Goal: Task Accomplishment & Management: Complete application form

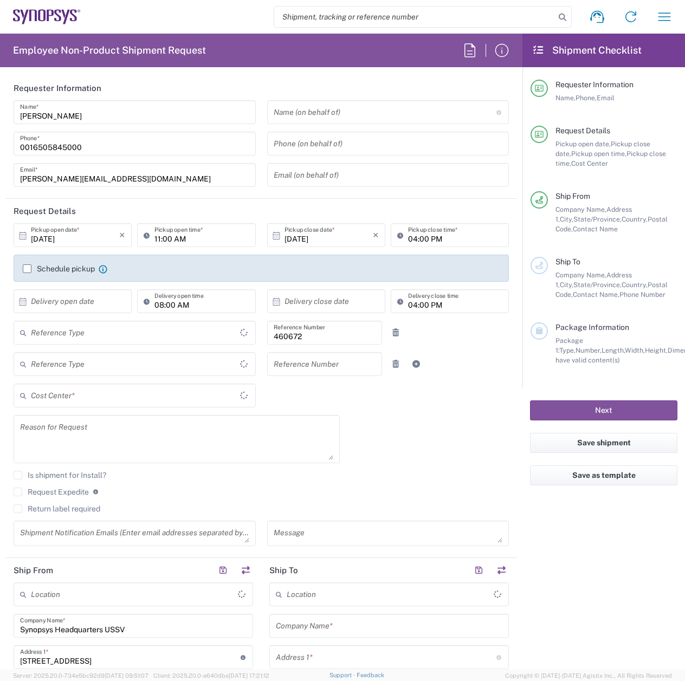
type input "Department"
type input "[GEOGRAPHIC_DATA]"
type input "Delivered at Place"
type input "US01, FIN, Distri 460672"
type input "[US_STATE]"
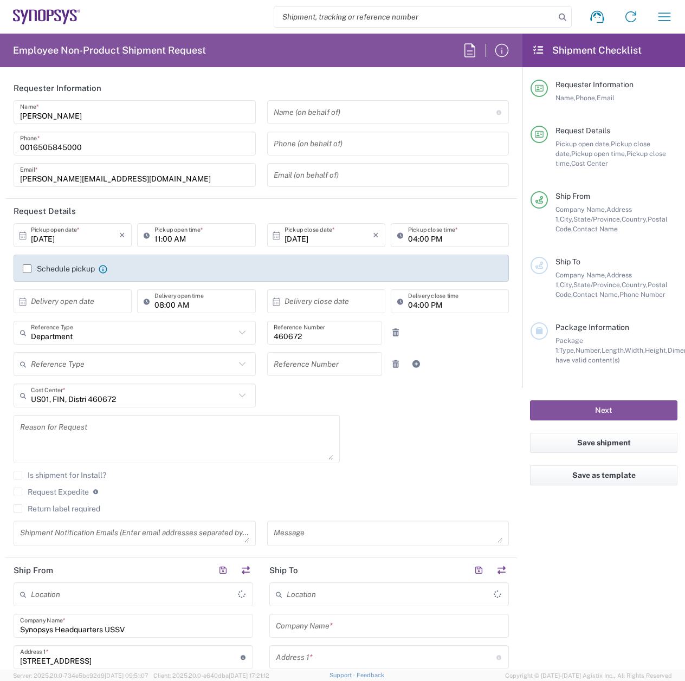
type input "[GEOGRAPHIC_DATA]"
type input "Headquarters USSV"
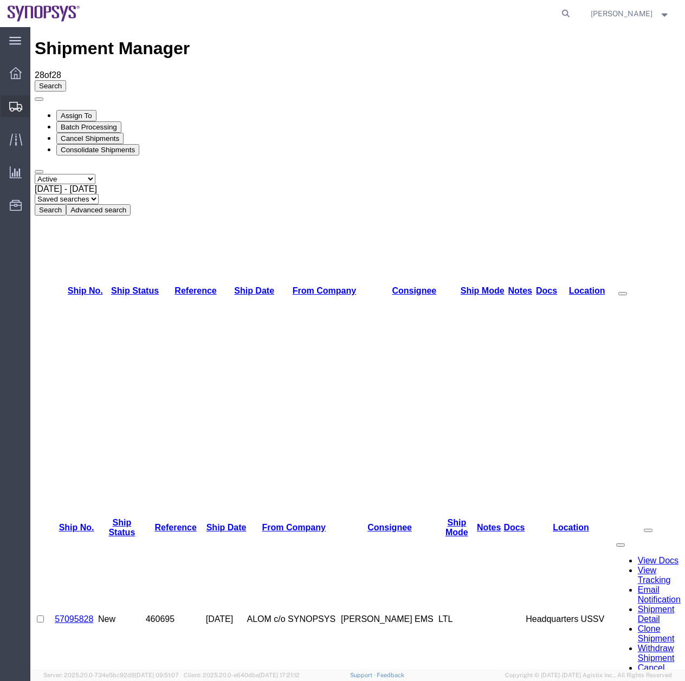
click at [14, 106] on icon at bounding box center [15, 107] width 13 height 10
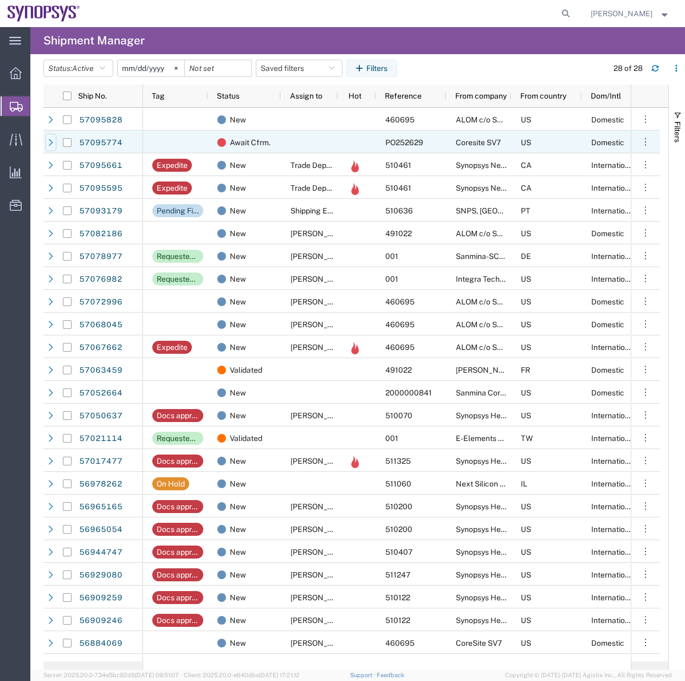
click at [51, 141] on icon at bounding box center [51, 142] width 4 height 7
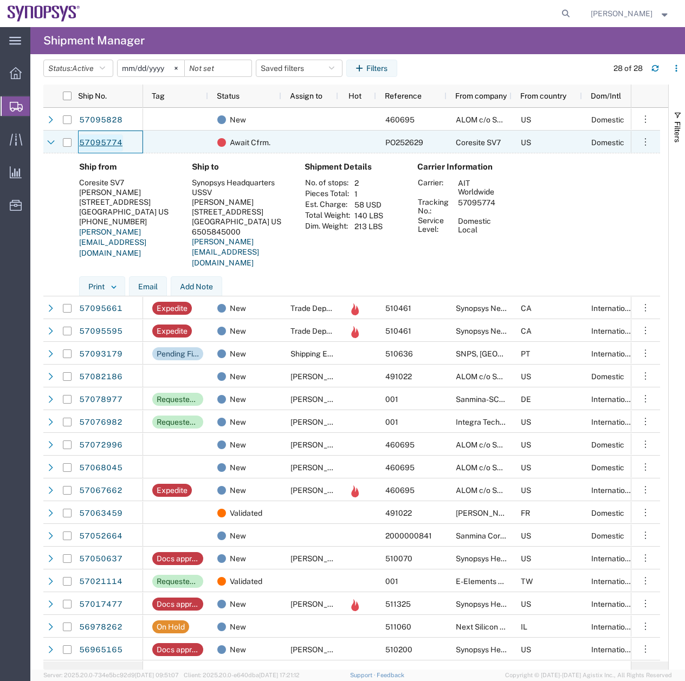
click at [94, 146] on link "57095774" at bounding box center [101, 142] width 44 height 17
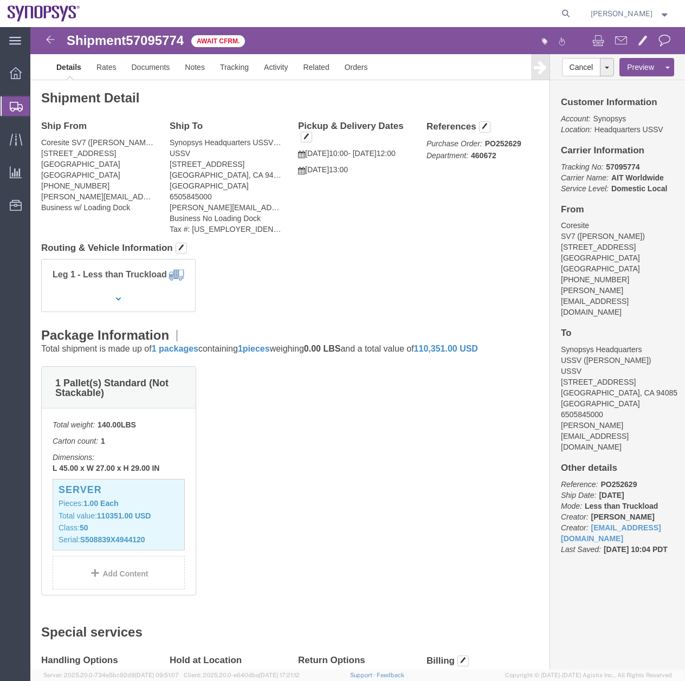
drag, startPoint x: 652, startPoint y: 178, endPoint x: 683, endPoint y: 24, distance: 157.3
click at [13, 102] on icon at bounding box center [16, 107] width 13 height 10
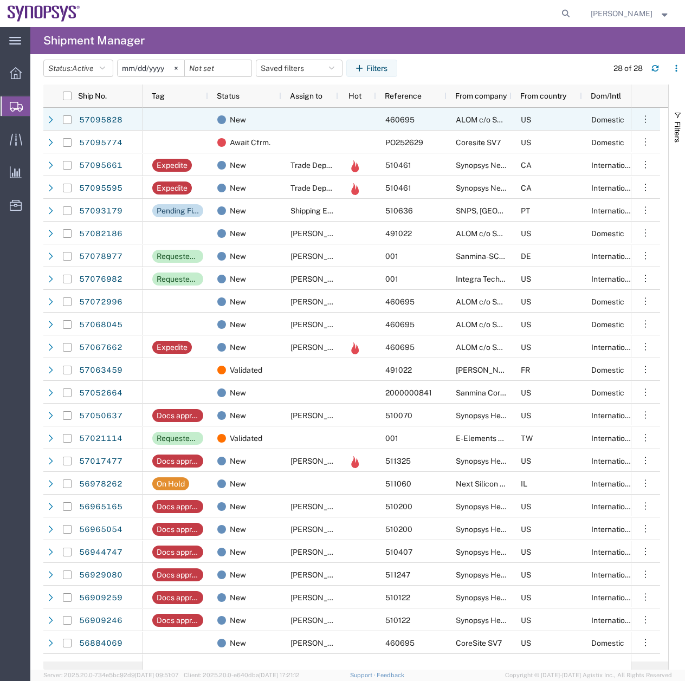
click at [43, 119] on div at bounding box center [50, 119] width 14 height 23
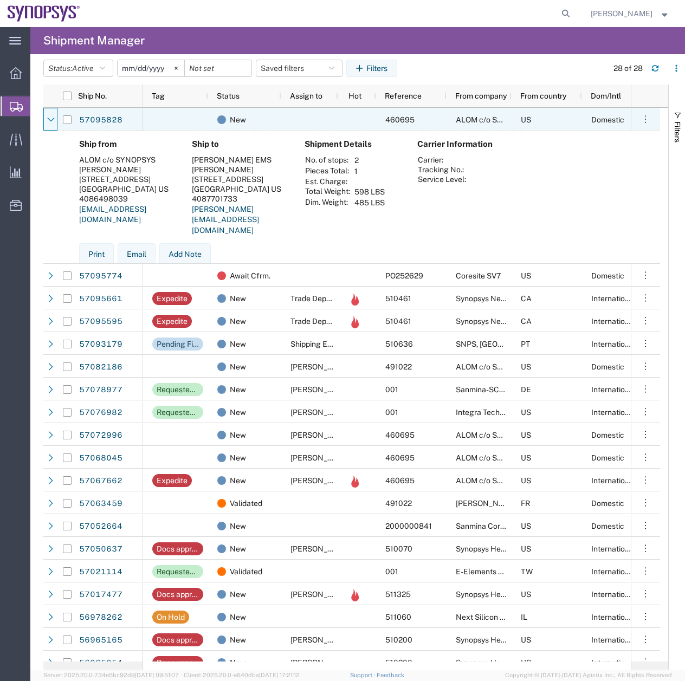
click at [43, 119] on div at bounding box center [50, 119] width 14 height 23
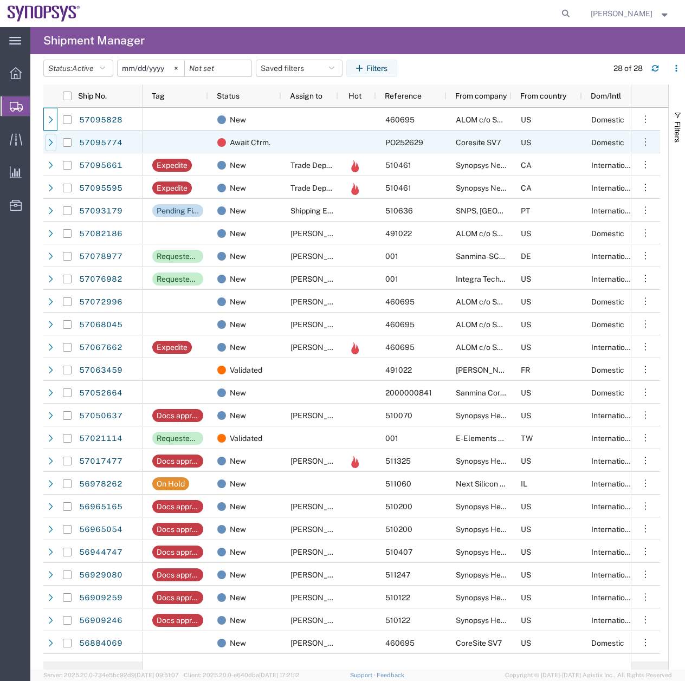
click at [52, 141] on icon at bounding box center [51, 143] width 8 height 8
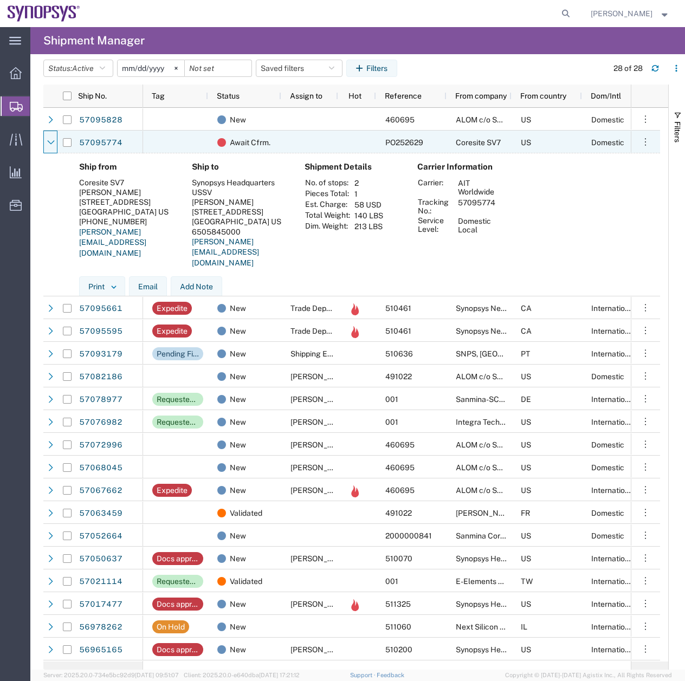
click at [52, 141] on icon at bounding box center [51, 143] width 8 height 8
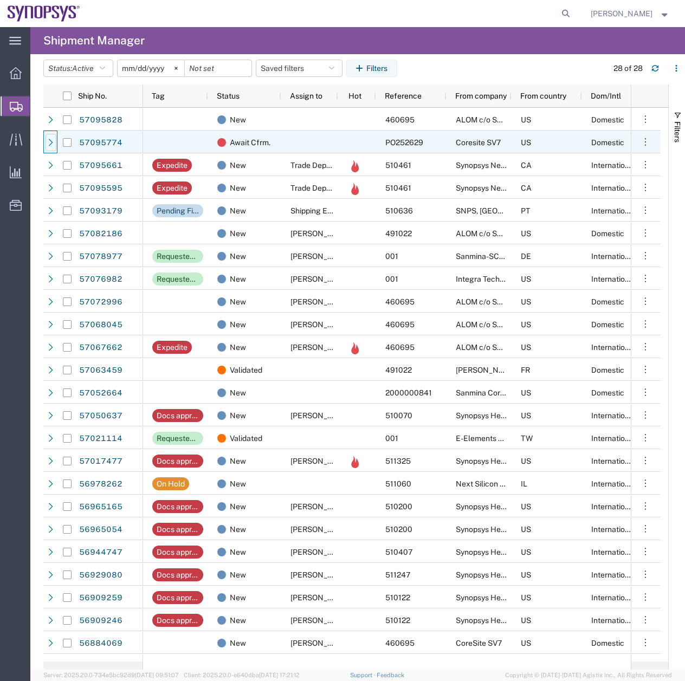
click at [54, 145] on icon at bounding box center [51, 143] width 8 height 8
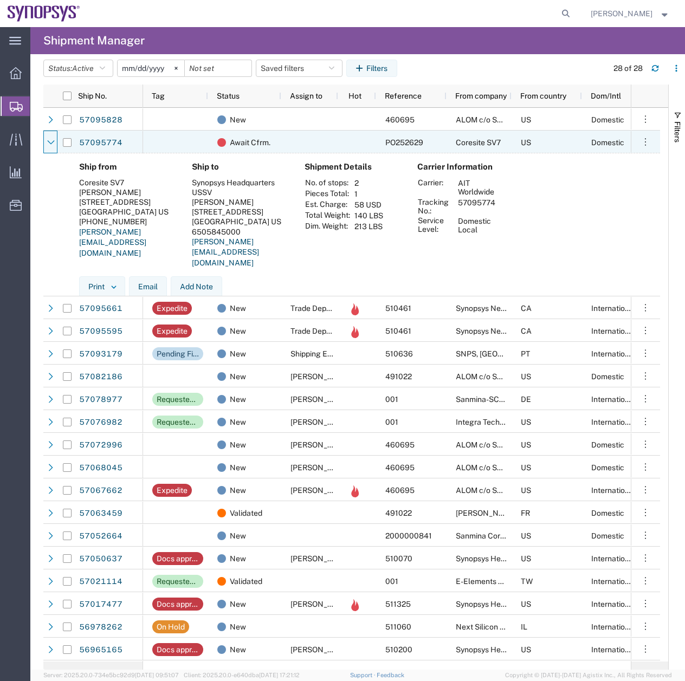
click at [54, 145] on icon at bounding box center [51, 143] width 8 height 8
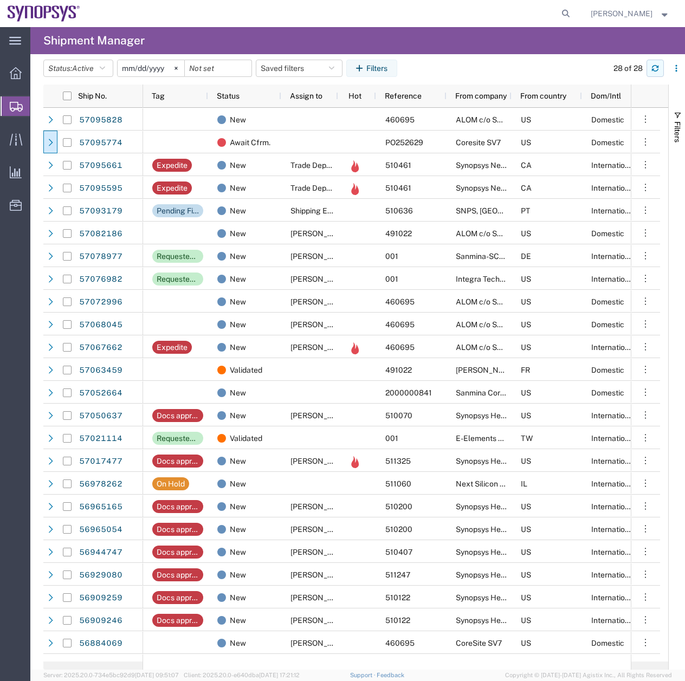
click at [658, 62] on button "button" at bounding box center [654, 68] width 17 height 17
click at [654, 62] on button "button" at bounding box center [654, 68] width 17 height 17
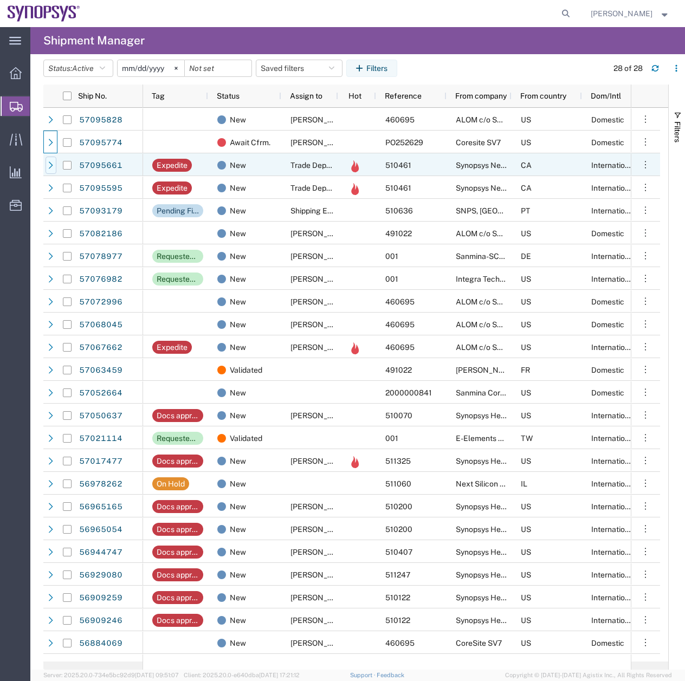
click at [49, 166] on icon at bounding box center [51, 165] width 8 height 8
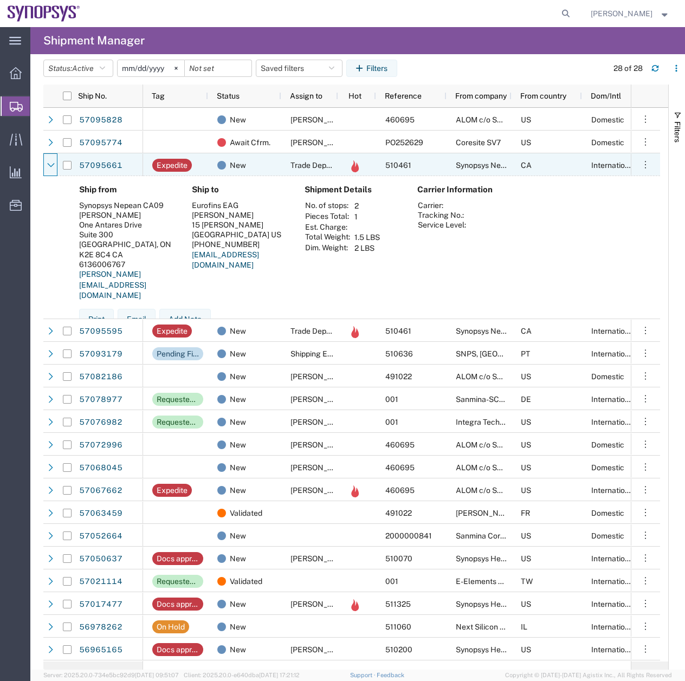
click at [49, 166] on icon at bounding box center [51, 165] width 8 height 8
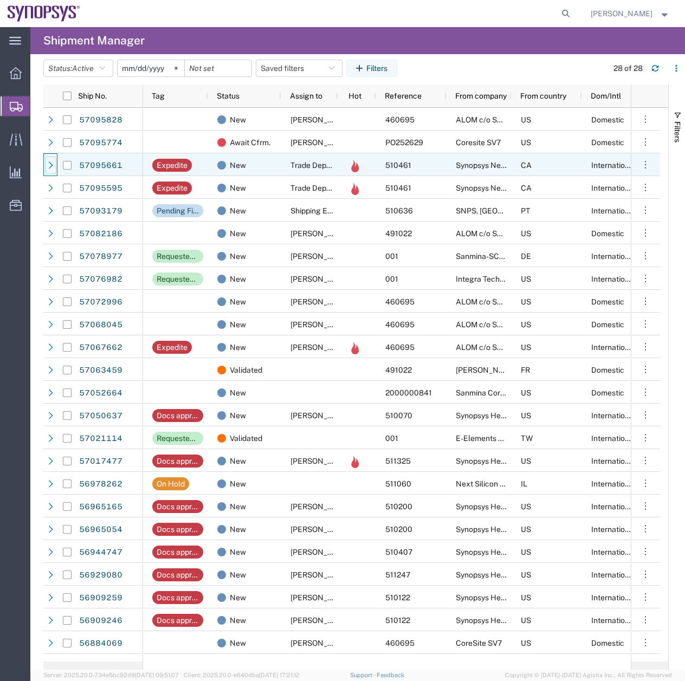
click at [49, 166] on icon at bounding box center [51, 165] width 8 height 8
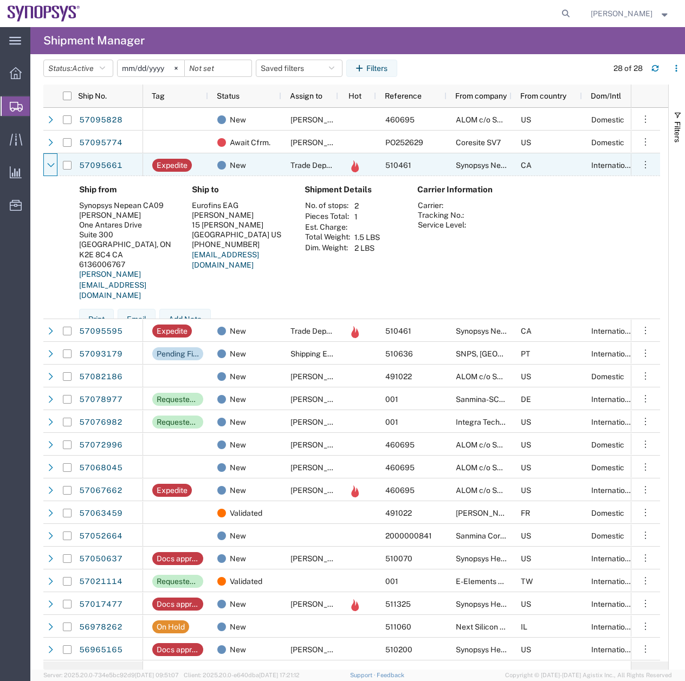
click at [49, 166] on icon at bounding box center [51, 165] width 8 height 8
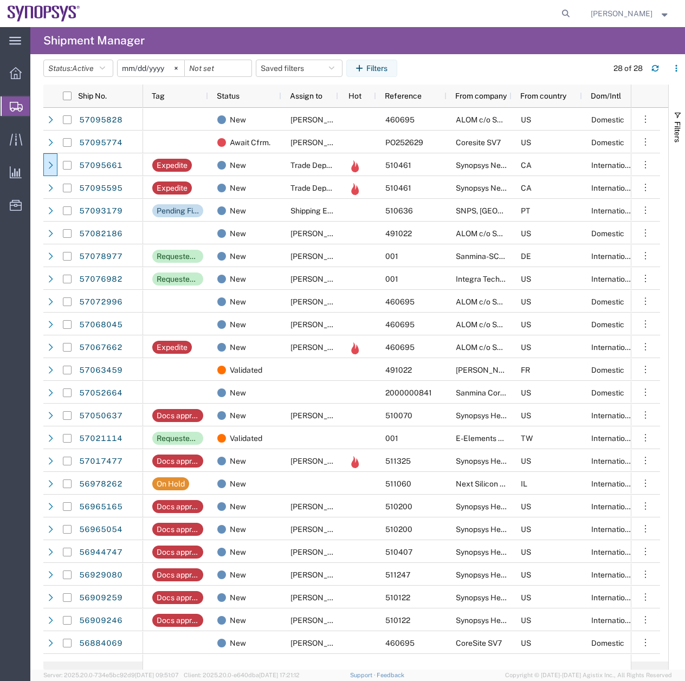
click at [0, 0] on span "Create Shipment" at bounding box center [0, 0] width 0 height 0
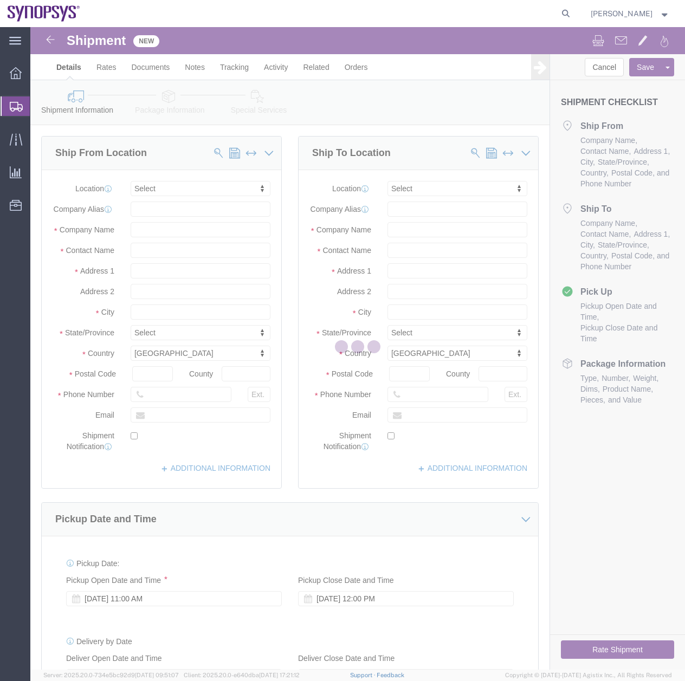
select select
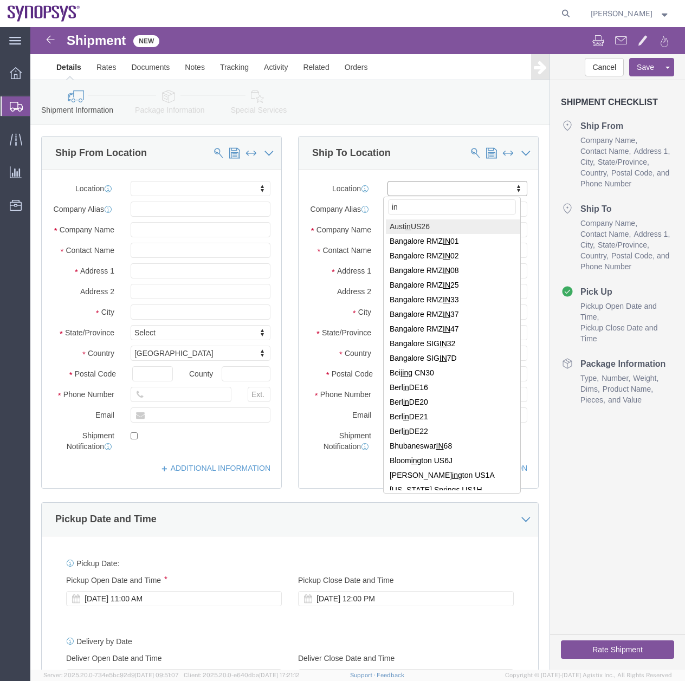
type input "i"
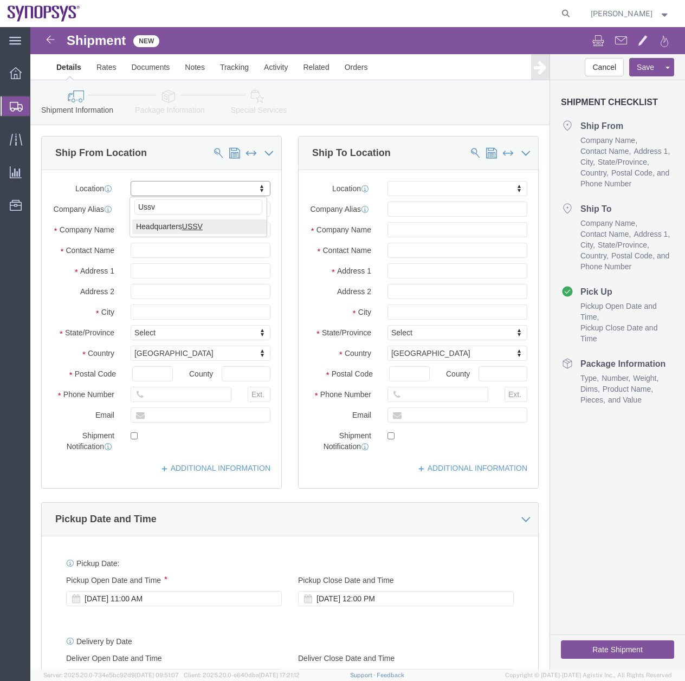
type input "Ussv"
select select "63204"
select select "CA"
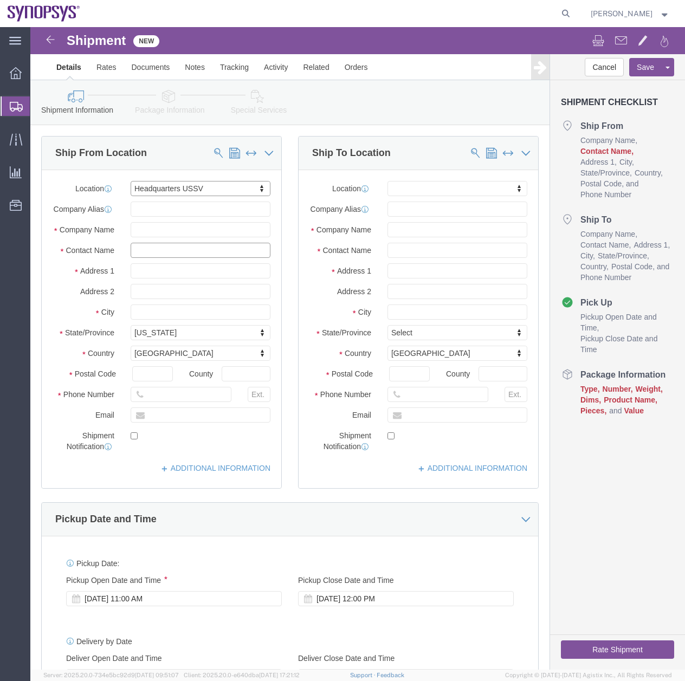
click input "text"
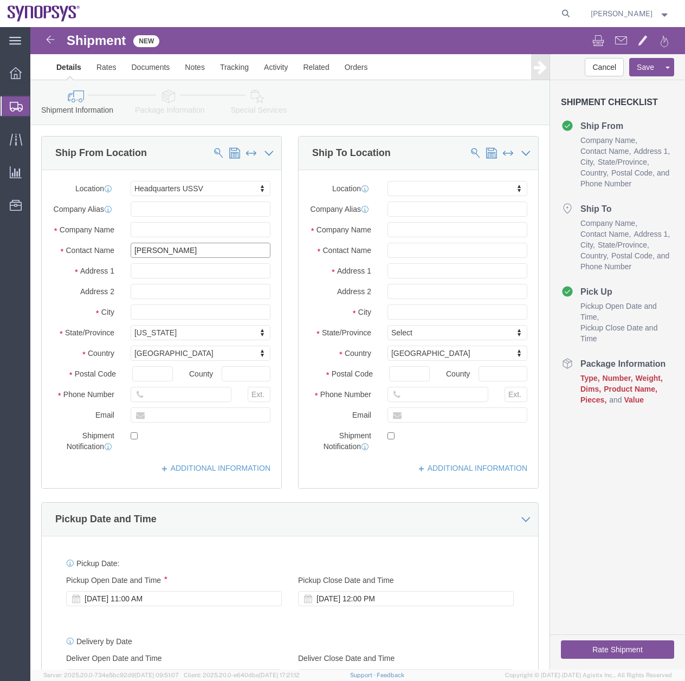
type input "[PERSON_NAME]"
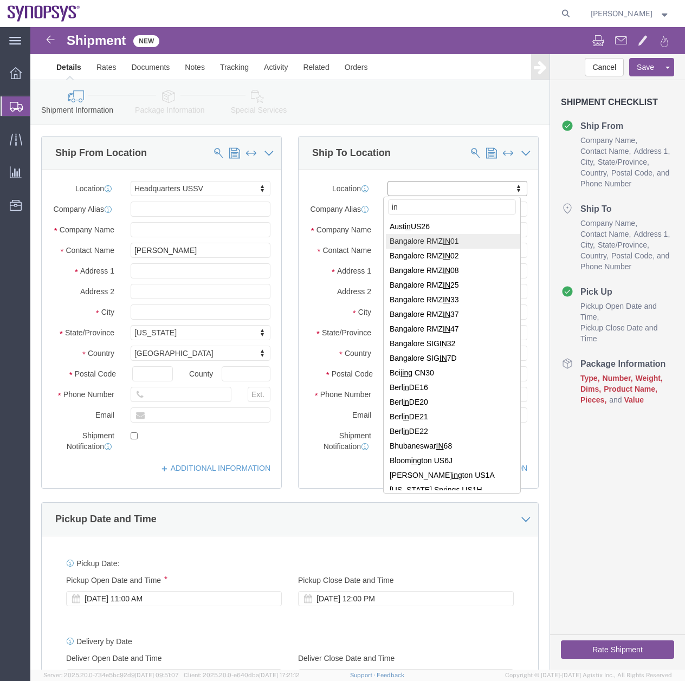
type input "in"
select select "63114"
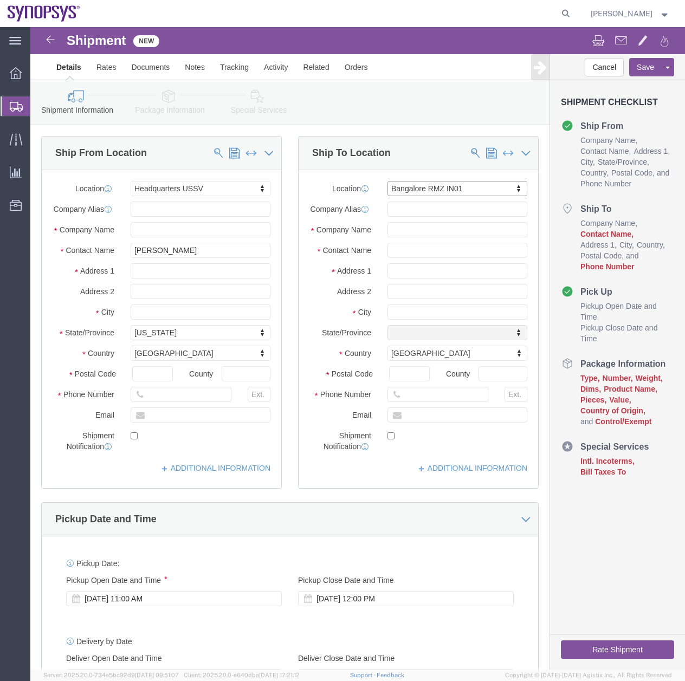
select select "KA"
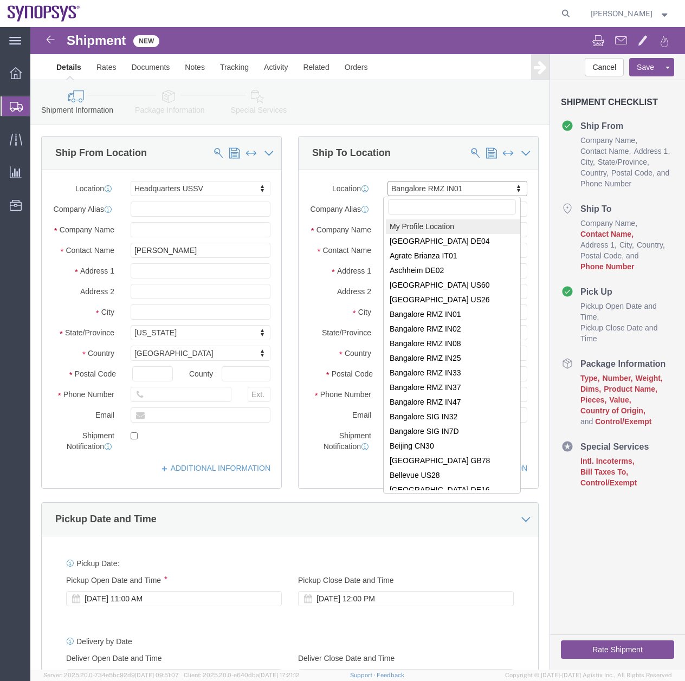
select select "MYPROFILE"
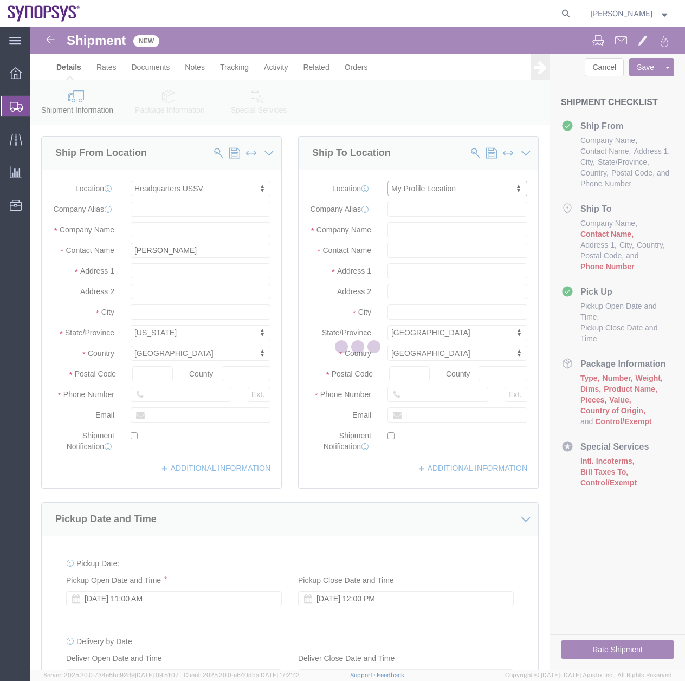
select select "CA"
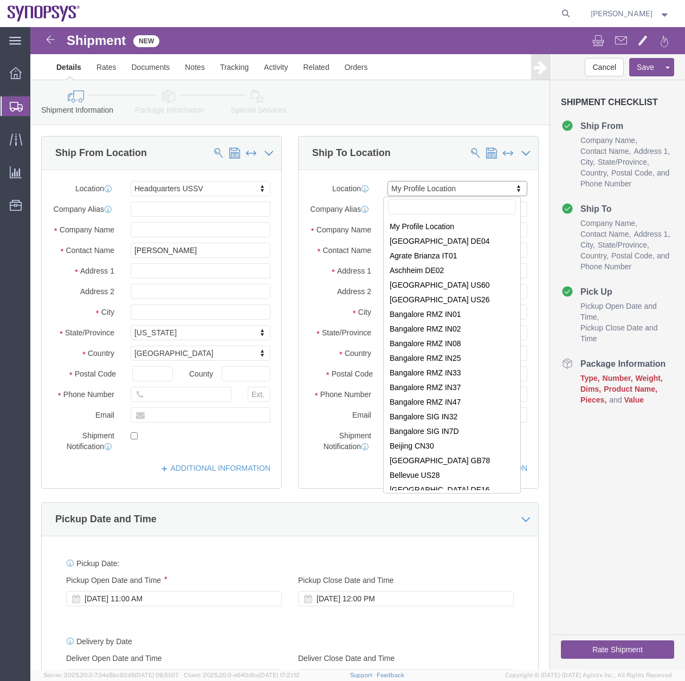
click at [14, 102] on icon at bounding box center [16, 107] width 13 height 10
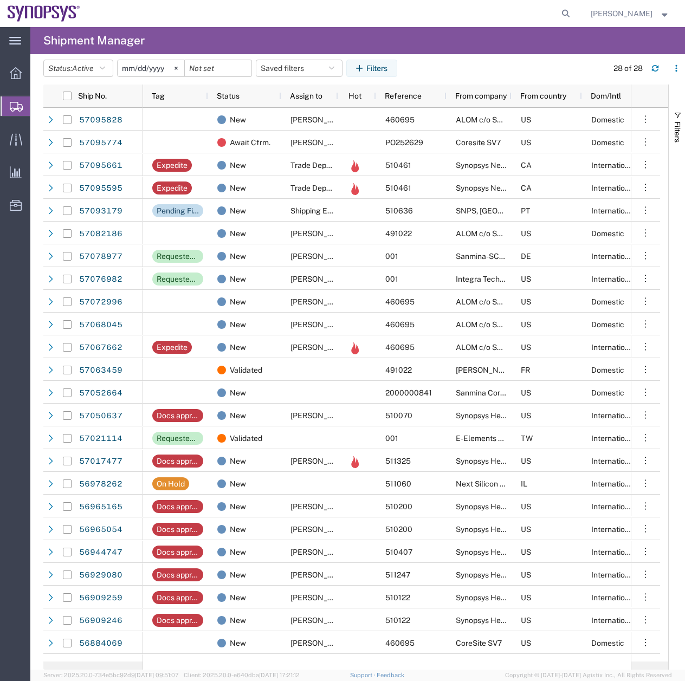
click at [0, 0] on span "Simple Shipment" at bounding box center [0, 0] width 0 height 0
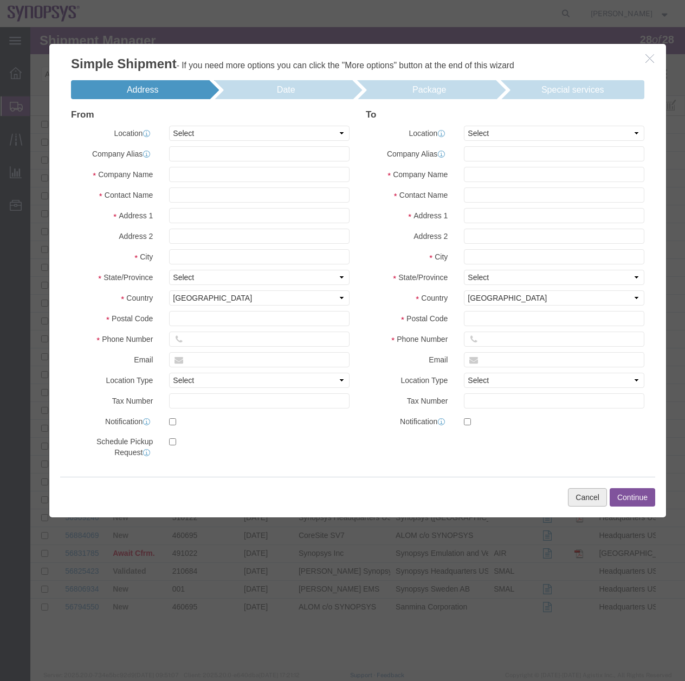
click at [579, 498] on button "Cancel" at bounding box center [587, 497] width 39 height 18
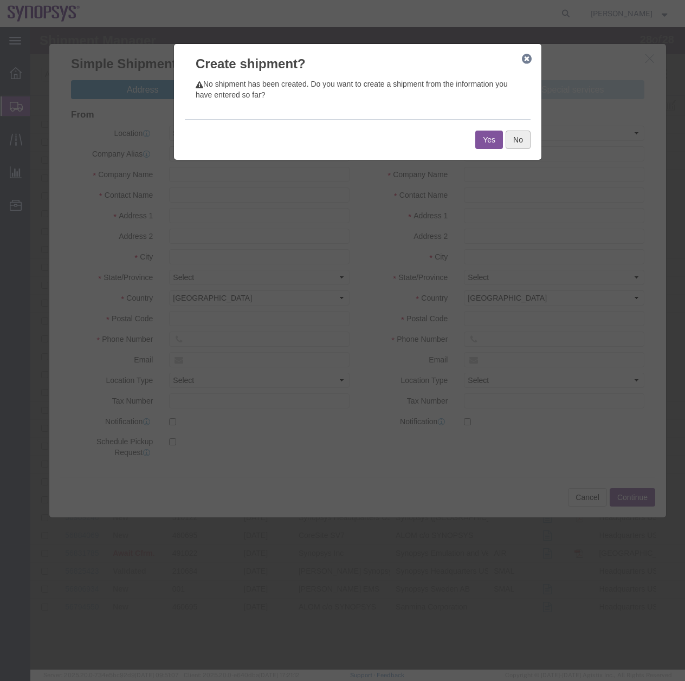
click at [519, 145] on button "No" at bounding box center [517, 140] width 25 height 18
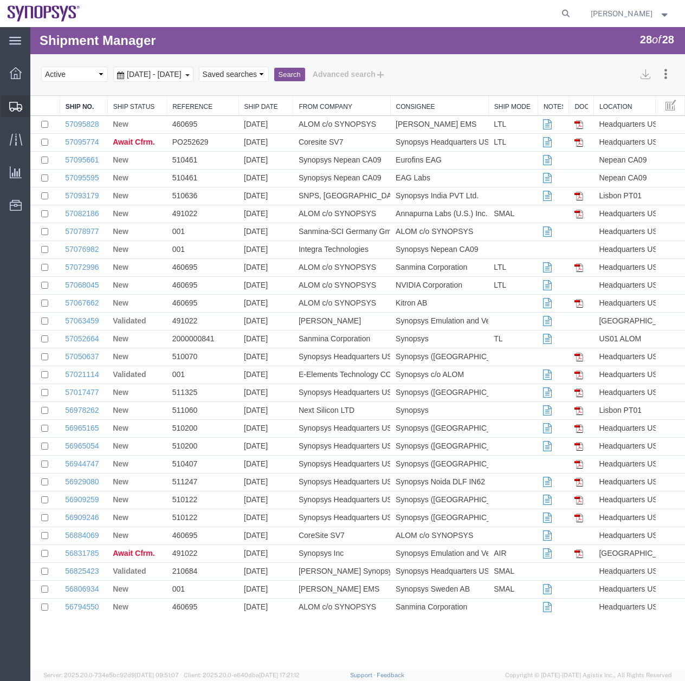
click at [16, 106] on icon at bounding box center [15, 107] width 13 height 10
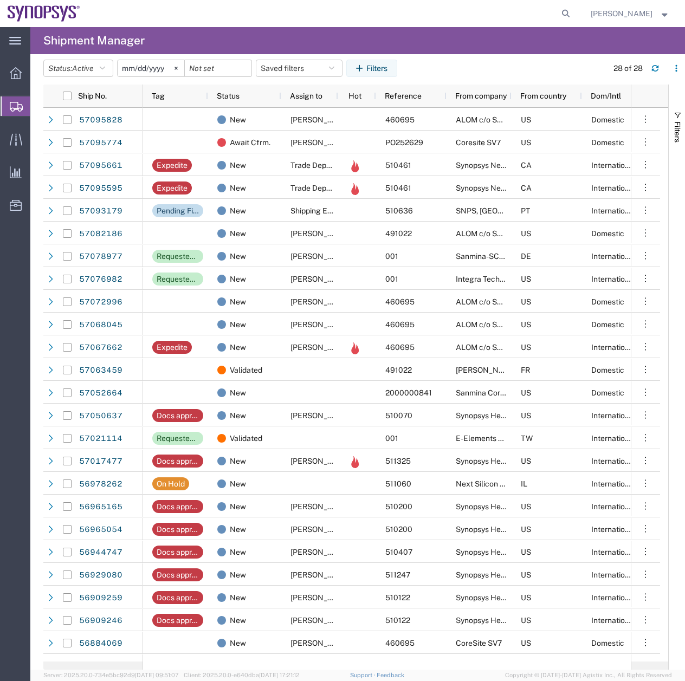
click at [0, 0] on span "Create from Template" at bounding box center [0, 0] width 0 height 0
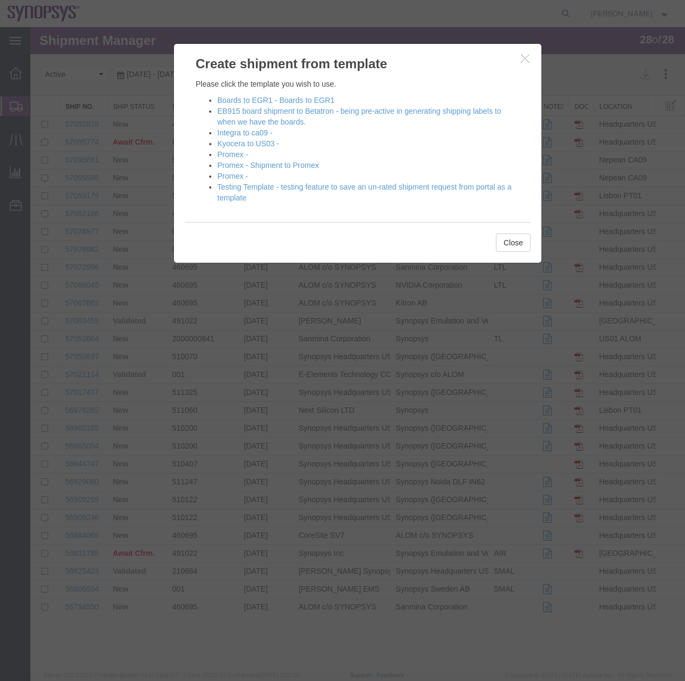
click at [528, 59] on icon "button" at bounding box center [525, 58] width 9 height 9
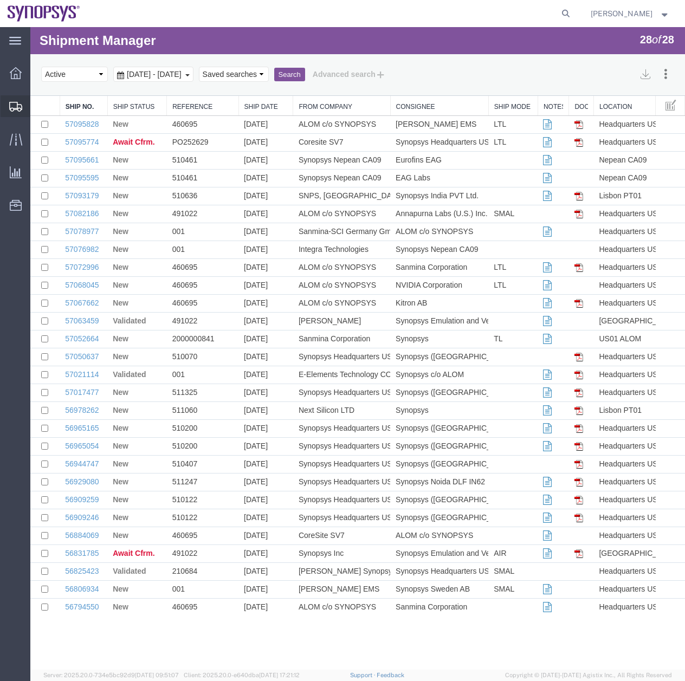
click at [15, 107] on icon at bounding box center [15, 107] width 13 height 10
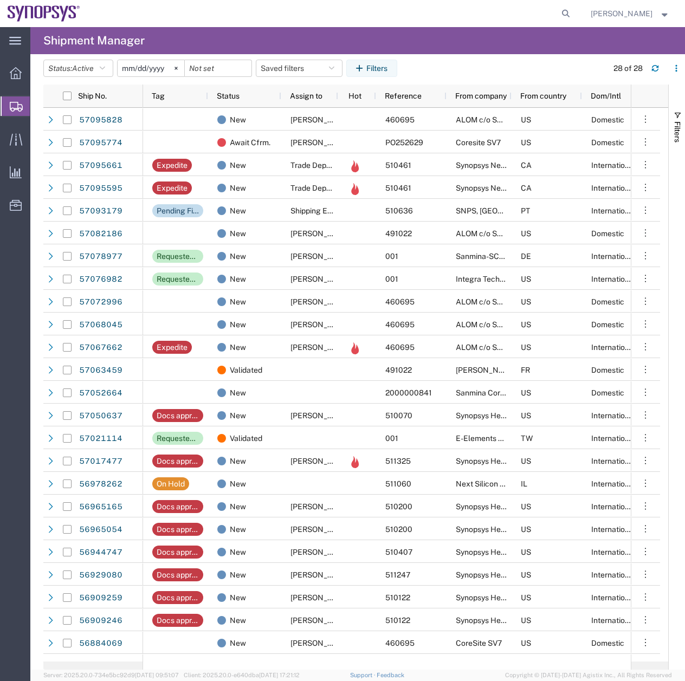
click at [0, 0] on span "Create Shipment" at bounding box center [0, 0] width 0 height 0
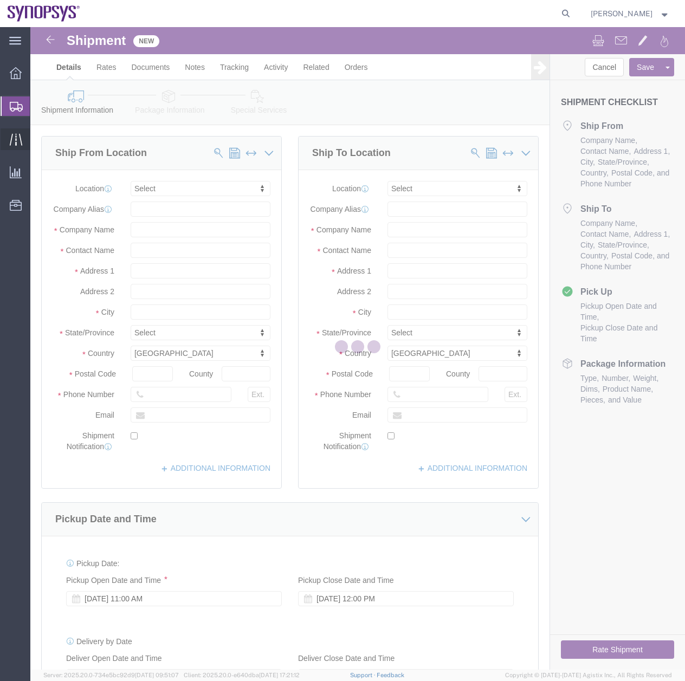
select select
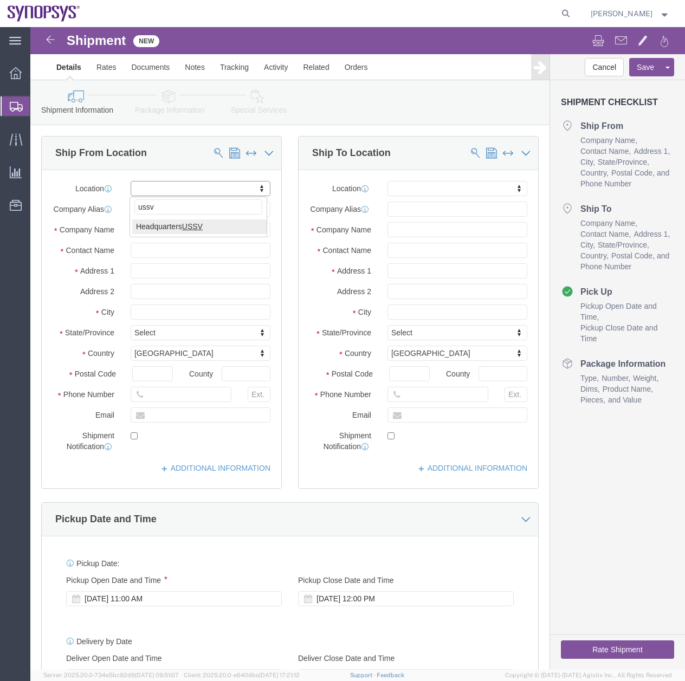
type input "ussv"
select select "63204"
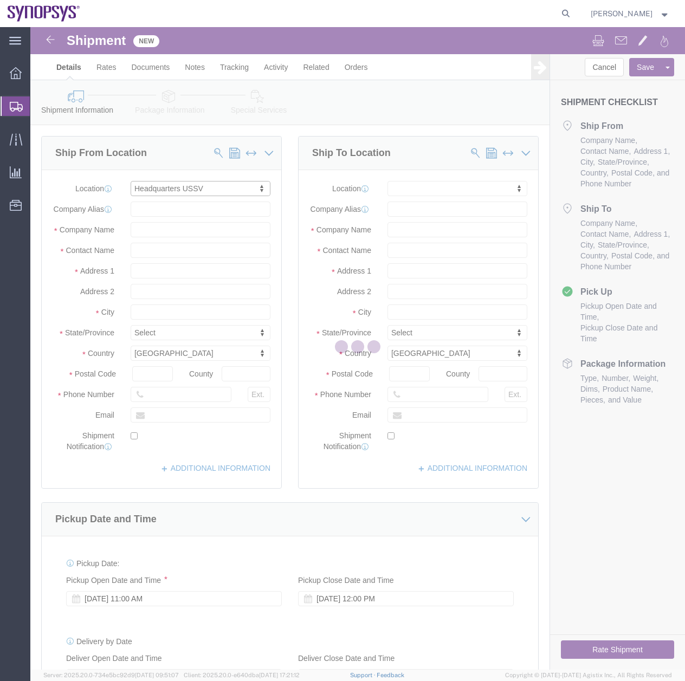
select select "CA"
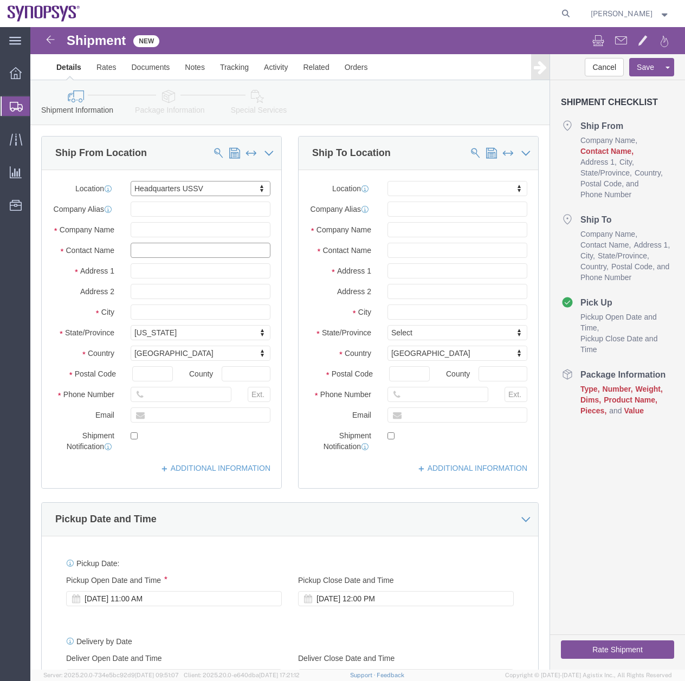
click input "text"
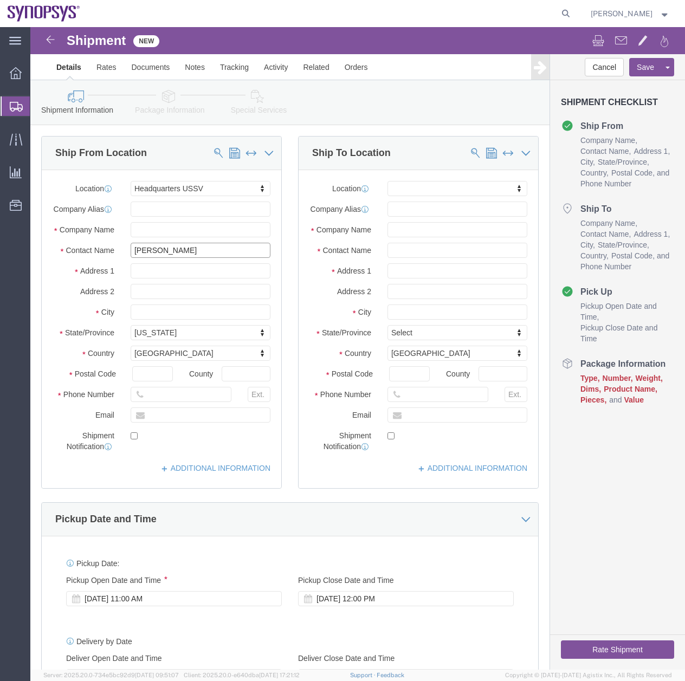
type input "[PERSON_NAME]"
drag, startPoint x: 196, startPoint y: 210, endPoint x: 138, endPoint y: 206, distance: 58.7
click input "text"
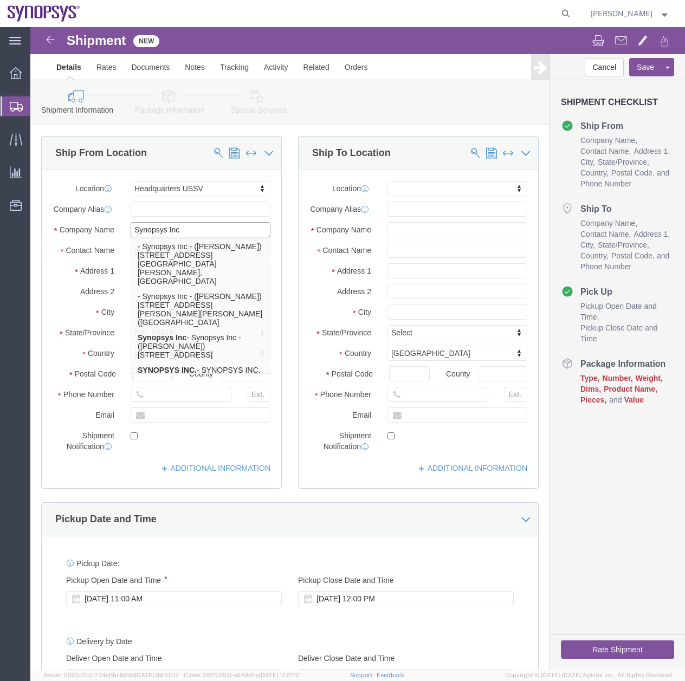
type input "Synopsys Inc"
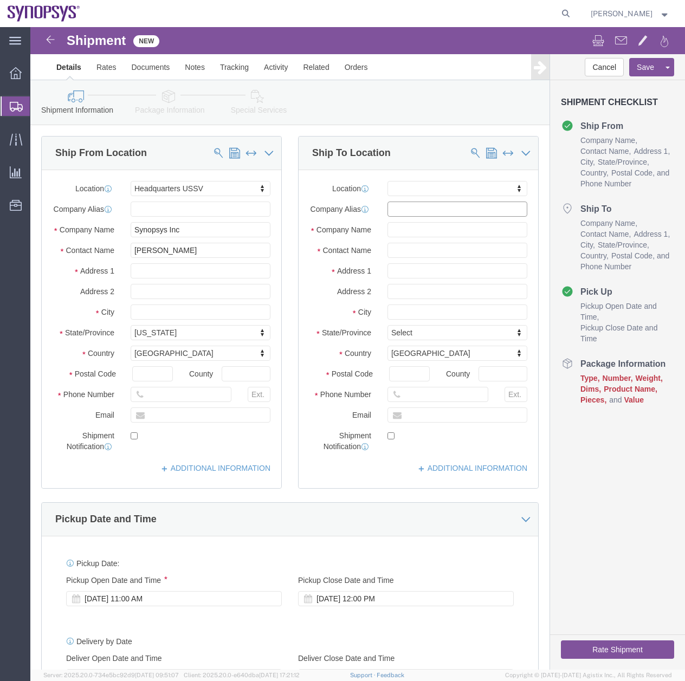
click input "text"
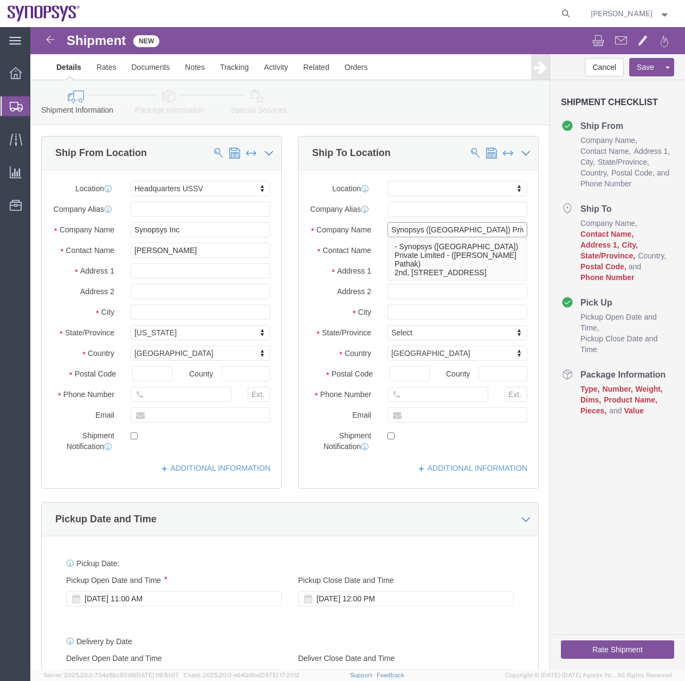
type input "Synopsys ([GEOGRAPHIC_DATA]) Private Limited"
click div "Shipment Checklist Ship From Company Name Contact Name Address 1 City State/Pro…"
click input "text"
type input "[PERSON_NAME]"
click input "text"
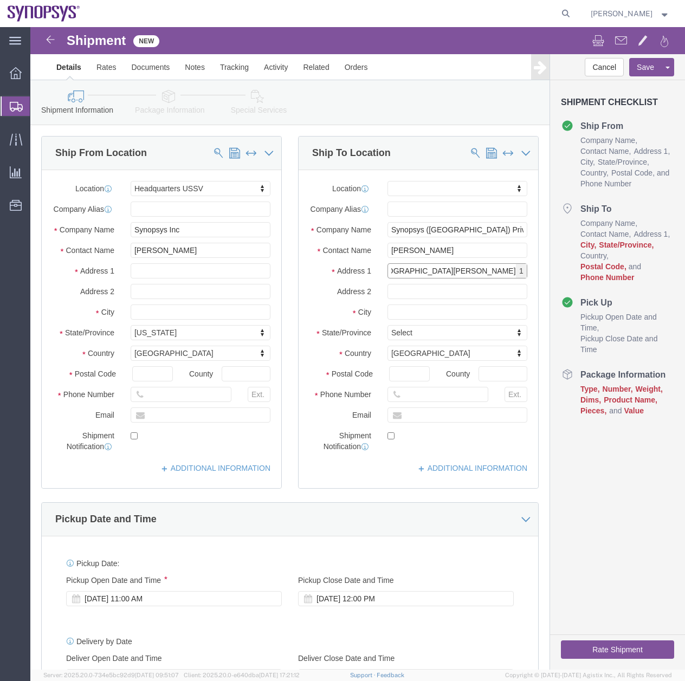
scroll to position [0, 94]
type input "3rd to [GEOGRAPHIC_DATA][PERSON_NAME]"
drag, startPoint x: 393, startPoint y: 272, endPoint x: 403, endPoint y: 273, distance: 9.8
click input "text"
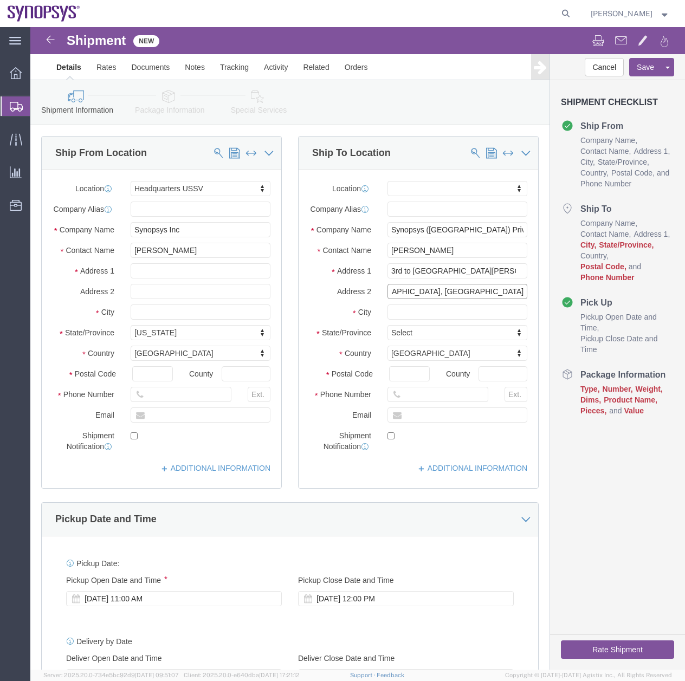
type input "[GEOGRAPHIC_DATA], [GEOGRAPHIC_DATA]"
click input "text"
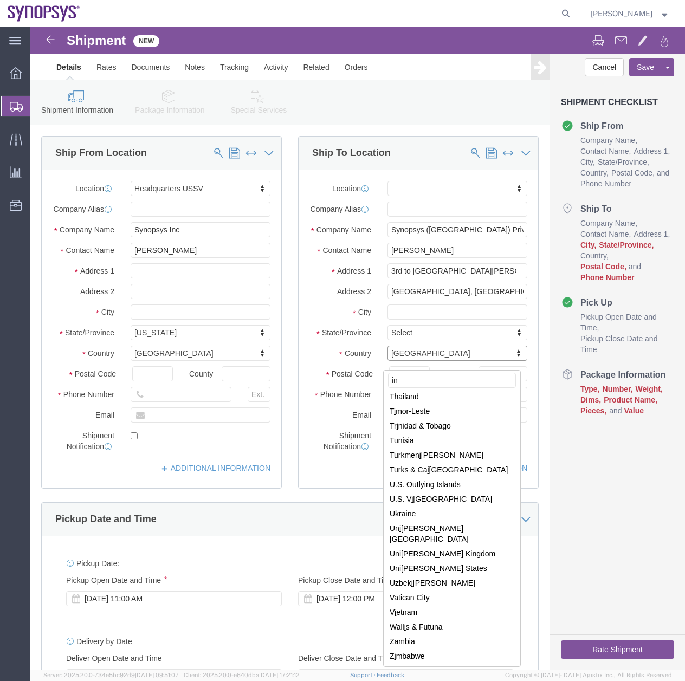
scroll to position [0, 0]
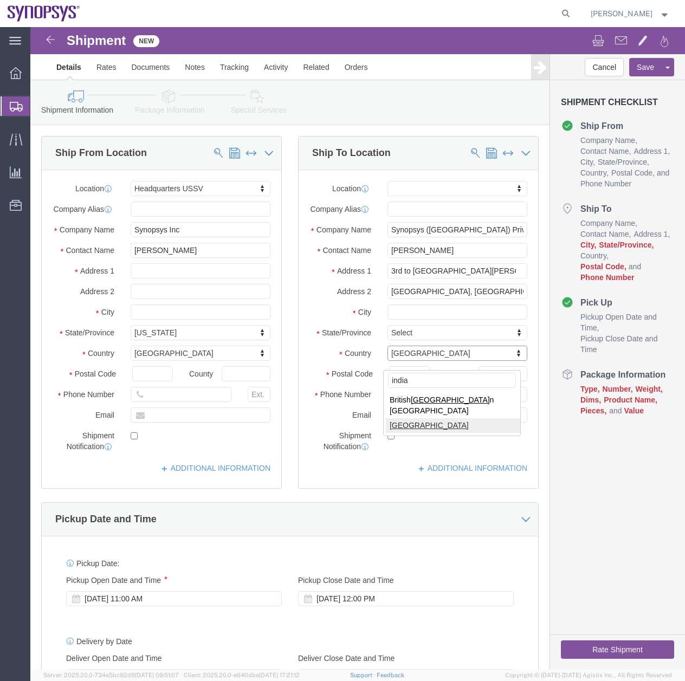
type input "india"
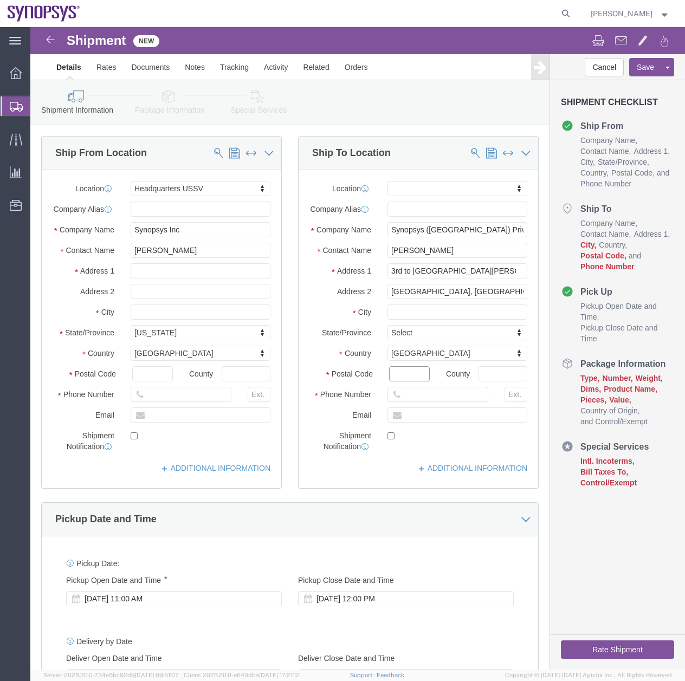
click input "Postal Code"
type input "560048"
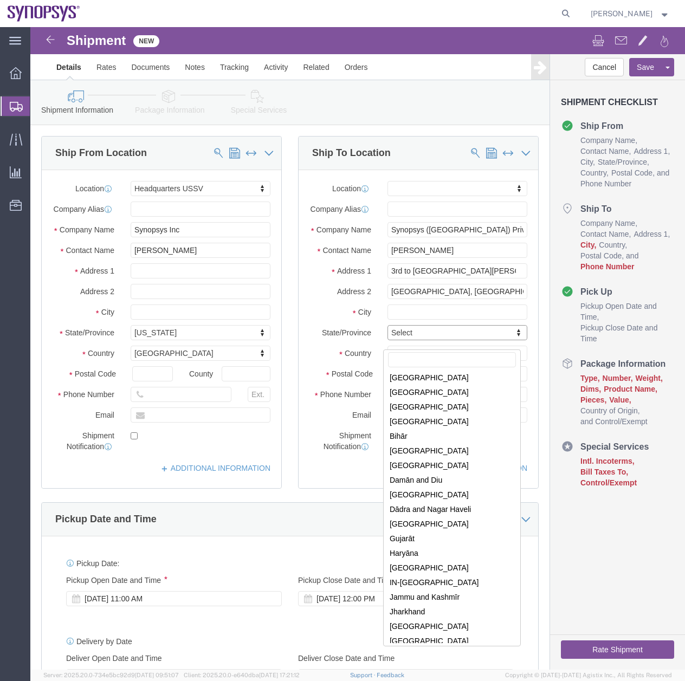
scroll to position [44, 0]
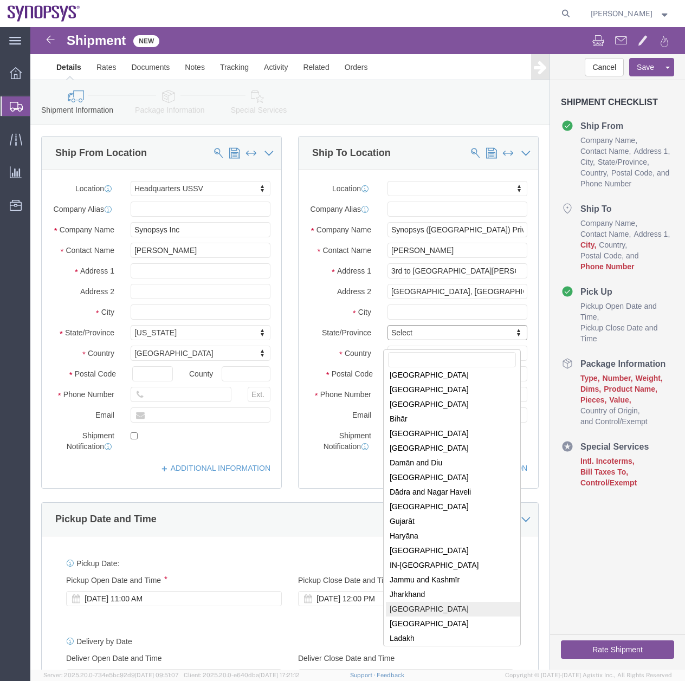
select select "KA"
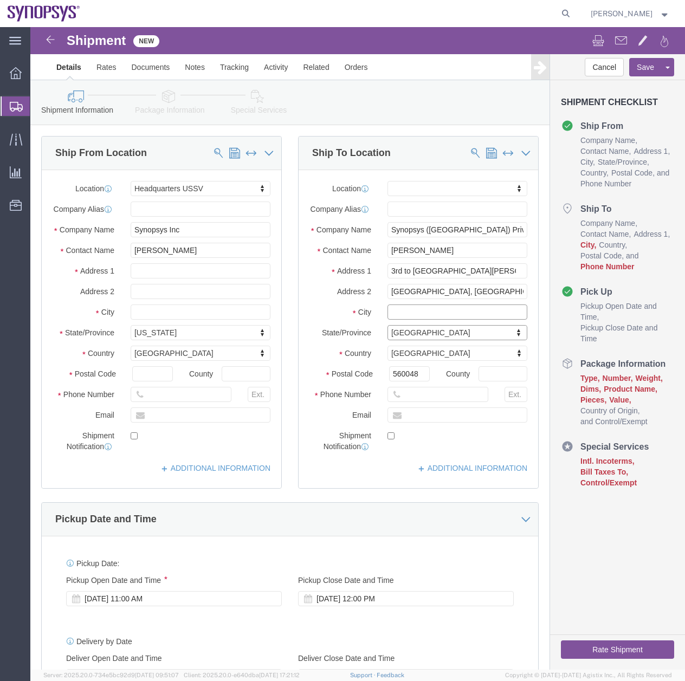
click input "text"
click input "[GEOGRAPHIC_DATA], [GEOGRAPHIC_DATA]"
type input "[GEOGRAPHIC_DATA]"
click input "text"
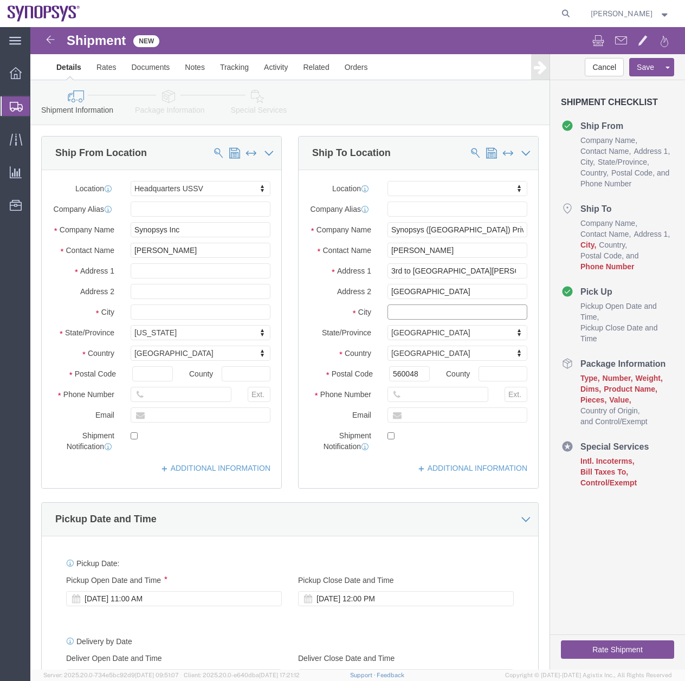
scroll to position [0, 0]
type input "KR Puram Hobli, [GEOGRAPHIC_DATA]"
click input "text"
paste input "[EMAIL_ADDRESS][DOMAIN_NAME]"
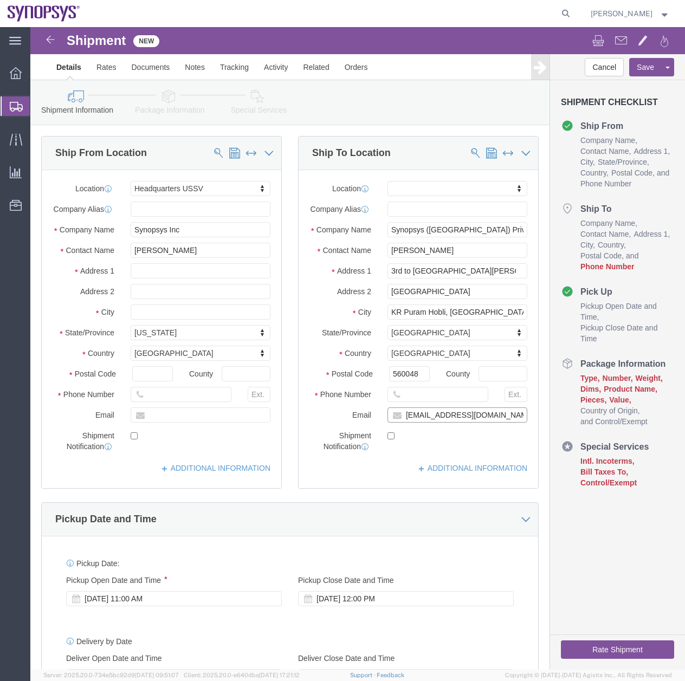
click input "[EMAIL_ADDRESS][DOMAIN_NAME]"
type input "[EMAIL_ADDRESS][DOMAIN_NAME]"
click input "text"
type input "6505845000"
click div "Pickup Date: Pickup Start Date Pickup Start Time Pickup Open Date and Time [DAT…"
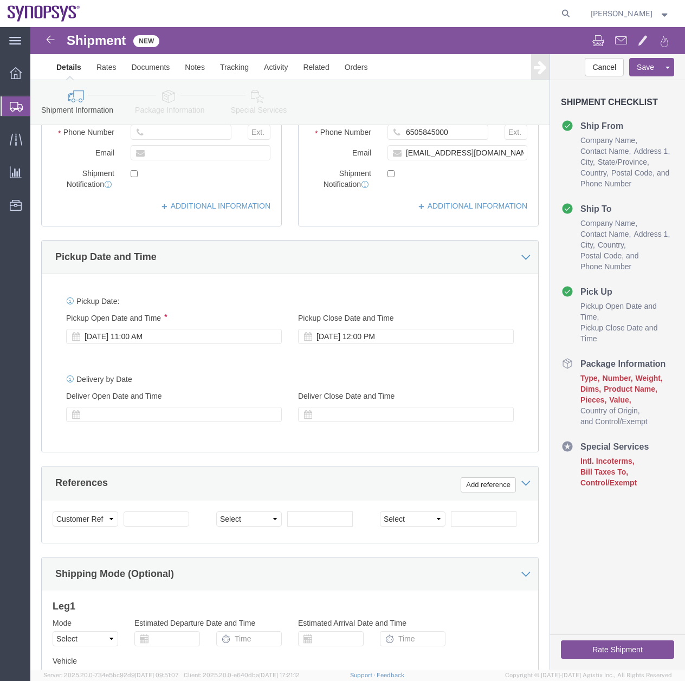
scroll to position [268, 0]
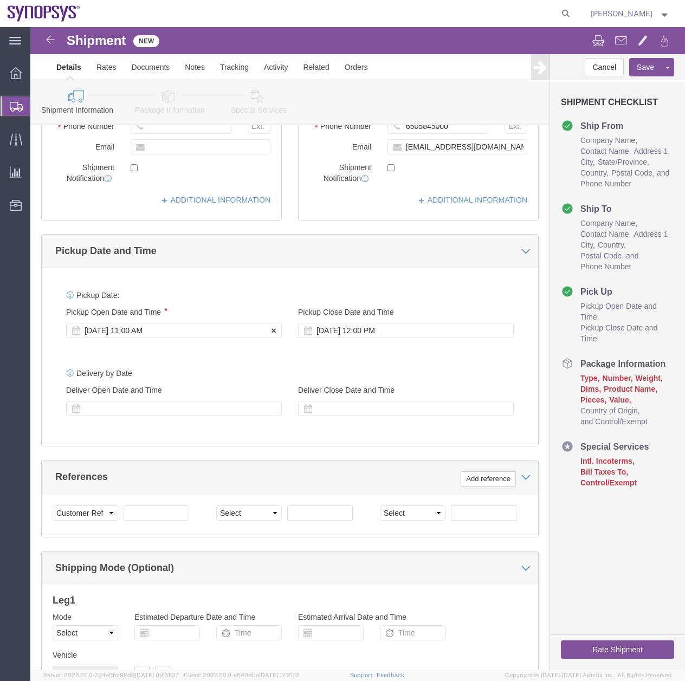
click div "[DATE] 11:00 AM"
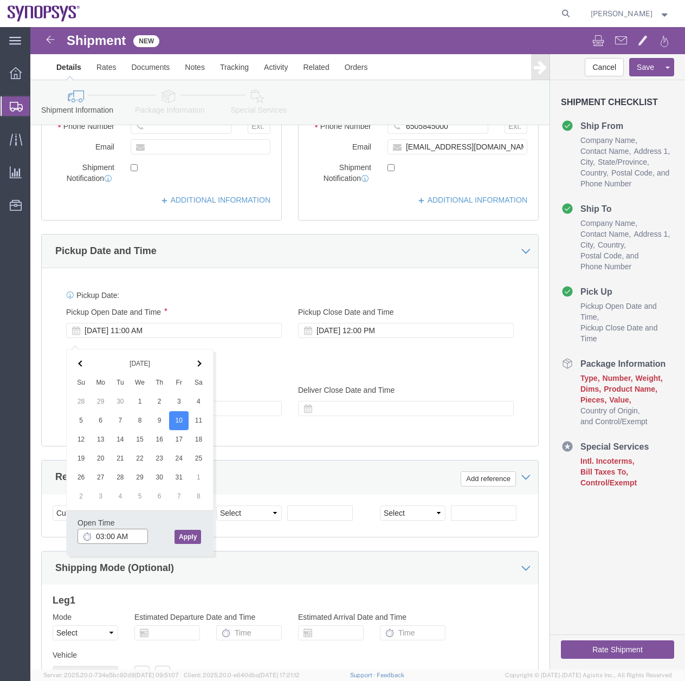
click input "03:00 AM"
type input "3:00 PM"
click button "Apply"
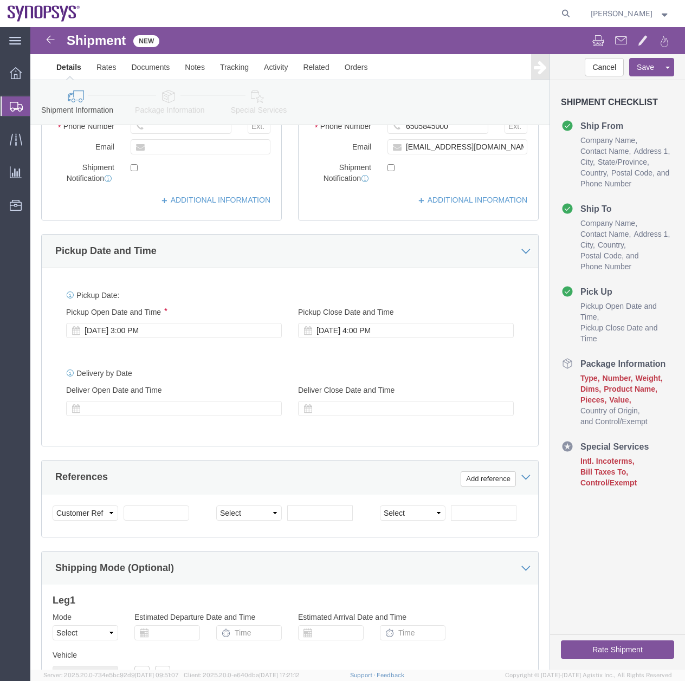
click icon
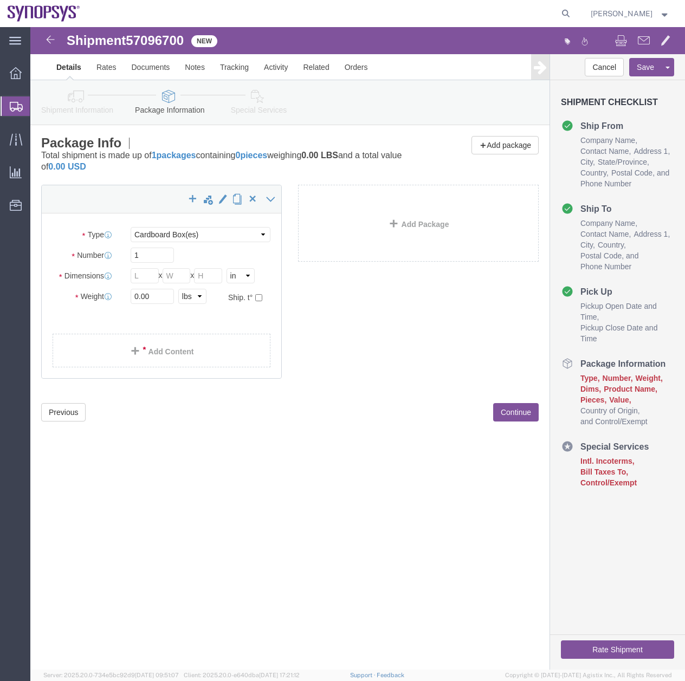
click div "Shipment 57096700 New Details Rates Documents Notes Tracking Activity Related O…"
click div "Package Type Select Bale(s) Basket(s) Bolt(s) Bottle(s) Buckets Bulk Bundle(s) …"
click select "Select Bale(s) Basket(s) Bolt(s) Bottle(s) Buckets Bulk Bundle(s) Can(s) Cardbo…"
select select "PAK"
click select "Select Bale(s) Basket(s) Bolt(s) Bottle(s) Buckets Bulk Bundle(s) Can(s) Cardbo…"
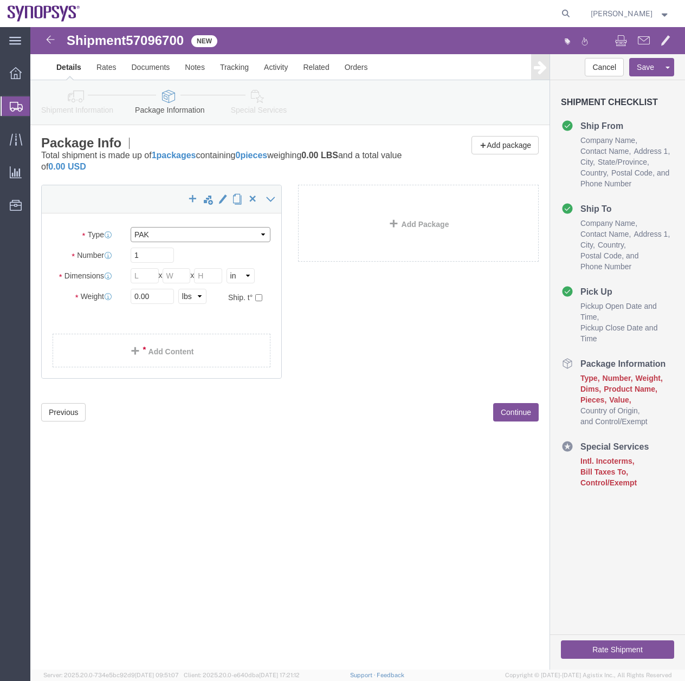
type input "10.25"
type input "12.75"
type input "1.00"
drag, startPoint x: 126, startPoint y: 271, endPoint x: 48, endPoint y: 301, distance: 83.5
click div "Package Type Select Bale(s) Basket(s) Bolt(s) Bottle(s) Buckets Bulk Bundle(s) …"
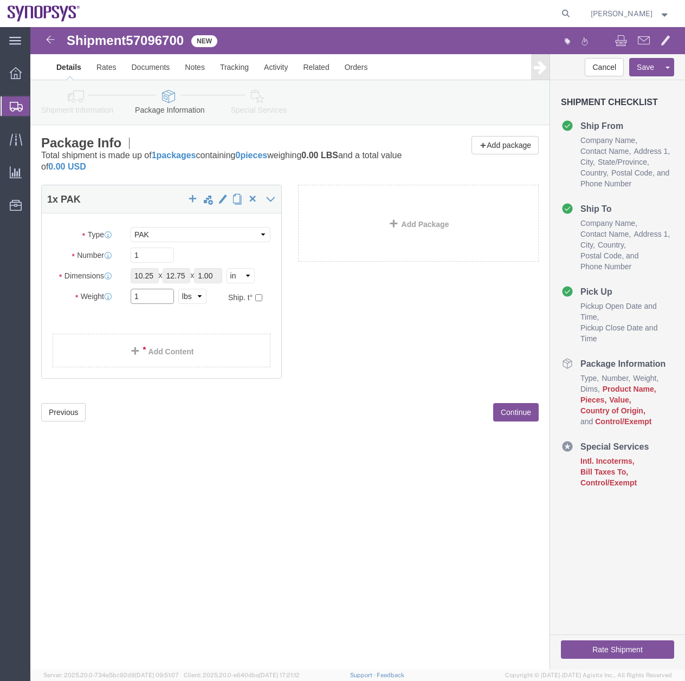
type input "1"
click div "Shipment 57096700 New Details Rates Documents Notes Tracking Activity Related O…"
click link "Add Content"
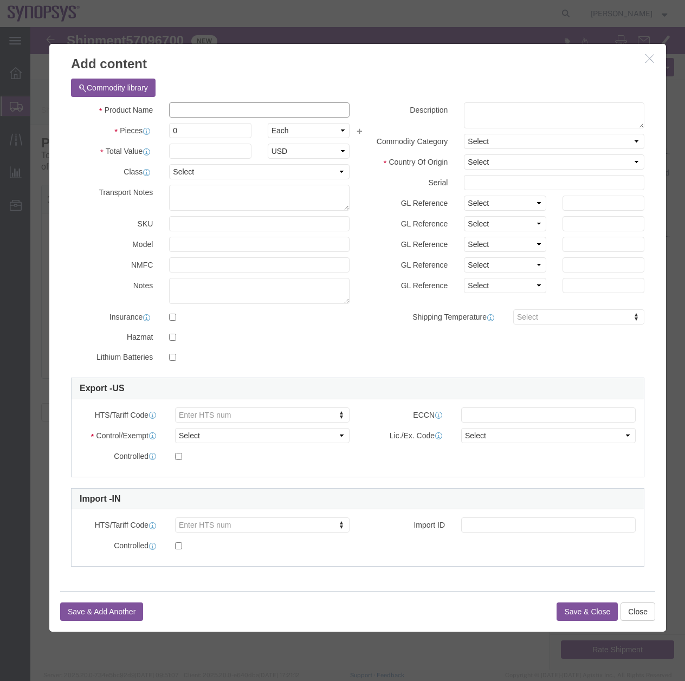
click input "text"
type input "Document"
click h3 "Add content"
drag, startPoint x: 144, startPoint y: 107, endPoint x: 57, endPoint y: 129, distance: 90.0
click div "Product Name Document Document Pieces 0 Select Bag Barrels 100Board Feet Bottle…"
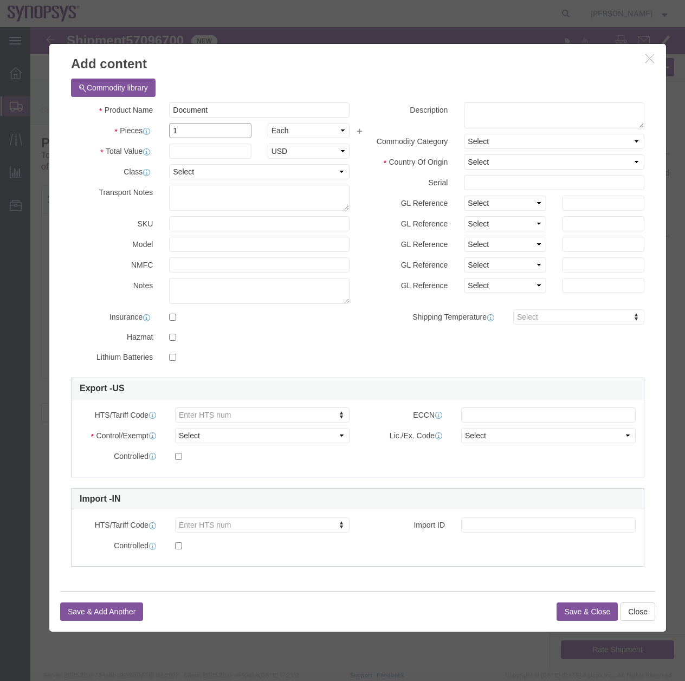
type input "1"
click input "text"
type input "1"
click h3 "Add content"
click select "Select [GEOGRAPHIC_DATA] [GEOGRAPHIC_DATA] [GEOGRAPHIC_DATA] [GEOGRAPHIC_DATA] …"
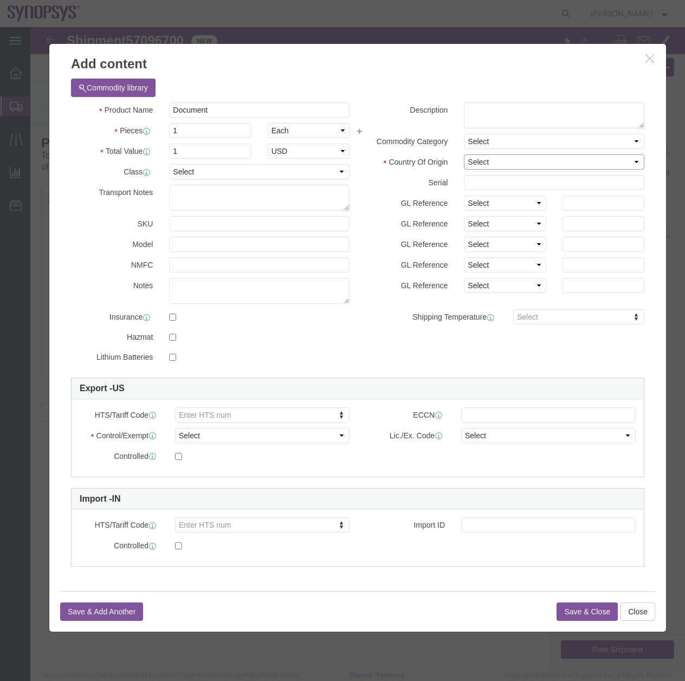
select select "US"
click select "Select [GEOGRAPHIC_DATA] [GEOGRAPHIC_DATA] [GEOGRAPHIC_DATA] [GEOGRAPHIC_DATA] …"
click h3 "Add content"
click textarea
type textarea "Certificate"
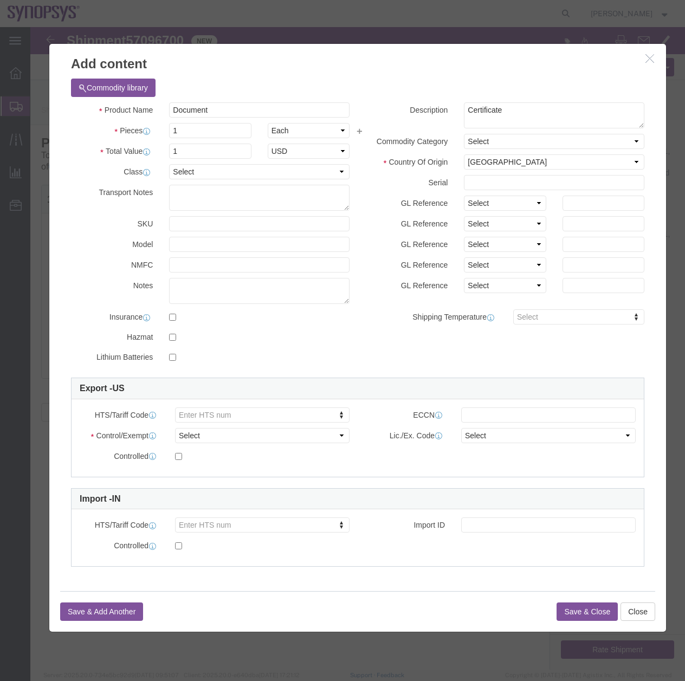
click div "Product Name Document Document Pieces 1 Select Bag Barrels 100Board Feet Bottle…"
click select "Select ATF BIS DEA EPA FDA FTR ITAR OFAC Other (OPA)"
select select "FTR"
click select "Select ATF BIS DEA EPA FDA FTR ITAR OFAC Other (OPA)"
click select "Select 30.2(d)(2) 30.36 30.37(a) 30.37(f) 30.37(g) 30.37(h) 30.37(i) 30.37(j) 3…"
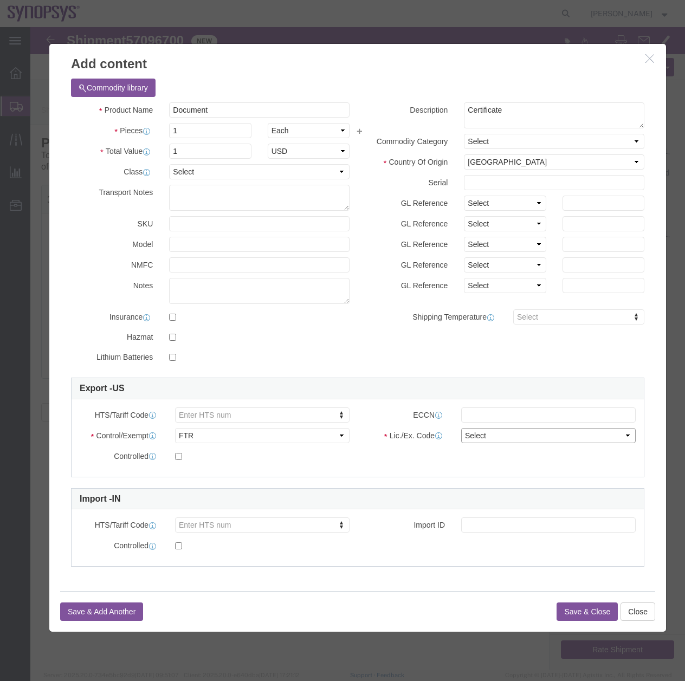
select select "30.37(a)"
click select "Select 30.2(d)(2) 30.36 30.37(a) 30.37(f) 30.37(g) 30.37(h) 30.37(i) 30.37(j) 3…"
type input "4802.62.1000"
click input "text"
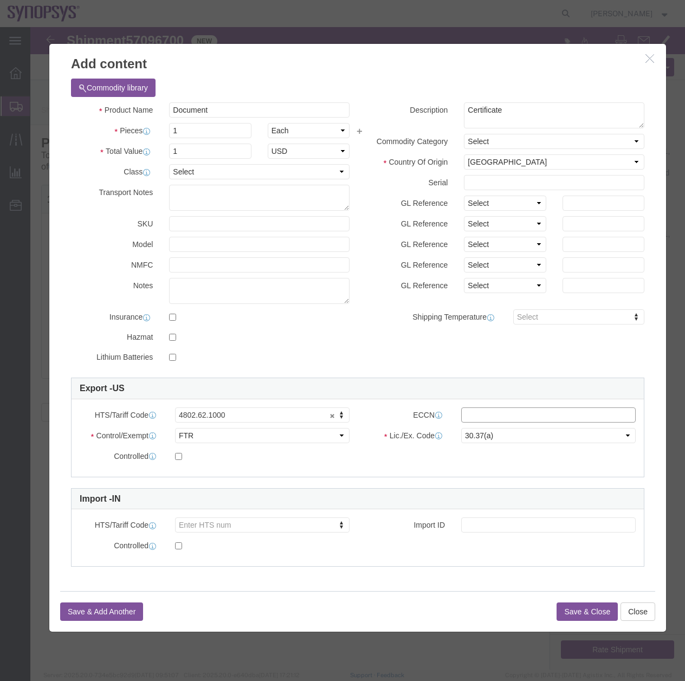
type input "EAR99"
click button "Save & Close"
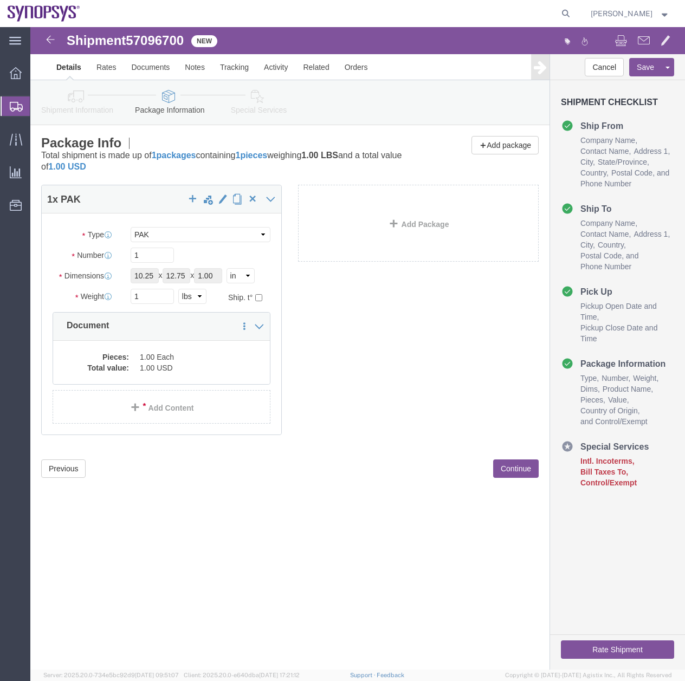
click icon
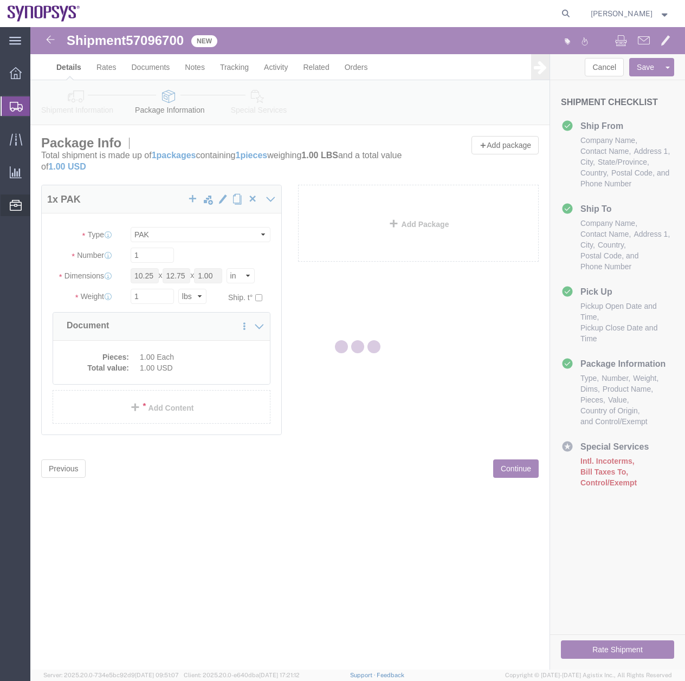
select select
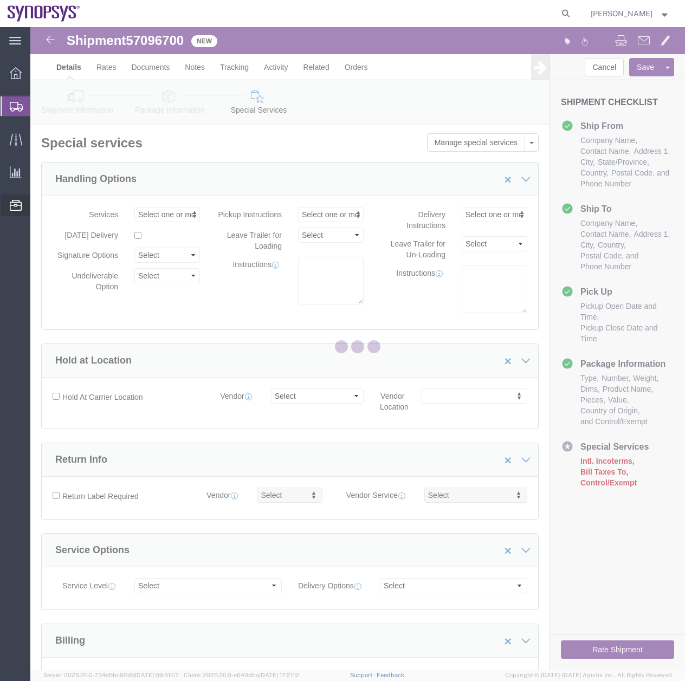
select select "COSTCENTER"
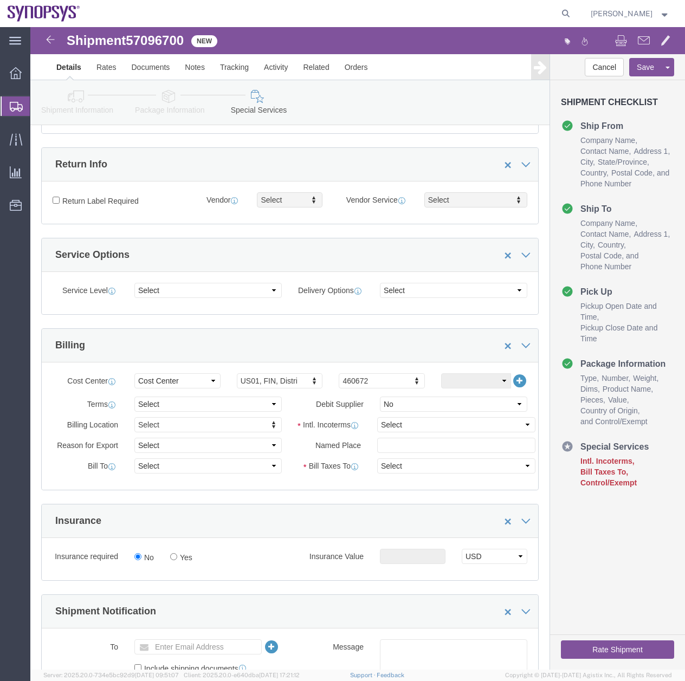
scroll to position [382, 0]
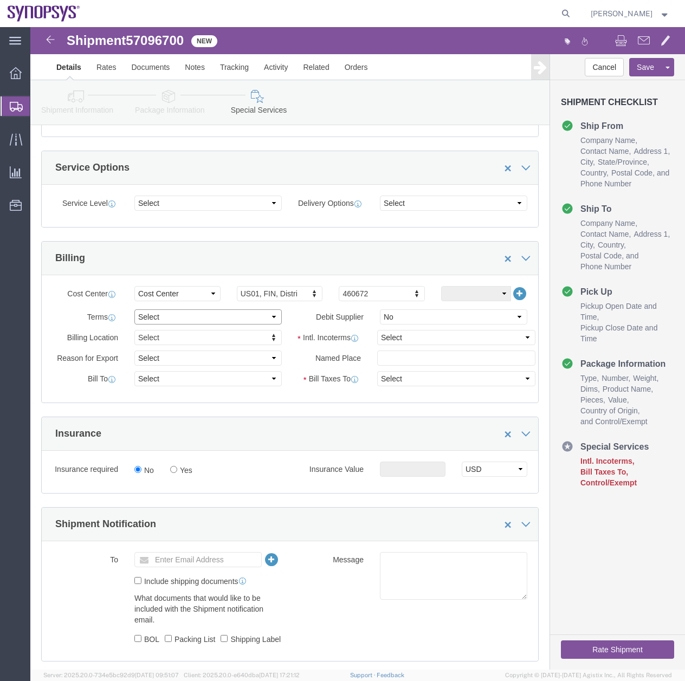
click select "Select Free of Charge Free of Cost NET 30 NET 45 NET 60 See Comment"
select select "FREE_OF_CHARGE"
click select "Select Free of Charge Free of Cost NET 30 NET 45 NET 60 See Comment"
click select "Select Carriage Insurance Paid Carriage Paid To Cost and Freight Cost Insurance…"
select select "DDP"
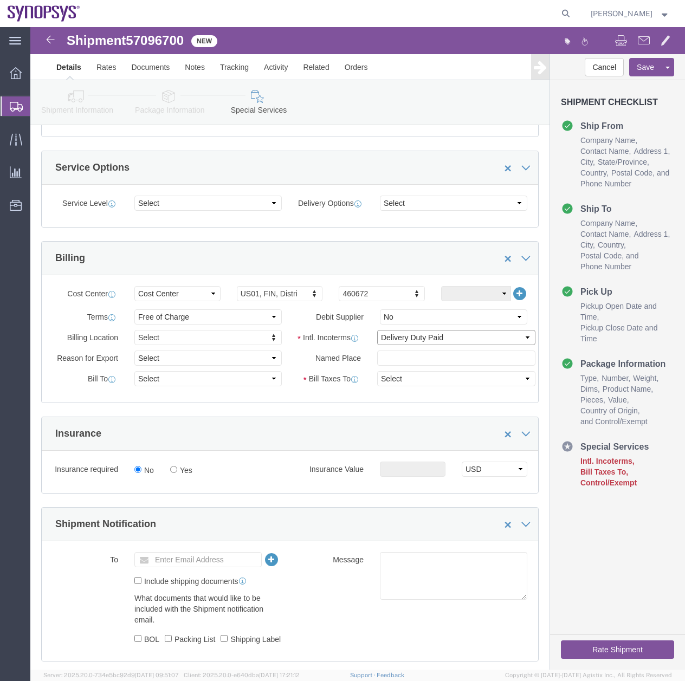
click select "Select Carriage Insurance Paid Carriage Paid To Cost and Freight Cost Insurance…"
select select "SHIP"
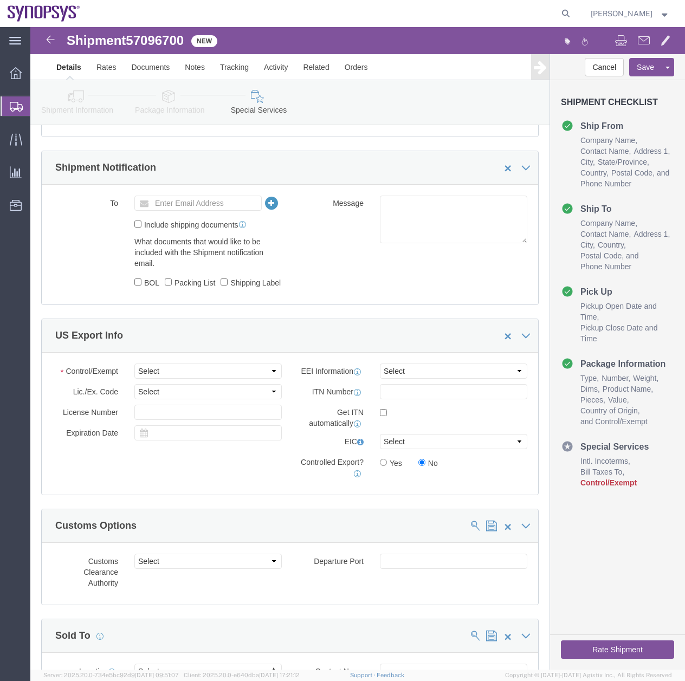
scroll to position [815, 0]
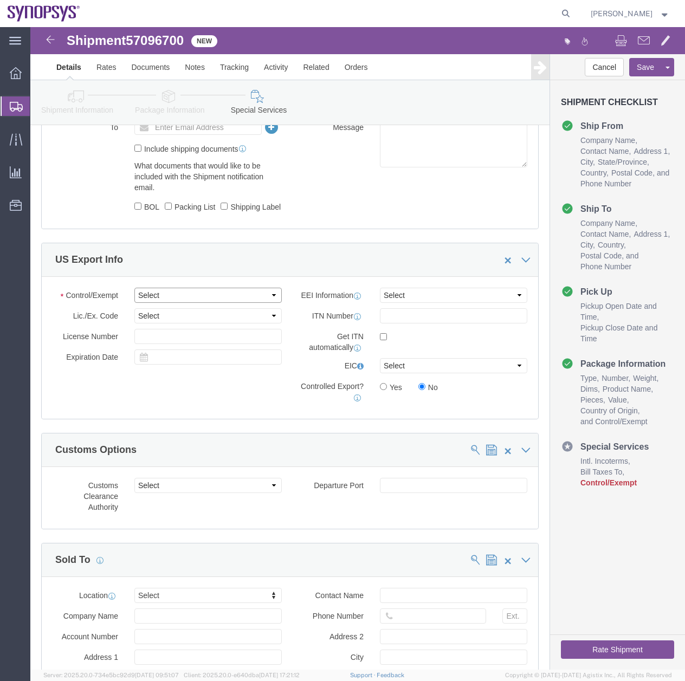
click select "Select ATF BIS DEA EPA FDA FTR ITAR OFAC Other (OPA)"
select select "FTR"
click select "Select ATF BIS DEA EPA FDA FTR ITAR OFAC Other (OPA)"
click select "Select AES-Direct EEI Carrier File EEI EEI Exempt"
select select "EXEM"
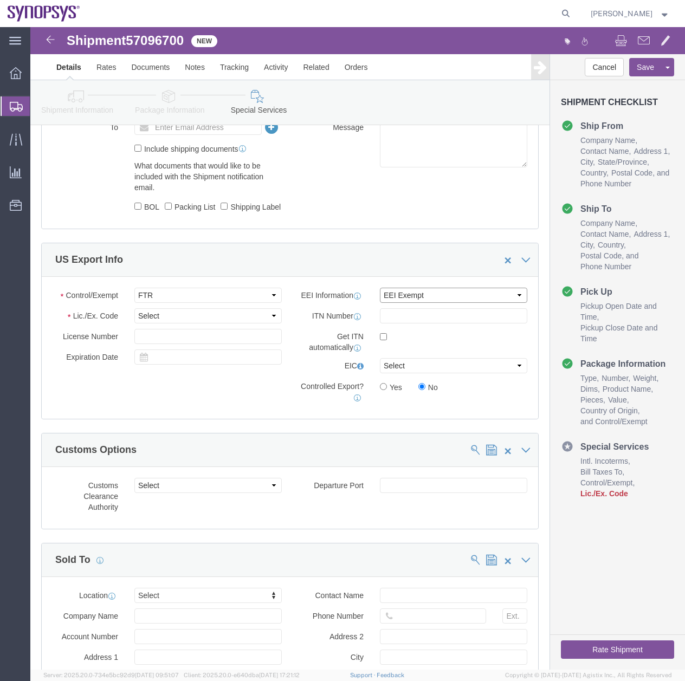
click select "Select AES-Direct EEI Carrier File EEI EEI Exempt"
click select "Select 30.2(d)(2) 30.36 30.37(a) 30.37(f) 30.37(g) 30.37(h) 30.37(i) 30.37(j) 3…"
select select "30.37(a)"
click select "Select 30.2(d)(2) 30.36 30.37(a) 30.37(f) 30.37(g) 30.37(h) 30.37(i) 30.37(j) 3…"
click div "Shipment Checklist Ship From Company Name Contact Name Address 1 City State/Pro…"
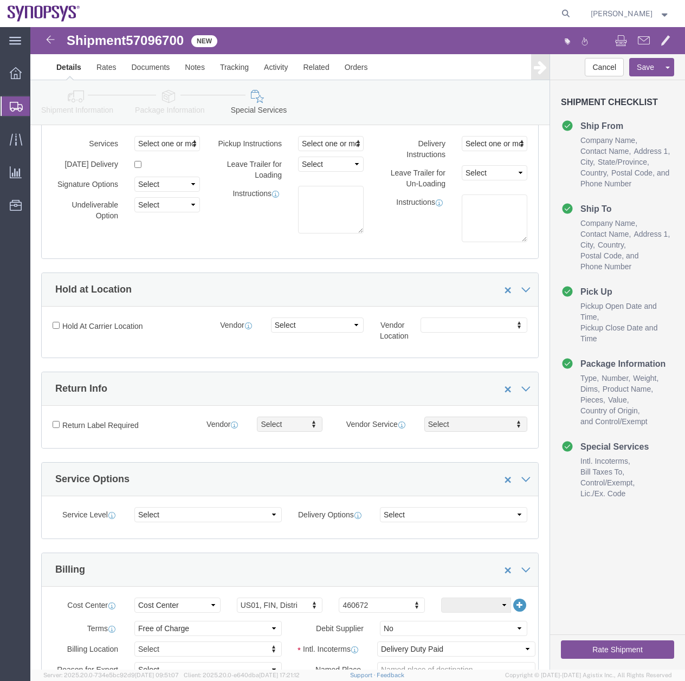
scroll to position [0, 0]
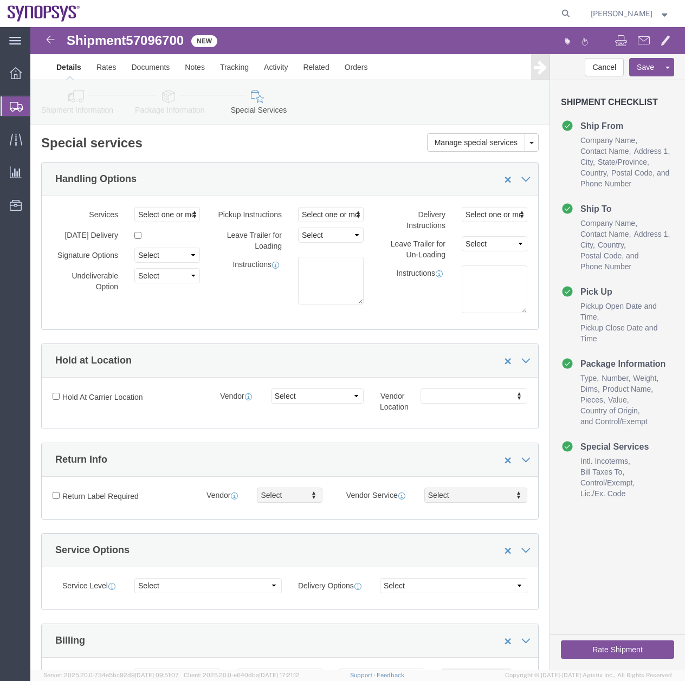
click icon
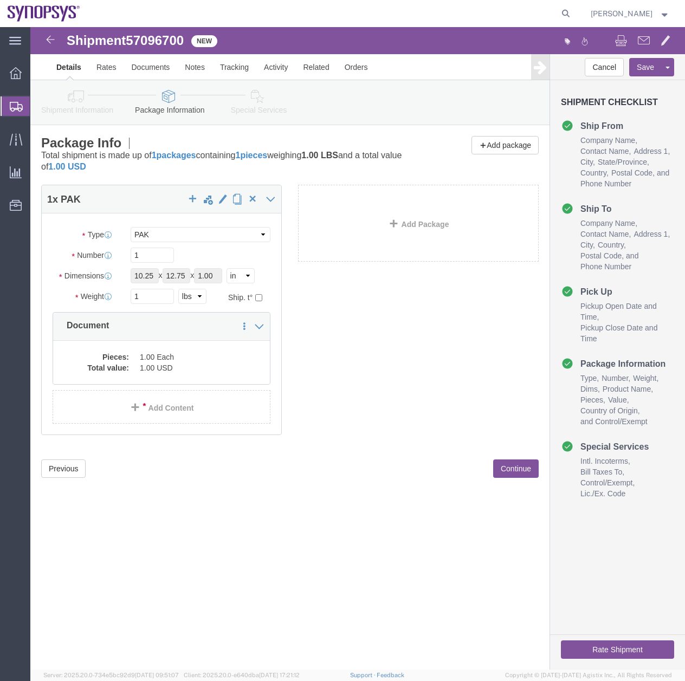
click div "Shipment 57096700 New Details Rates Documents Notes Tracking Activity Related O…"
click icon
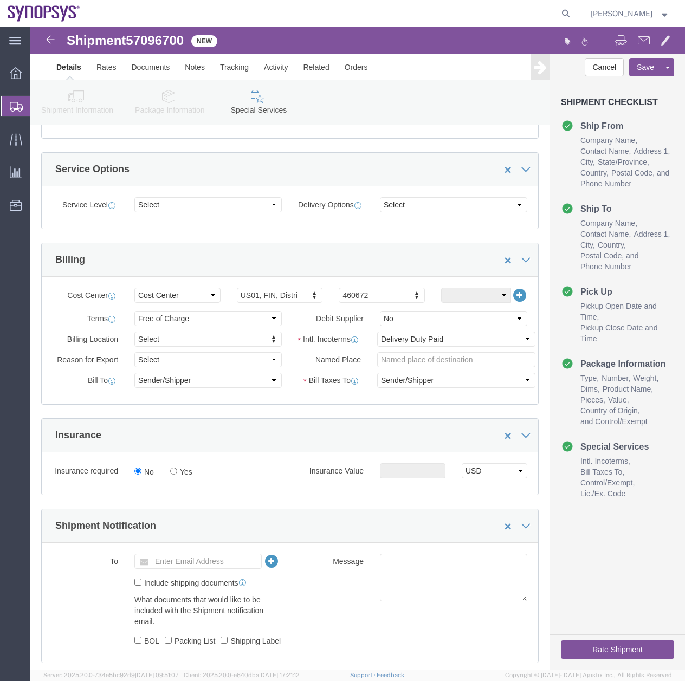
scroll to position [360, 0]
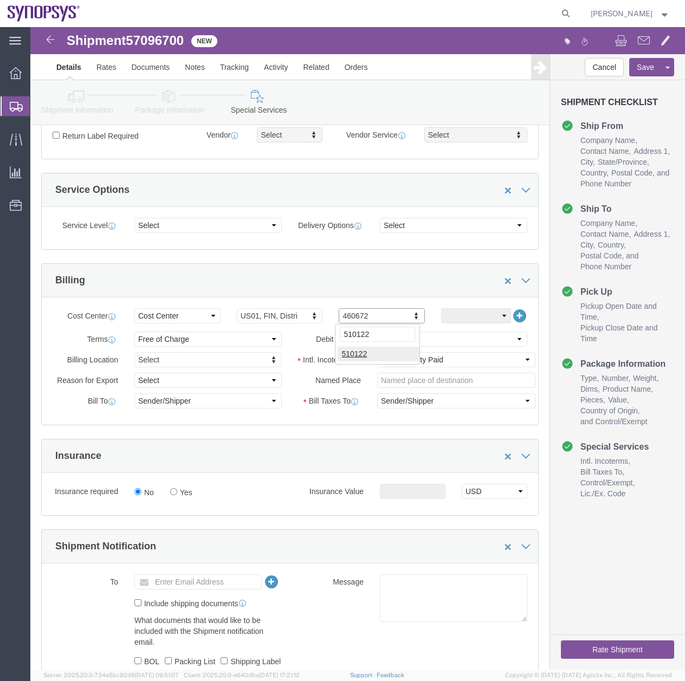
type input "510122"
click button "Rate Shipment"
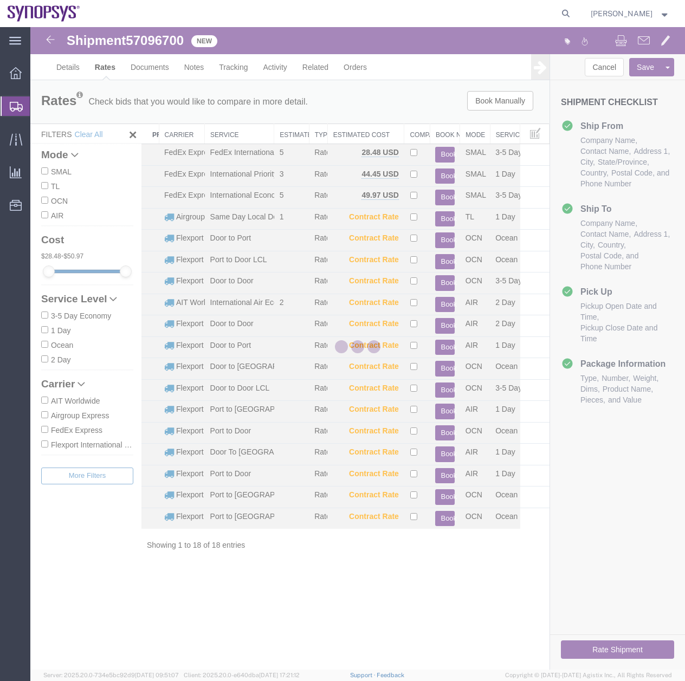
scroll to position [0, 0]
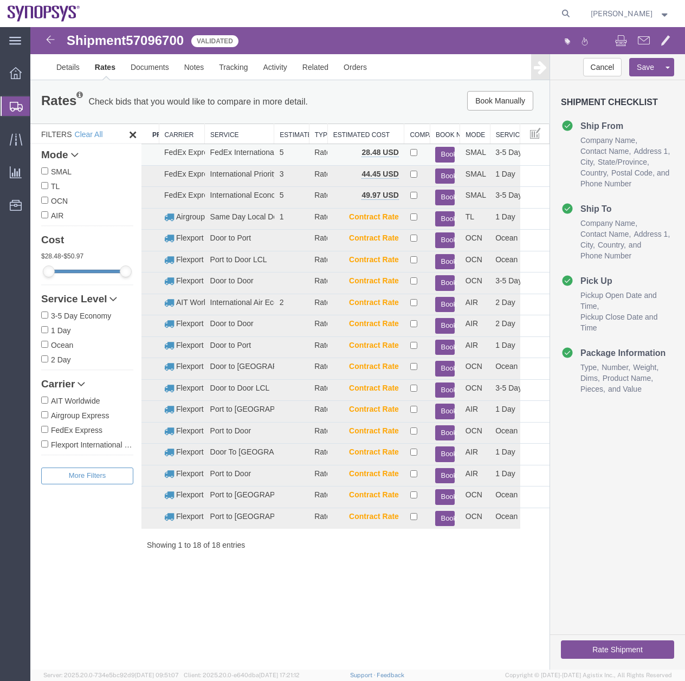
click at [444, 150] on button "Book" at bounding box center [444, 155] width 19 height 16
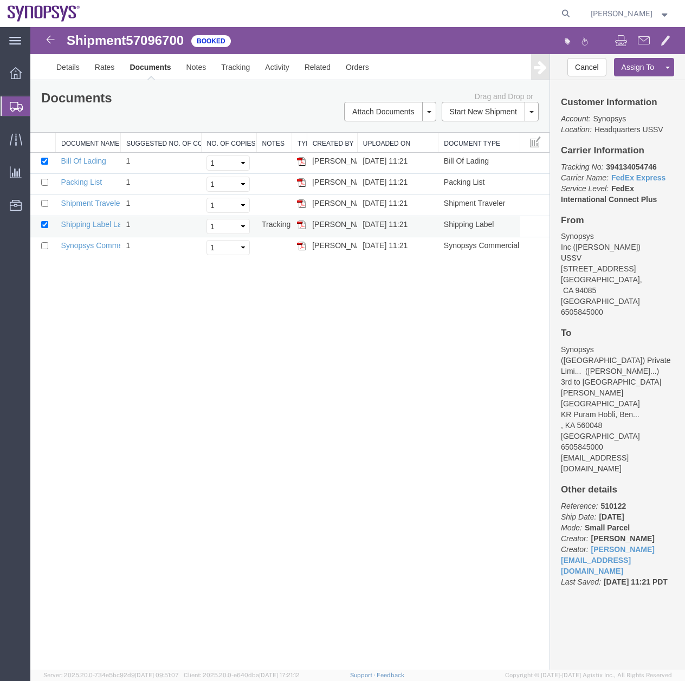
click at [300, 226] on img at bounding box center [301, 224] width 9 height 9
click at [302, 246] on img at bounding box center [301, 246] width 9 height 9
click at [303, 179] on img at bounding box center [301, 182] width 9 height 9
click at [129, 393] on div "Shipment 57096700 5 of 5 Booked Details Rates Documents Notes Tracking Activity…" at bounding box center [357, 348] width 654 height 642
drag, startPoint x: 9, startPoint y: 104, endPoint x: 76, endPoint y: 108, distance: 67.9
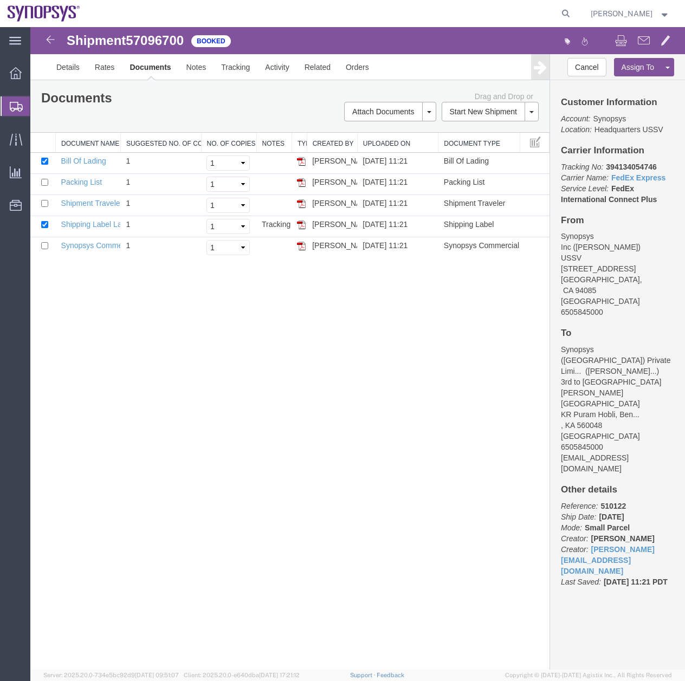
click at [9, 104] on div at bounding box center [16, 106] width 30 height 20
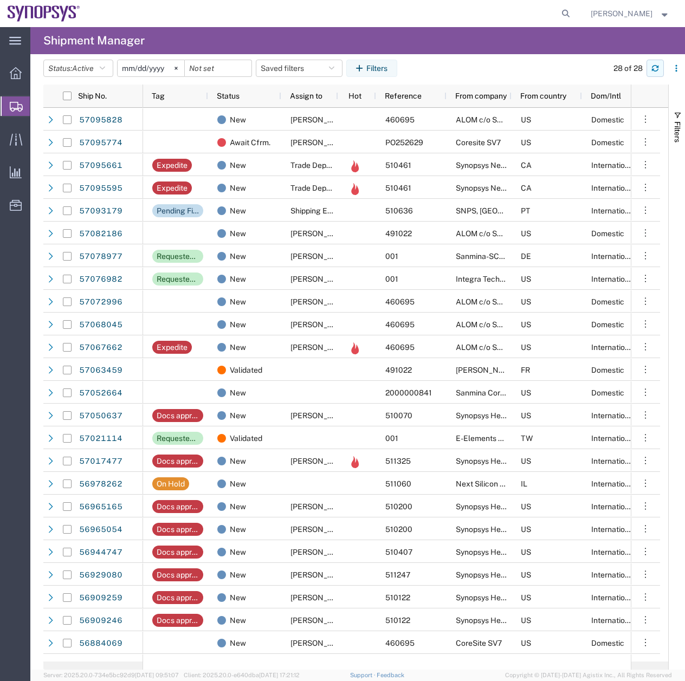
click at [653, 65] on icon "button" at bounding box center [655, 68] width 8 height 8
click at [0, 0] on span "Create Shipment" at bounding box center [0, 0] width 0 height 0
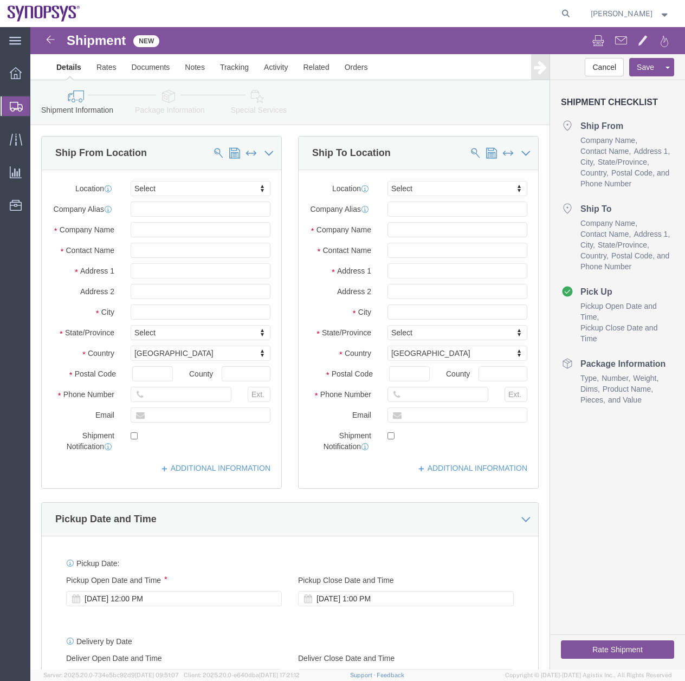
select select
type input "ussv"
select select "63204"
select select "CA"
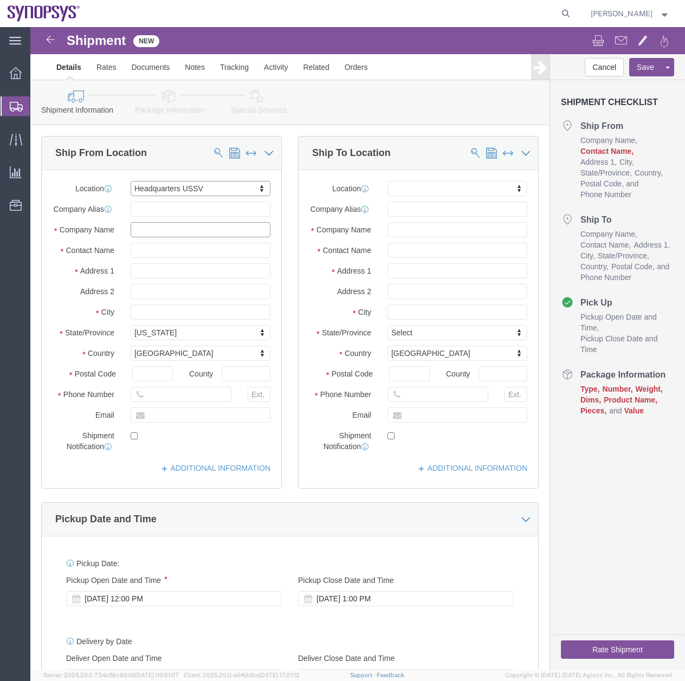
click input "text"
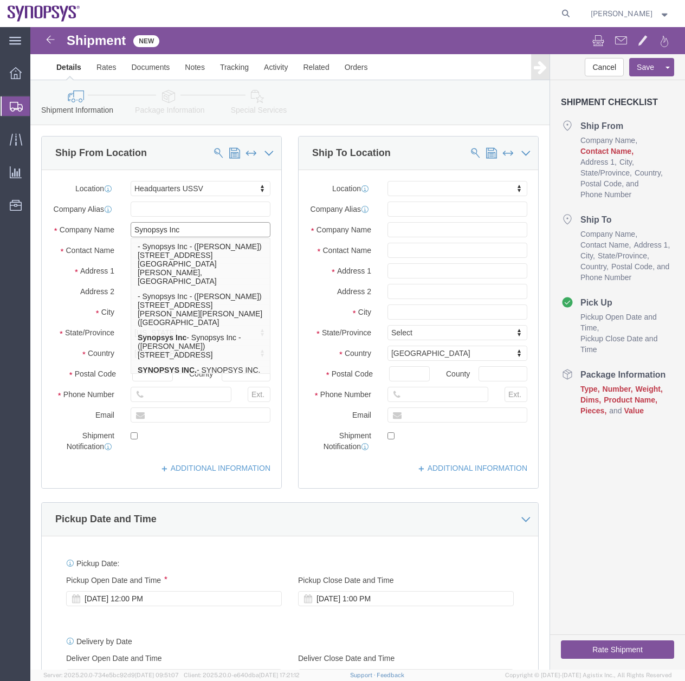
type input "Synopsys Inc"
click label
click input "checkbox"
checkbox input "true"
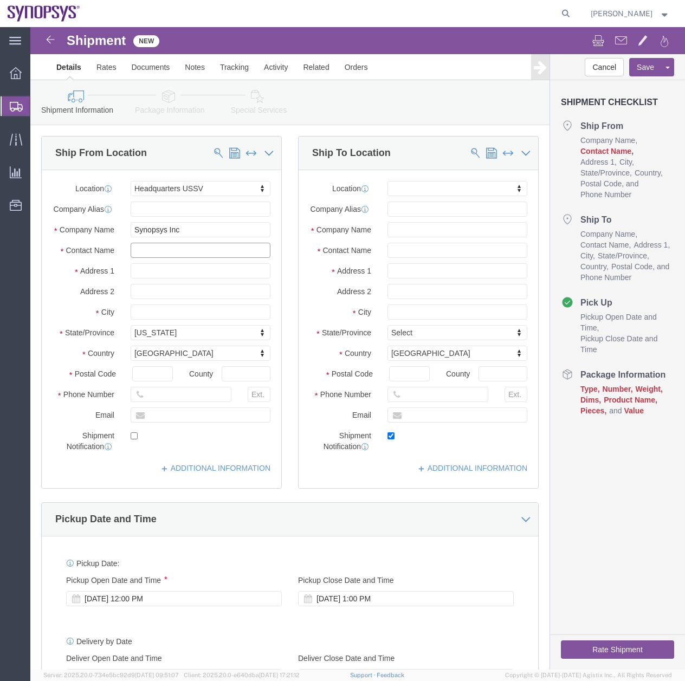
click input "text"
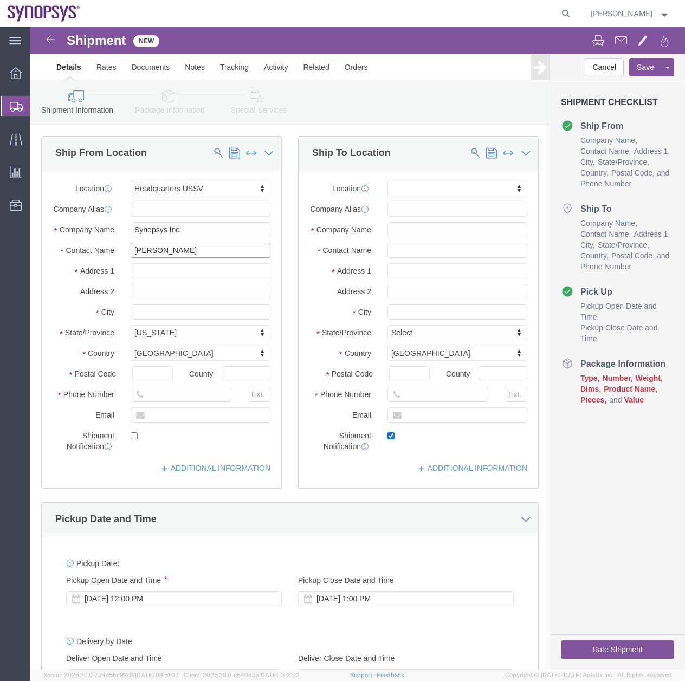
type input "[PERSON_NAME]"
click input "text"
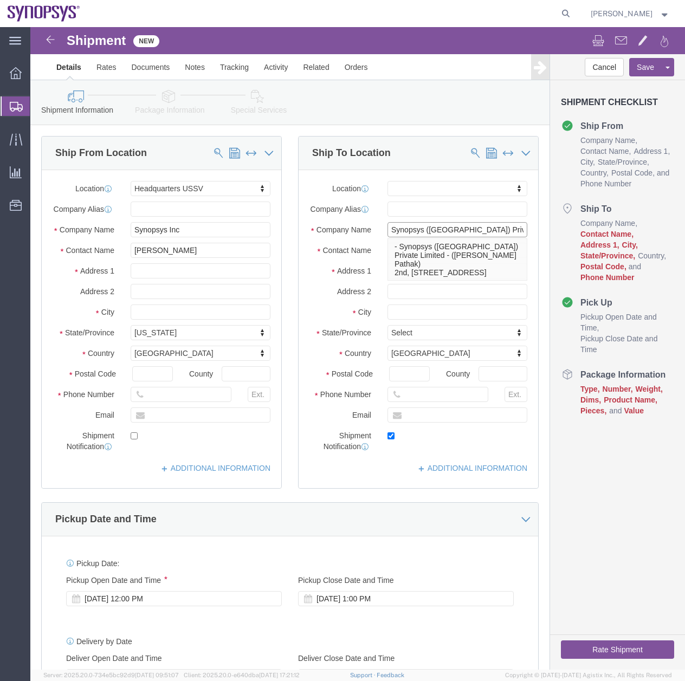
type input "Synopsys ([GEOGRAPHIC_DATA]) Private Limited"
click div "Cancel Save Assign To Save As Template Shipment Checklist Ship From Company Nam…"
click input "text"
type input "[PERSON_NAME]"
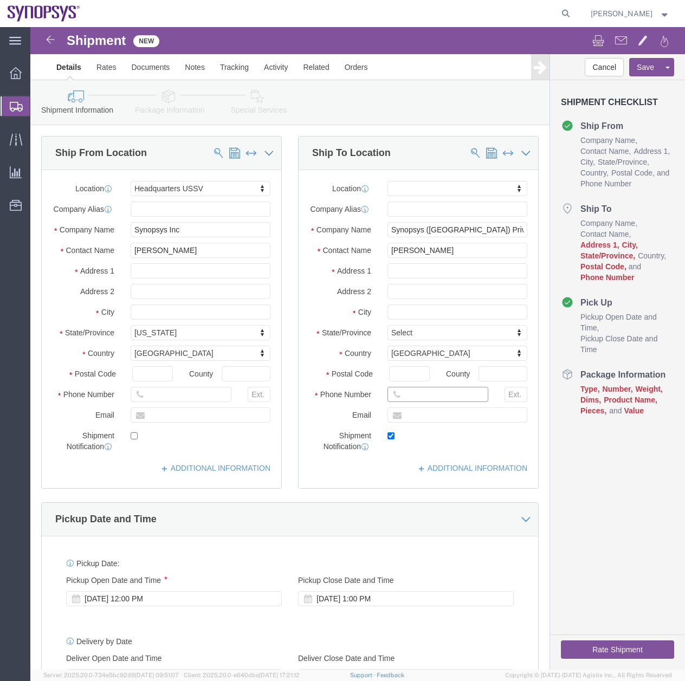
click input "text"
paste input "9611928054"
type input "9611928054"
type input "indi"
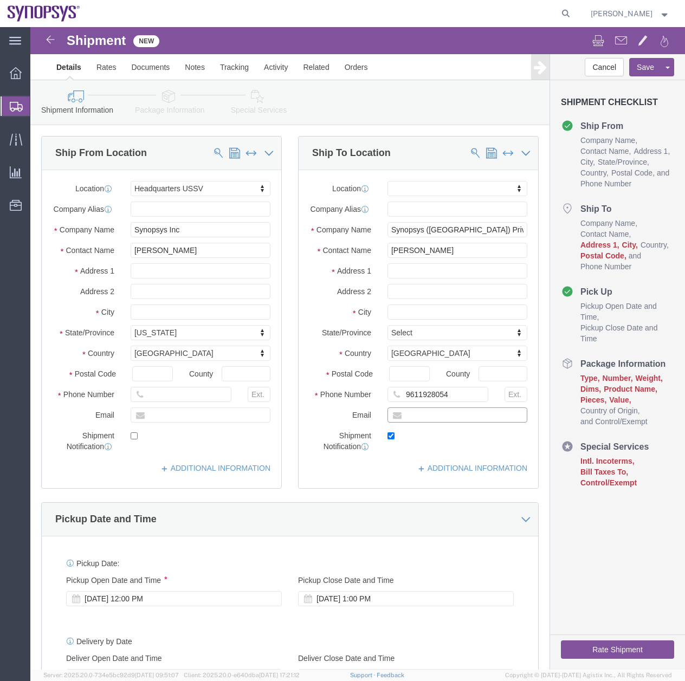
paste input "[PERSON_NAME][EMAIL_ADDRESS][DOMAIN_NAME]"
click input "[PERSON_NAME][EMAIL_ADDRESS][DOMAIN_NAME]"
type input "[PERSON_NAME][EMAIL_ADDRESS][DOMAIN_NAME]"
click input "text"
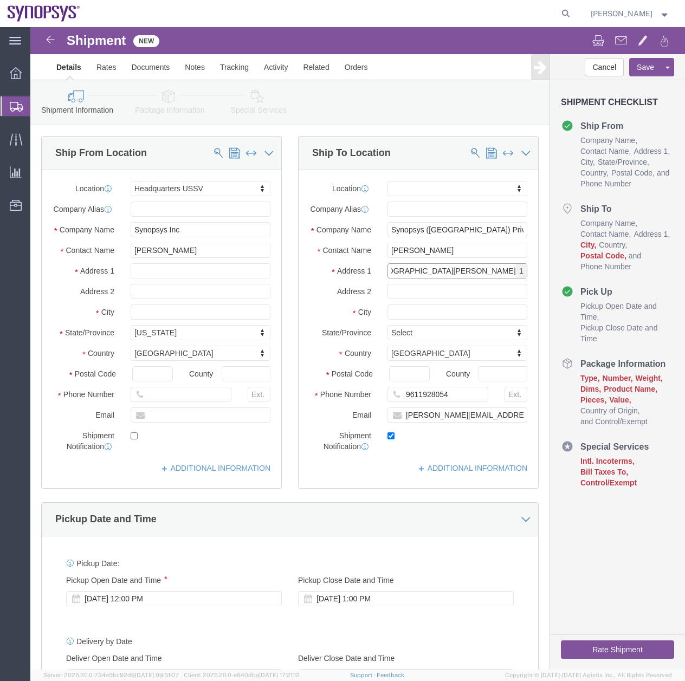
type input "3rd to [GEOGRAPHIC_DATA][PERSON_NAME]"
click input "text"
click input "3rd to [GEOGRAPHIC_DATA][PERSON_NAME]"
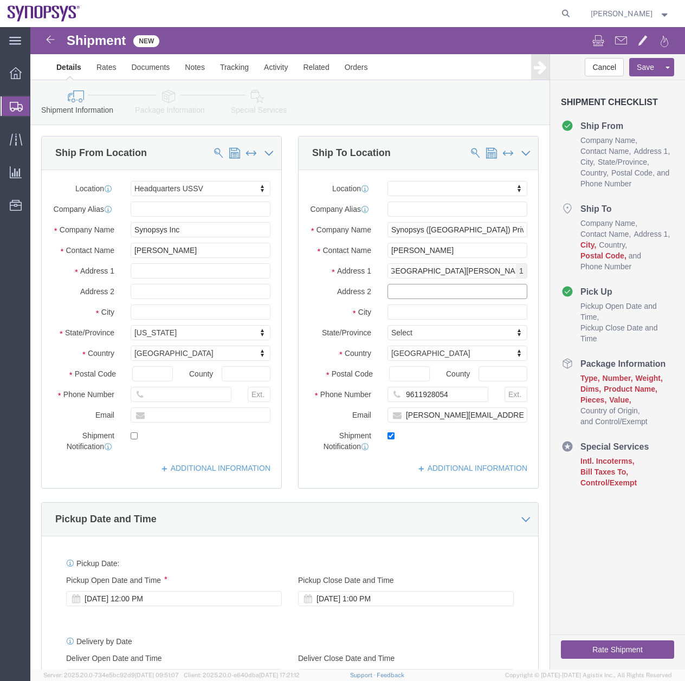
click input "text"
type input "[GEOGRAPHIC_DATA]"
click input "text"
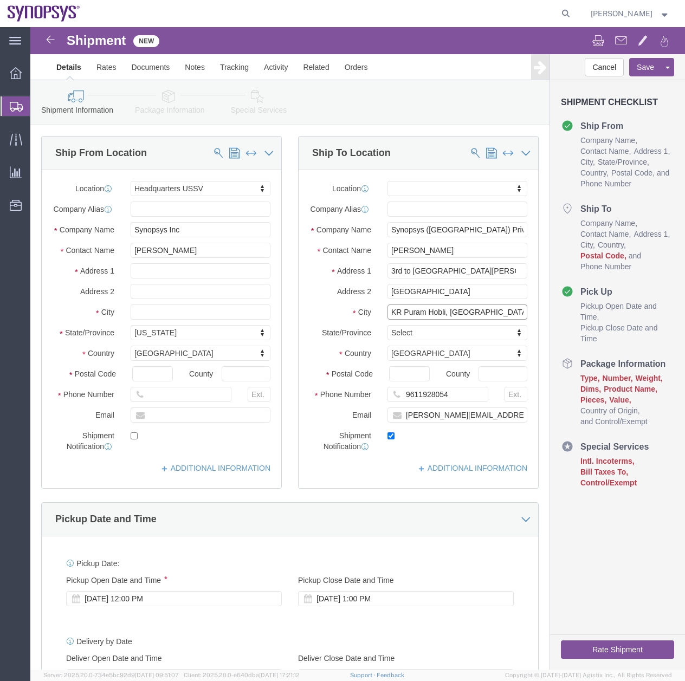
type input "KR Puram Hobli, [GEOGRAPHIC_DATA]"
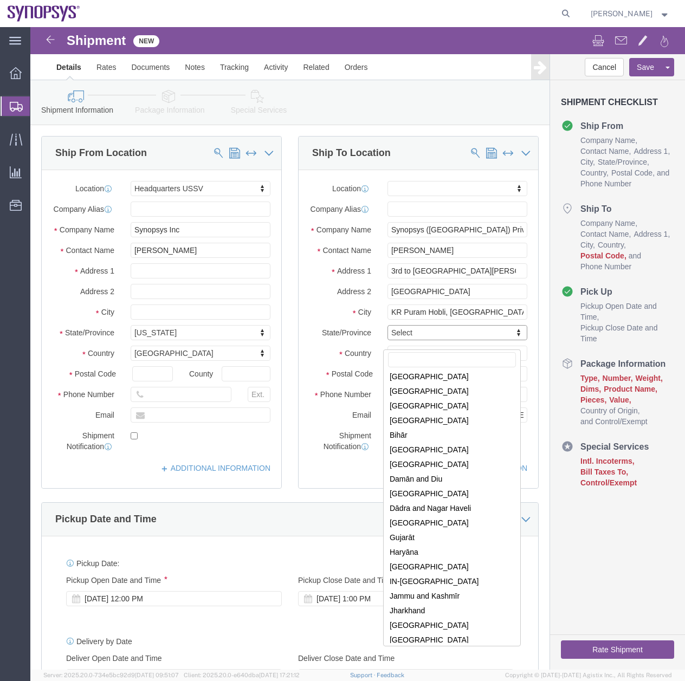
scroll to position [33, 0]
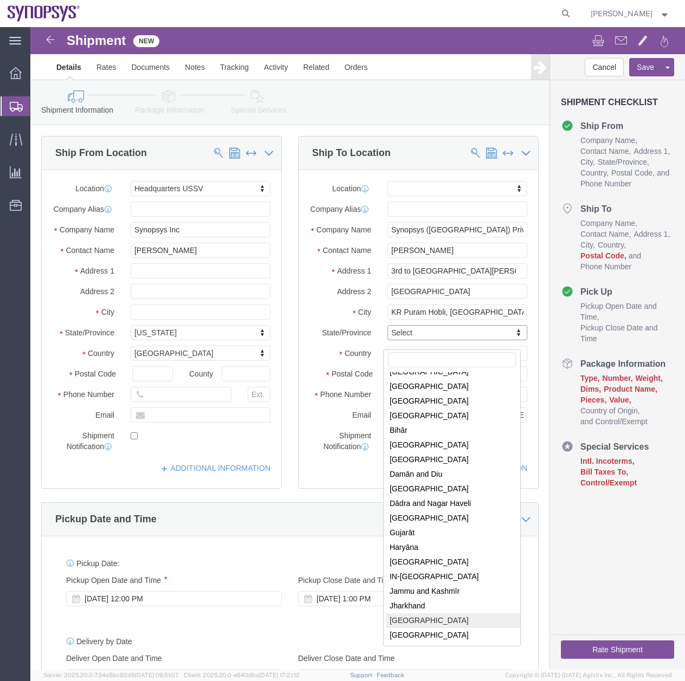
select select "KA"
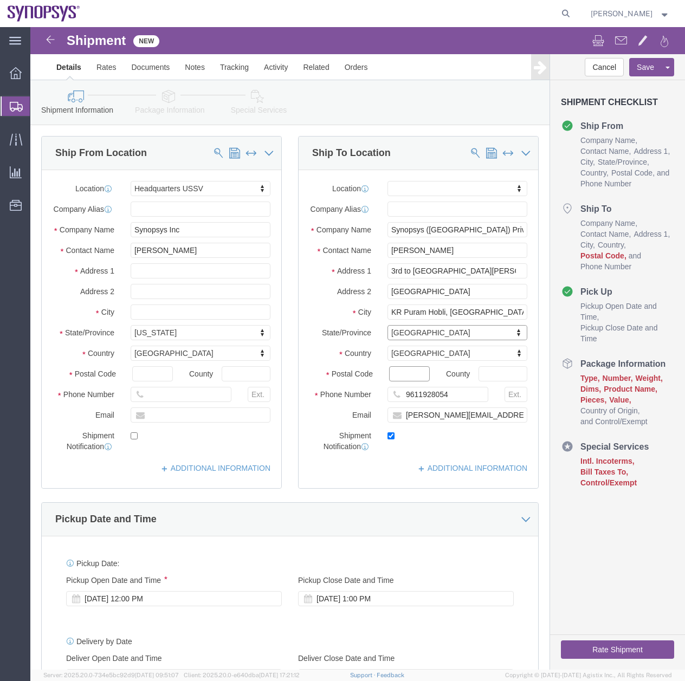
click input "Postal Code"
type input "560048"
click div "[DATE] 12:00 PM"
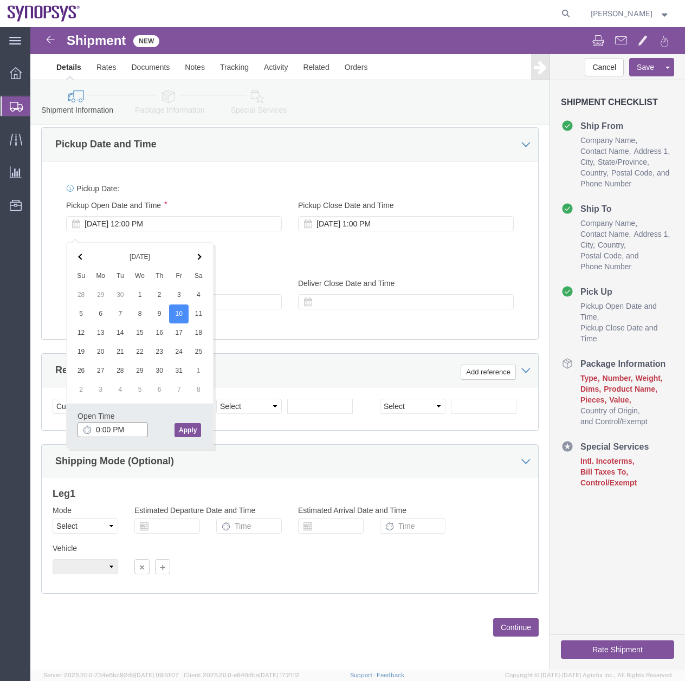
type input "03:00 PM"
click button "Apply"
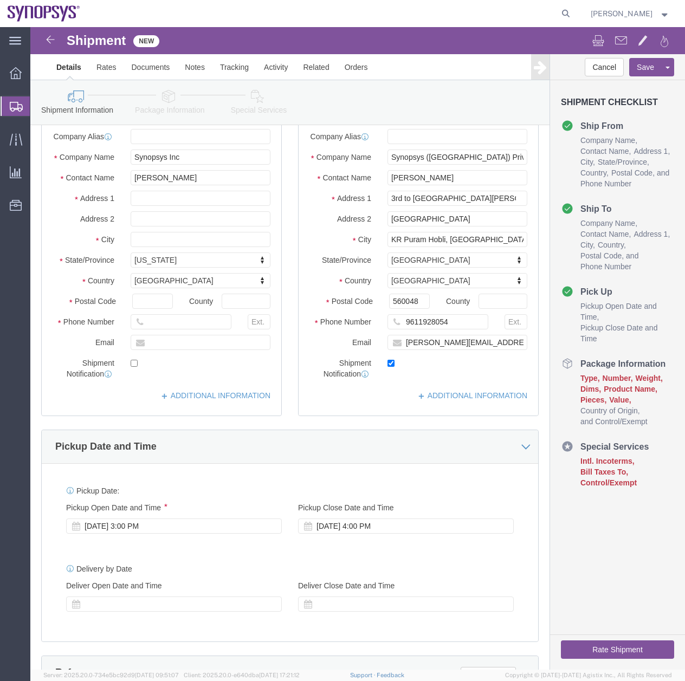
scroll to position [0, 0]
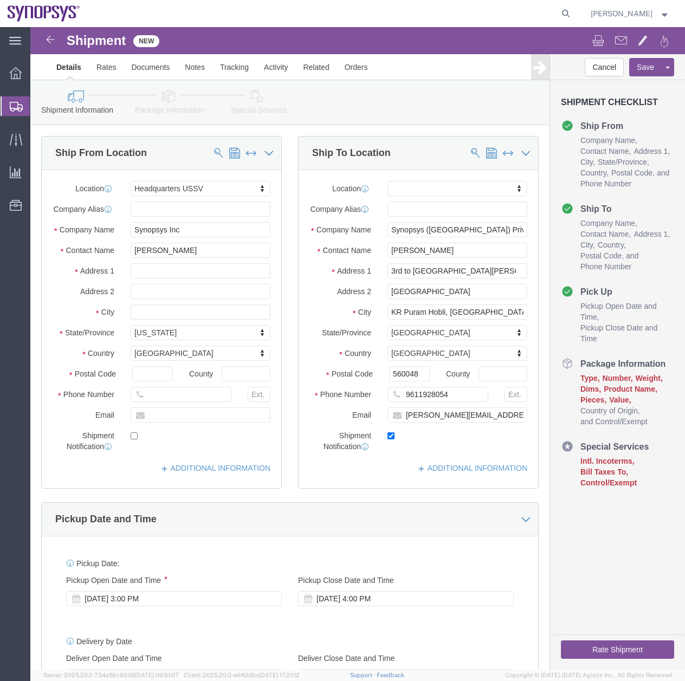
click icon
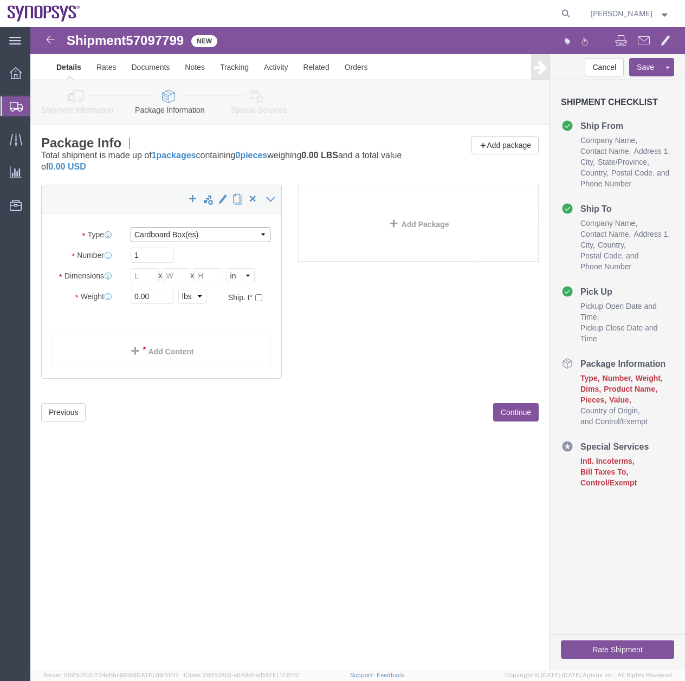
click select "Select Bale(s) Basket(s) Bolt(s) Bottle(s) Buckets Bulk Bundle(s) Can(s) Cardbo…"
select select "PAK"
click select "Select Bale(s) Basket(s) Bolt(s) Bottle(s) Buckets Bulk Bundle(s) Can(s) Cardbo…"
type input "10.25"
type input "12.75"
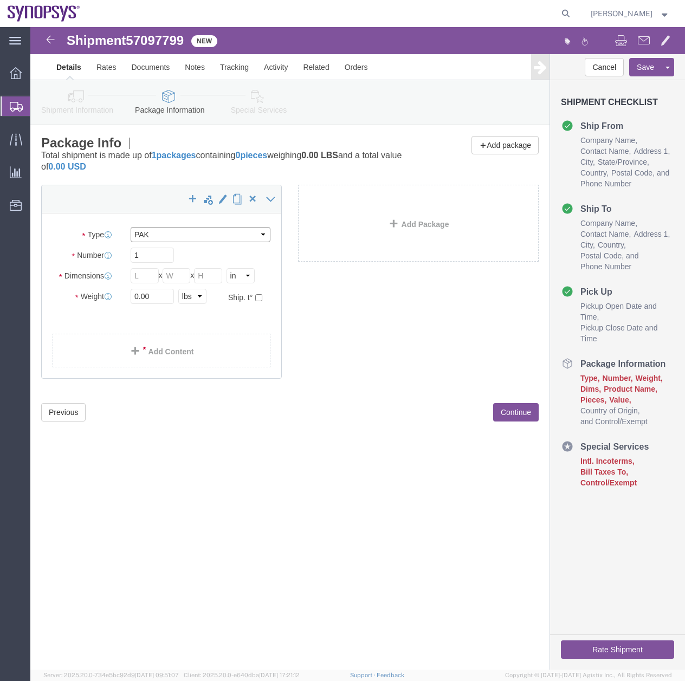
type input "1.00"
click div "Package Type Select Bale(s) Basket(s) Bolt(s) Bottle(s) Buckets Bulk Bundle(s) …"
type input "1"
click link "Add Content"
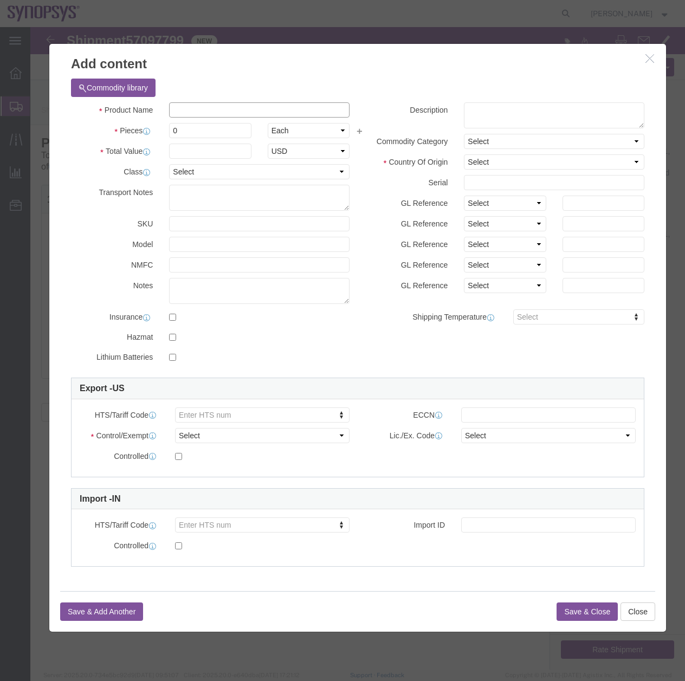
click input "text"
type input "Document"
type input "1"
select select "US"
type input "4802.62.1000"
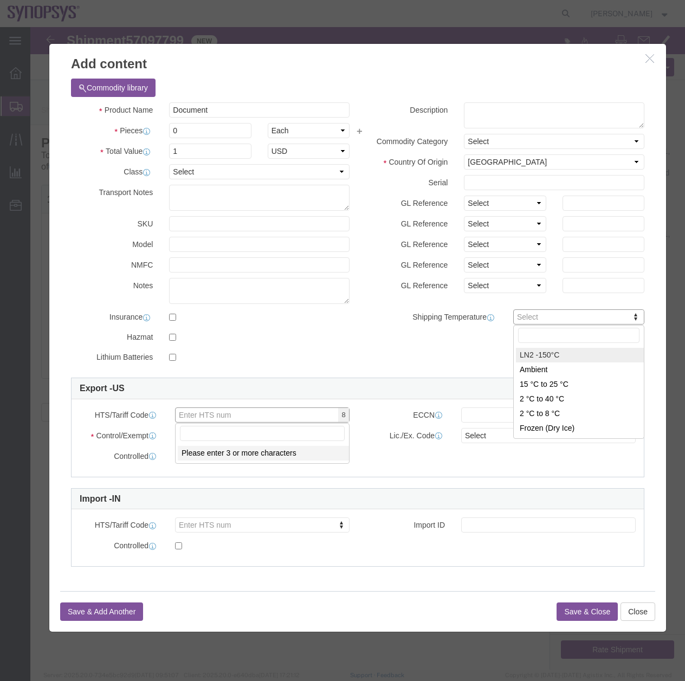
click input "Document"
click input "text"
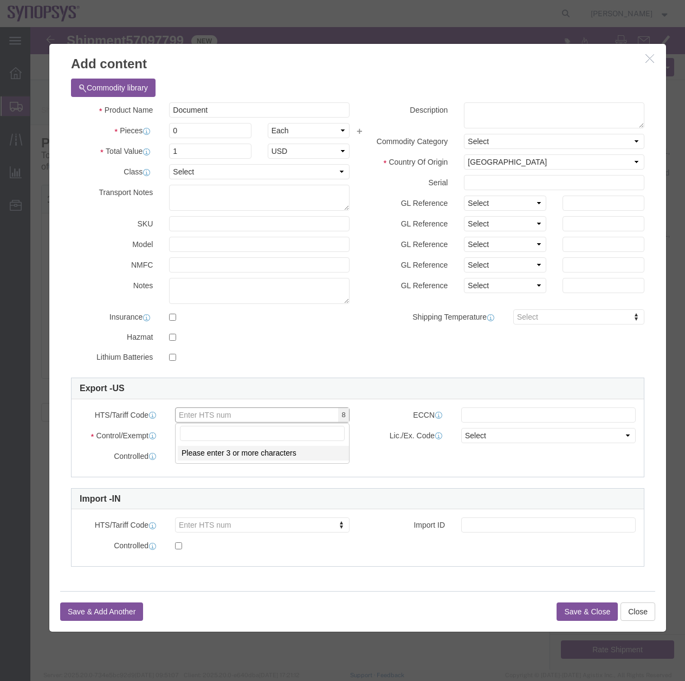
click label
click input "checkbox"
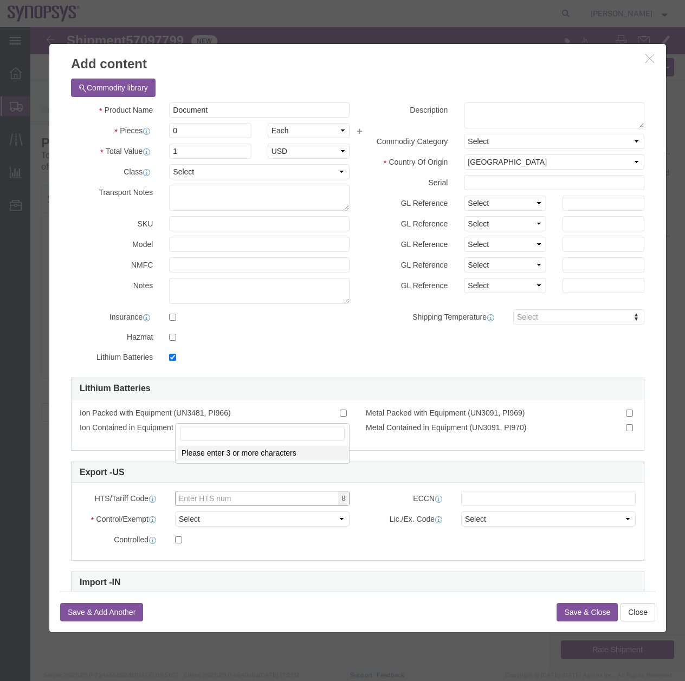
click input "checkbox"
checkbox input "false"
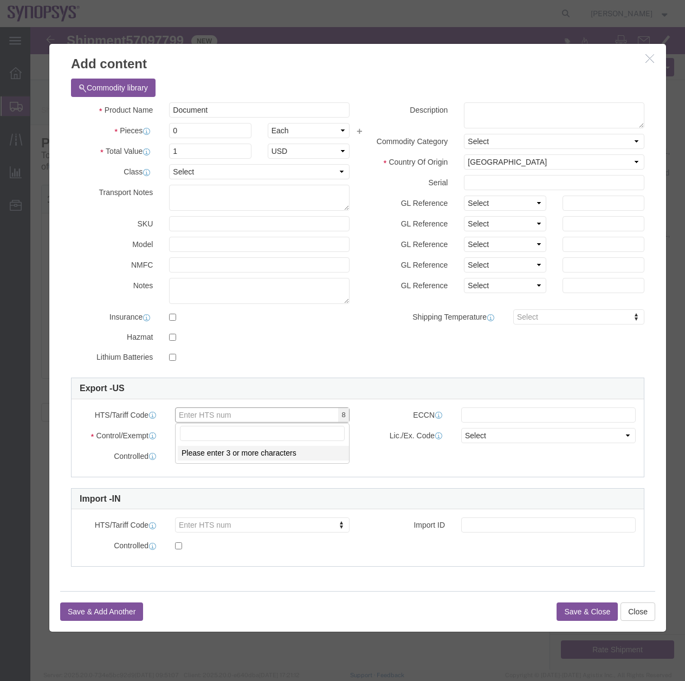
click div "Controlled"
type input "4802.62.1000"
click input "text"
type input "e"
type input "EAR99"
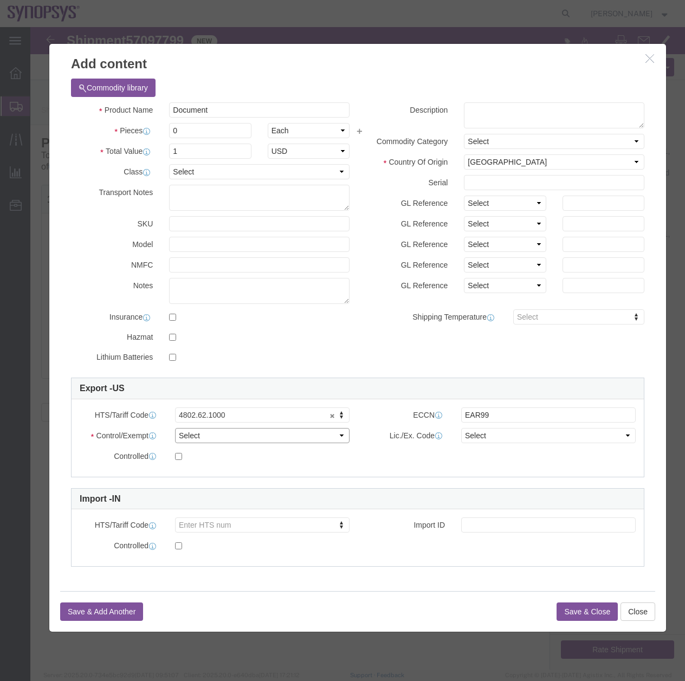
click select "Select ATF BIS DEA EPA FDA FTR ITAR OFAC Other (OPA)"
select select "FTR"
click select "Select ATF BIS DEA EPA FDA FTR ITAR OFAC Other (OPA)"
click select "Select 30.2(d)(2) 30.36 30.37(a) 30.37(f) 30.37(g) 30.37(h) 30.37(i) 30.37(j) 3…"
select select "30.37(a)"
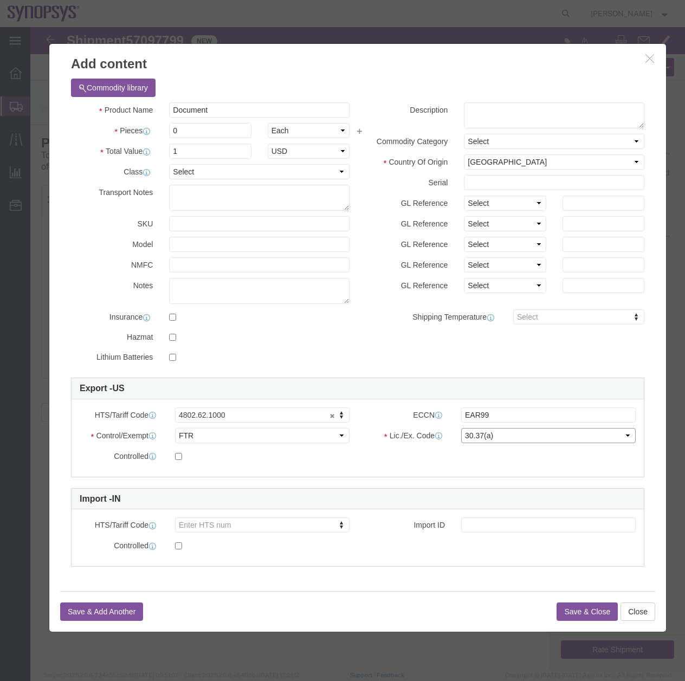
click select "Select 30.2(d)(2) 30.36 30.37(a) 30.37(f) 30.37(g) 30.37(h) 30.37(i) 30.37(j) 3…"
drag, startPoint x: 165, startPoint y: 99, endPoint x: 113, endPoint y: 102, distance: 52.1
click div "Pieces 0 Select Bag Barrels 100Board Feet Bottle Box Blister Pack Carats Can Ca…"
type input "1"
click textarea
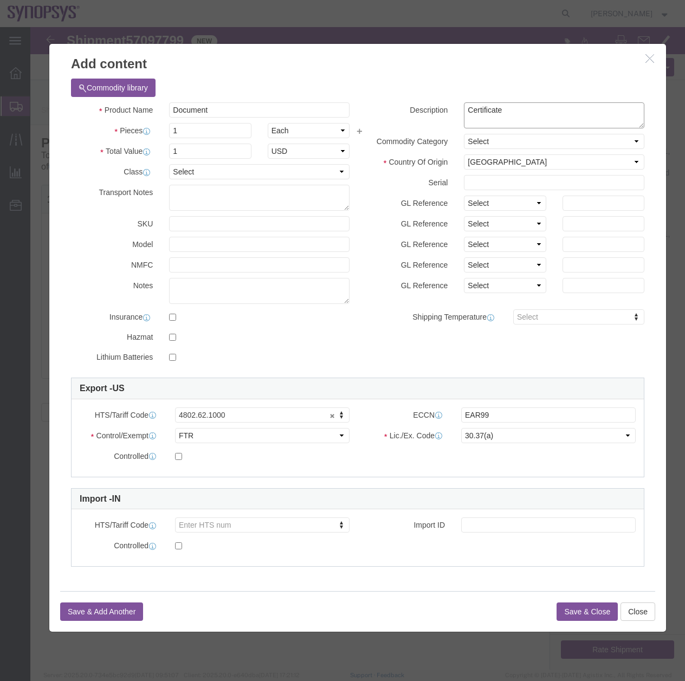
type textarea "Certificate"
click div "Product Name Document Pieces 1 Select Bag Barrels 100Board Feet Bottle Box Blis…"
click button "Save & Close"
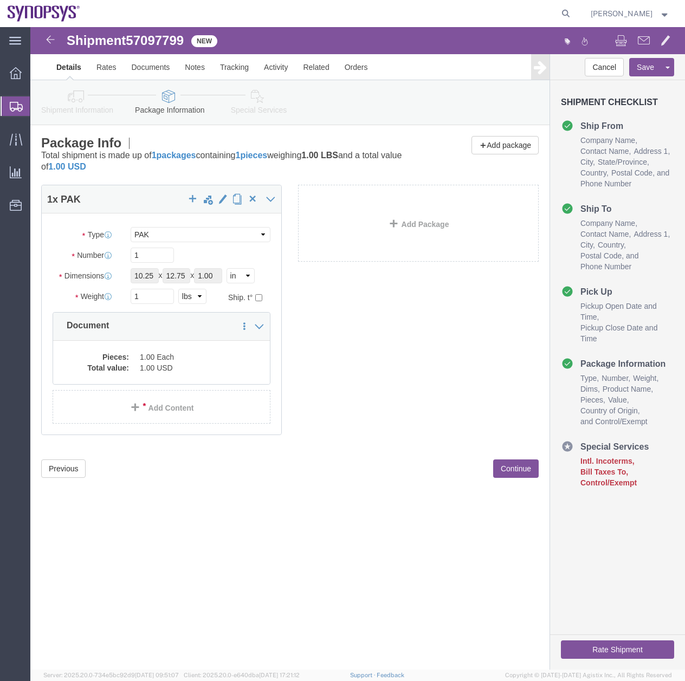
click icon
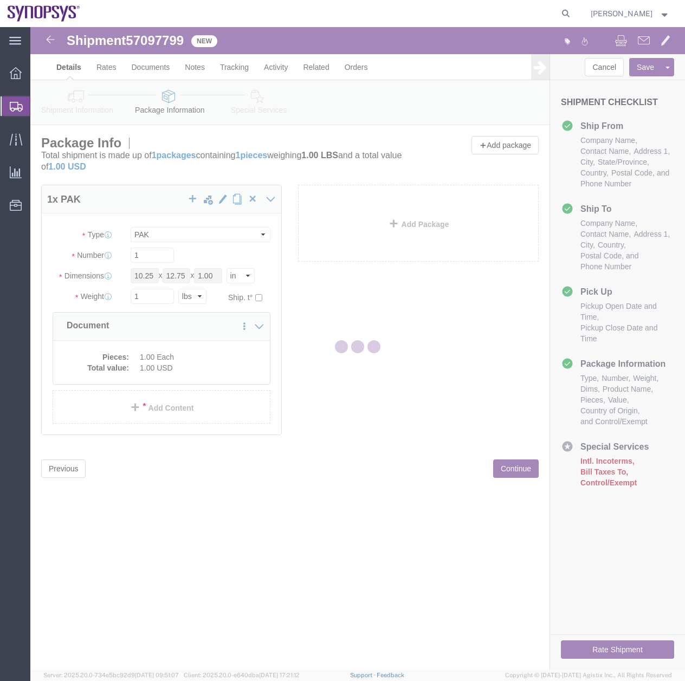
select select
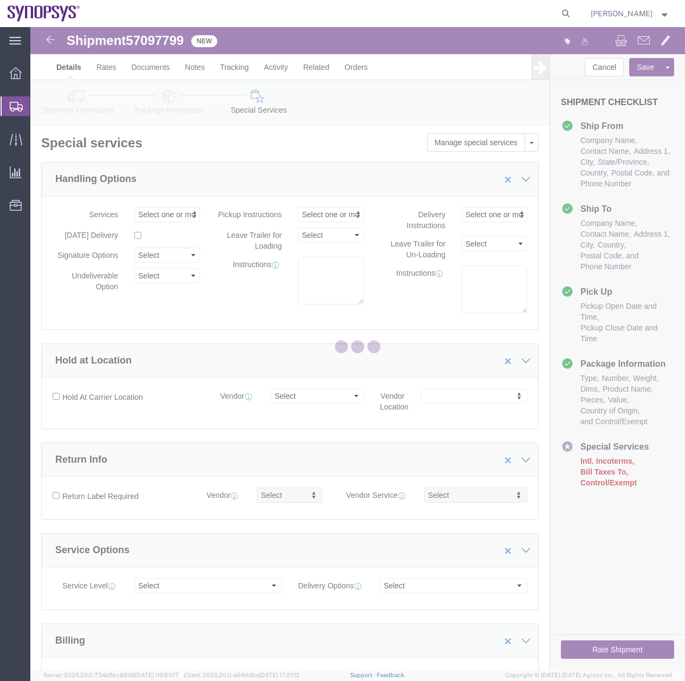
select select "COSTCENTER"
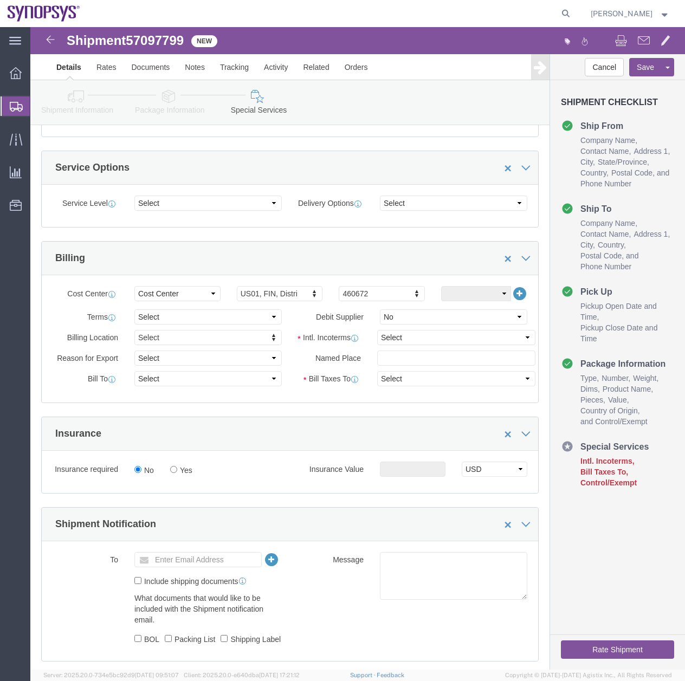
scroll to position [416, 0]
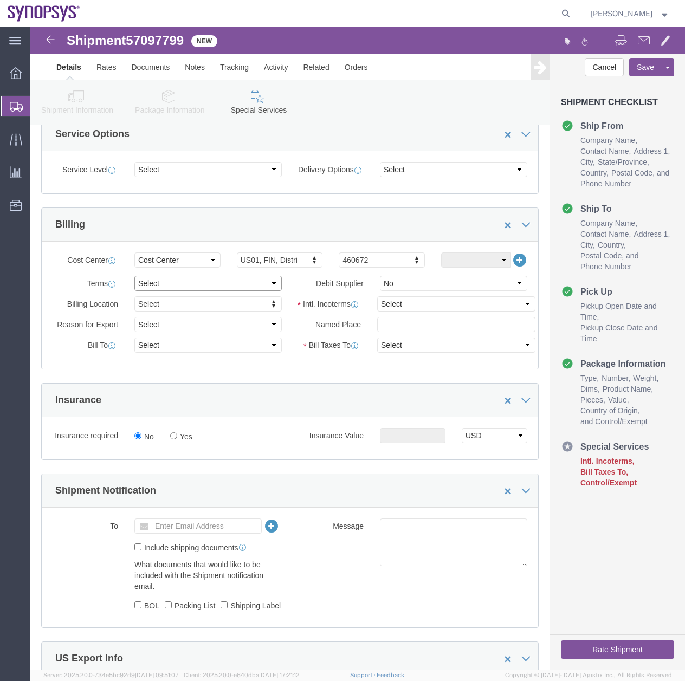
click select "Select Free of Charge Free of Cost NET 30 NET 45 NET 60 See Comment"
select select "FREE_OF_CHARGE"
click select "Select Free of Charge Free of Cost NET 30 NET 45 NET 60 See Comment"
click select "Select Yes No"
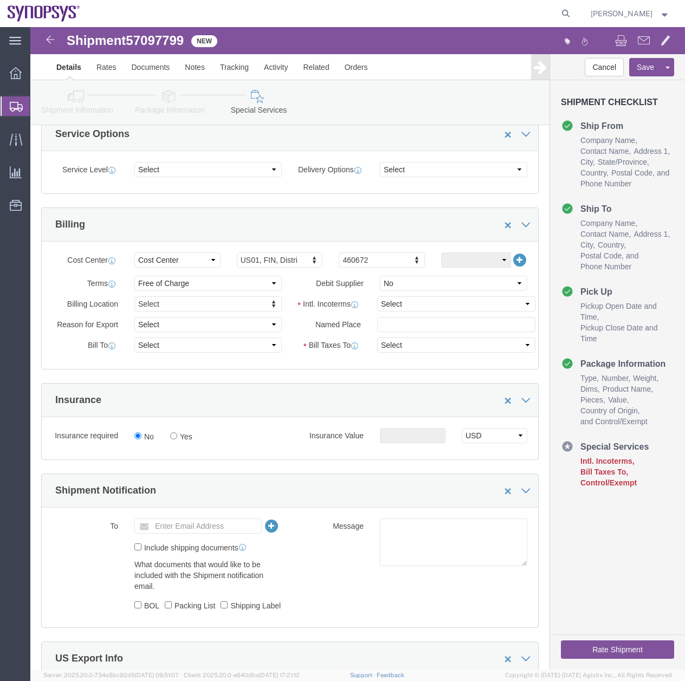
click div "Billing"
click select "Select Carriage Insurance Paid Carriage Paid To Cost and Freight Cost Insurance…"
select select "DDP"
click select "Select Carriage Insurance Paid Carriage Paid To Cost and Freight Cost Insurance…"
select select "SHIP"
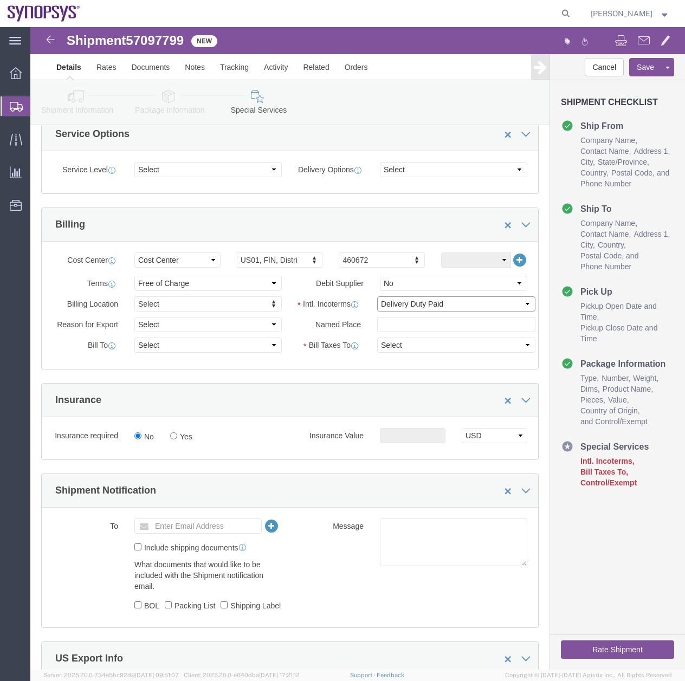
select select "SHIP"
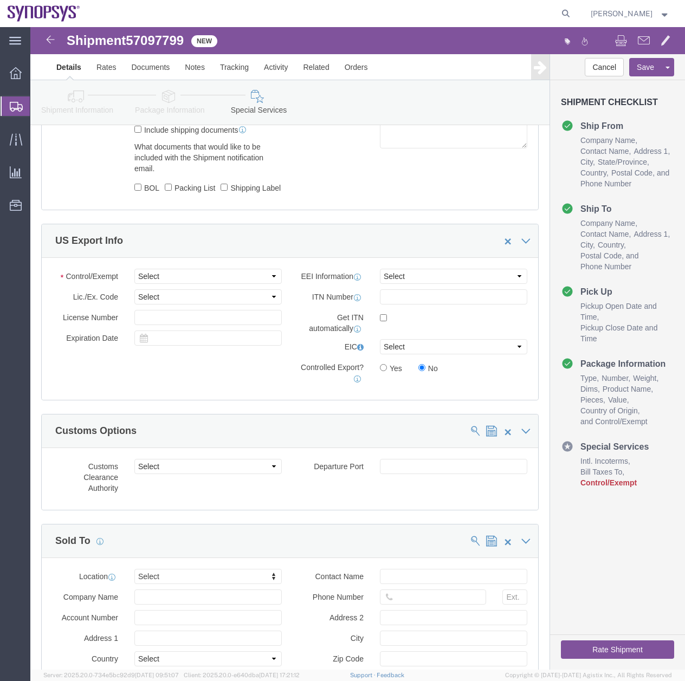
scroll to position [837, 0]
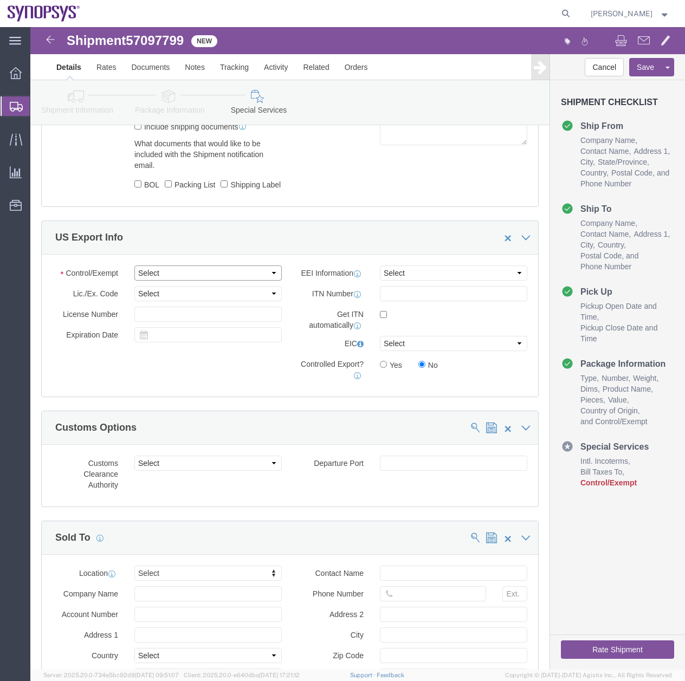
click select "Select ATF BIS DEA EPA FDA FTR ITAR OFAC Other (OPA)"
select select "FTR"
click select "Select ATF BIS DEA EPA FDA FTR ITAR OFAC Other (OPA)"
click select "Select AES-Direct EEI Carrier File EEI EEI Exempt"
select select "EXEM"
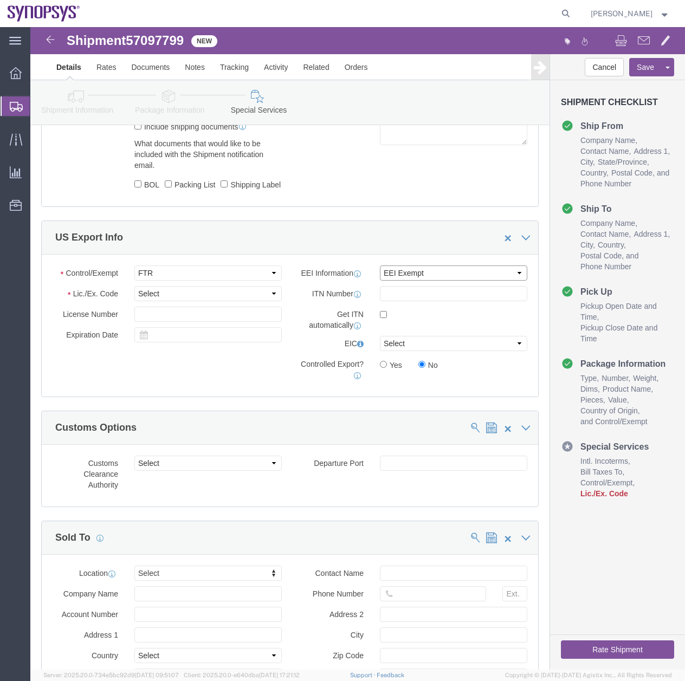
click select "Select AES-Direct EEI Carrier File EEI EEI Exempt"
click select "Select 30.2(d)(2) 30.36 30.37(a) 30.37(f) 30.37(g) 30.37(h) 30.37(i) 30.37(j) 3…"
select select "30.37(a)"
click select "Select 30.2(d)(2) 30.36 30.37(a) 30.37(f) 30.37(g) 30.37(h) 30.37(i) 30.37(j) 3…"
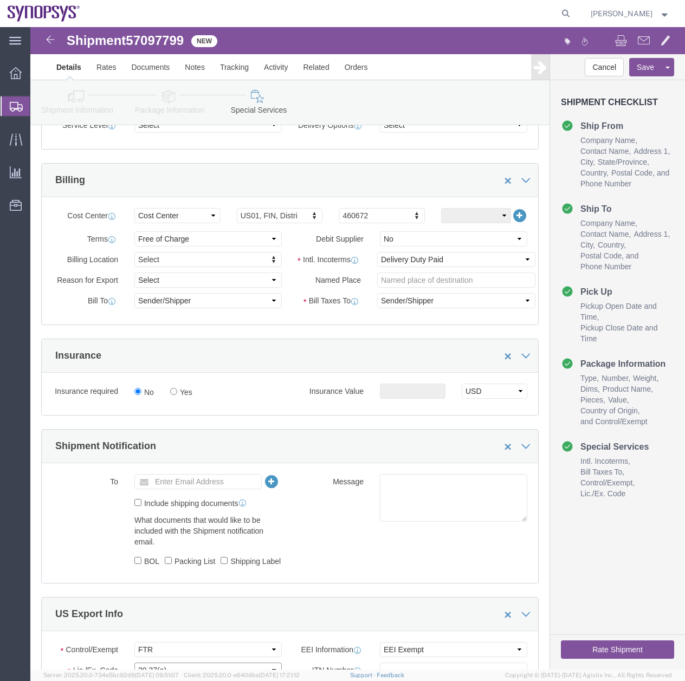
scroll to position [425, 0]
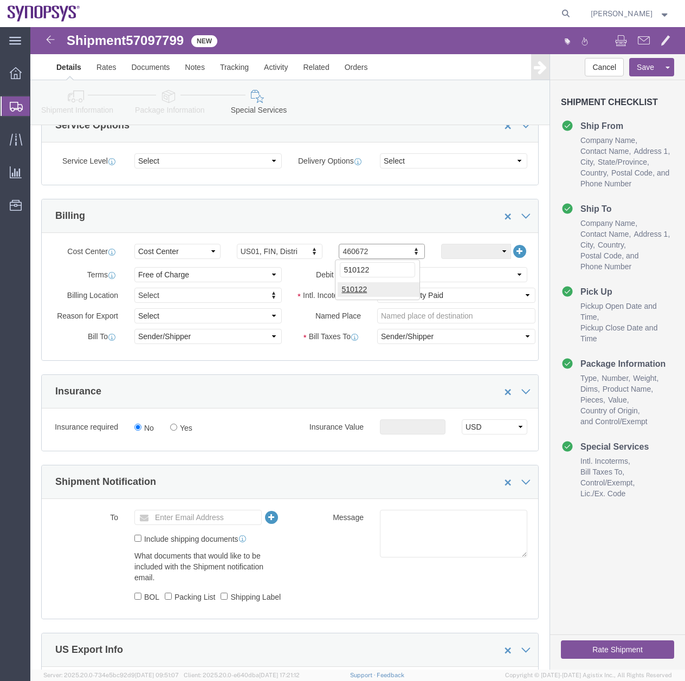
type input "510122"
click button "Rate Shipment"
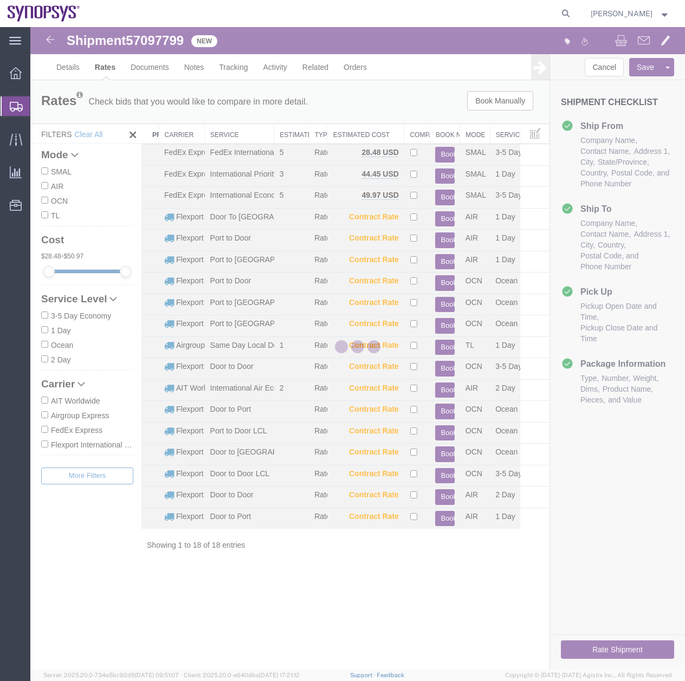
scroll to position [0, 0]
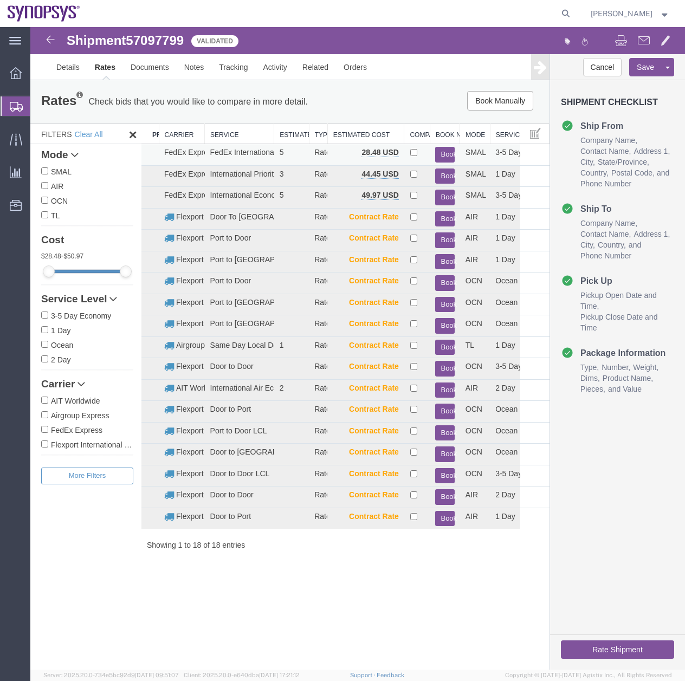
click at [445, 151] on button "Book" at bounding box center [444, 155] width 19 height 16
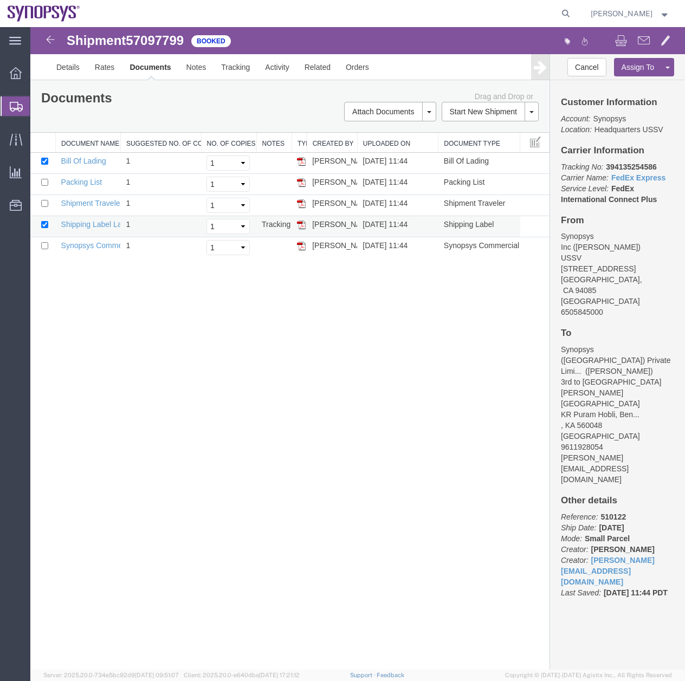
click at [303, 225] on img at bounding box center [301, 224] width 9 height 9
click at [300, 246] on img at bounding box center [301, 246] width 9 height 9
click at [302, 187] on td at bounding box center [298, 184] width 15 height 21
click at [301, 183] on img at bounding box center [301, 182] width 9 height 9
click at [13, 107] on icon at bounding box center [16, 107] width 13 height 10
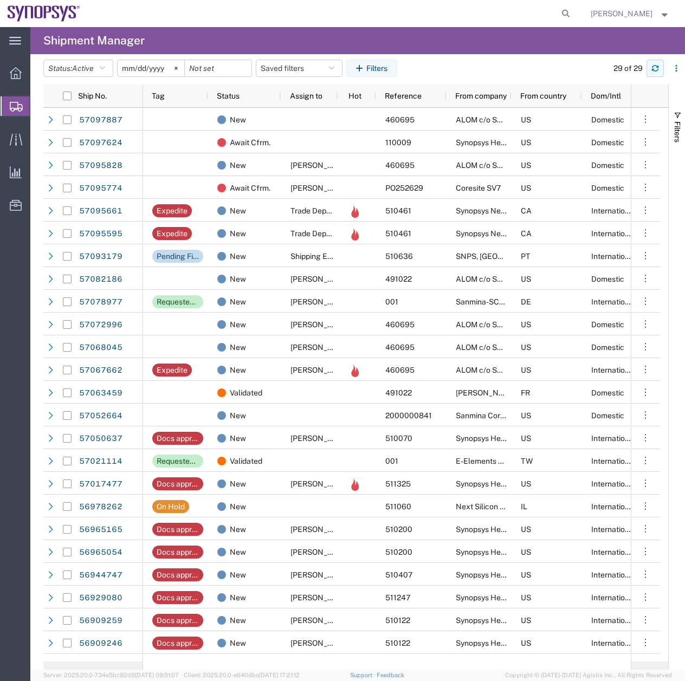
click at [653, 69] on icon "button" at bounding box center [655, 70] width 7 height 3
click at [0, 0] on span "Create Shipment" at bounding box center [0, 0] width 0 height 0
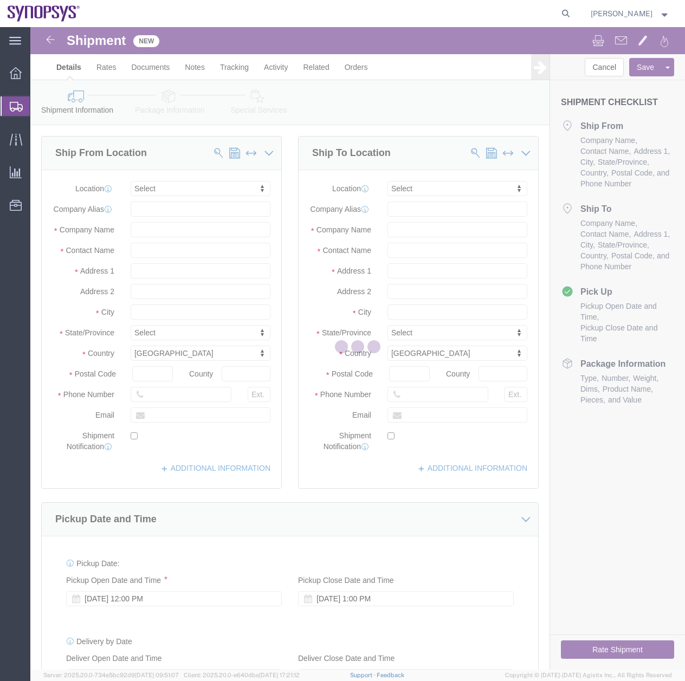
select select
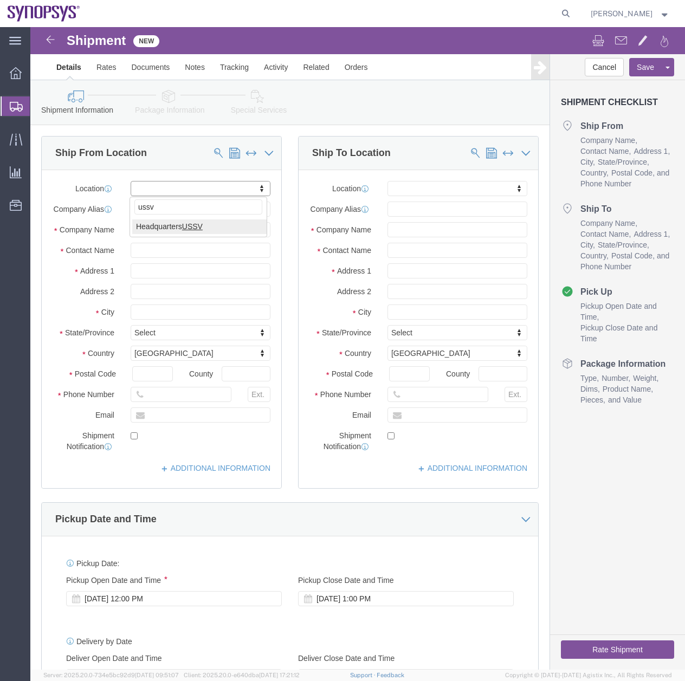
type input "ussv"
select select "63204"
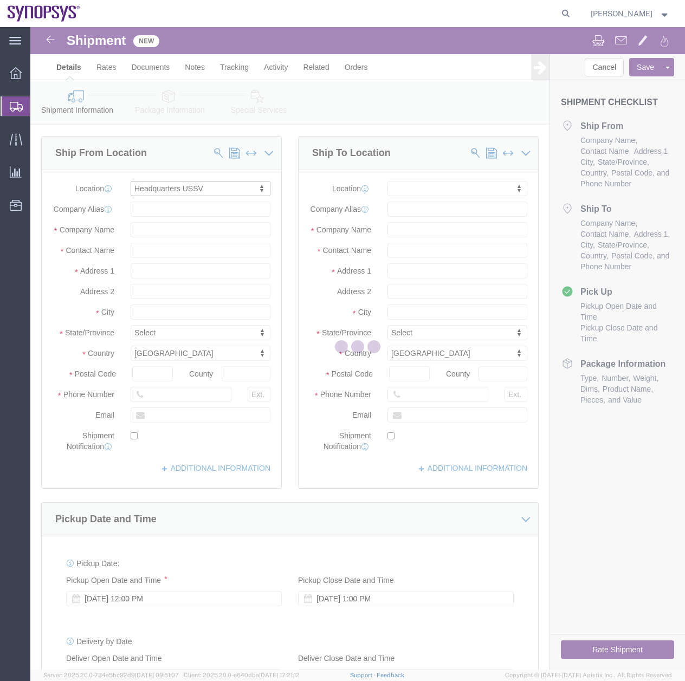
select select "CA"
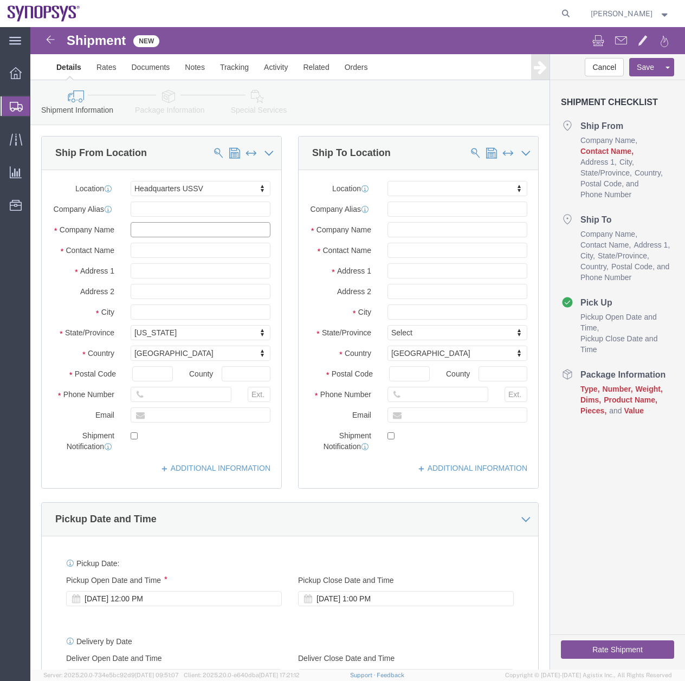
click input "text"
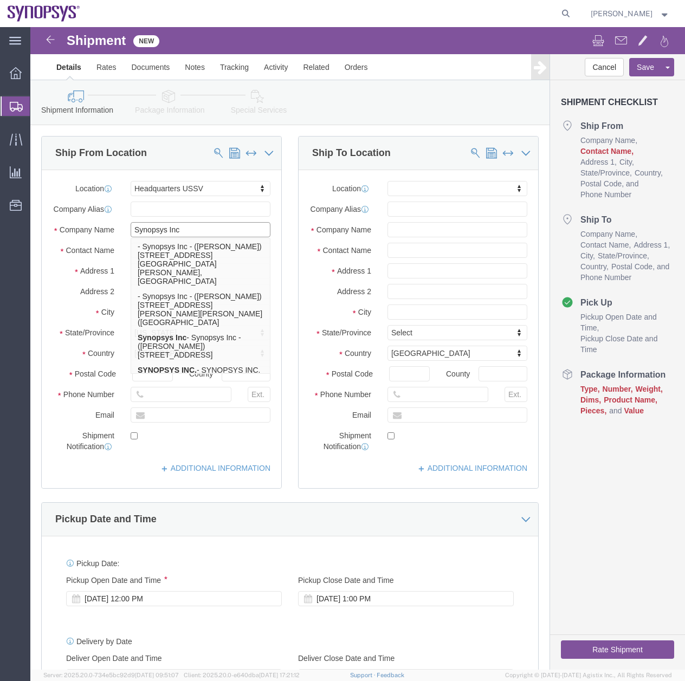
type input "Synopsys Inc"
click div "Ship From Location Location Headquarters USSV My Profile Location [GEOGRAPHIC_D…"
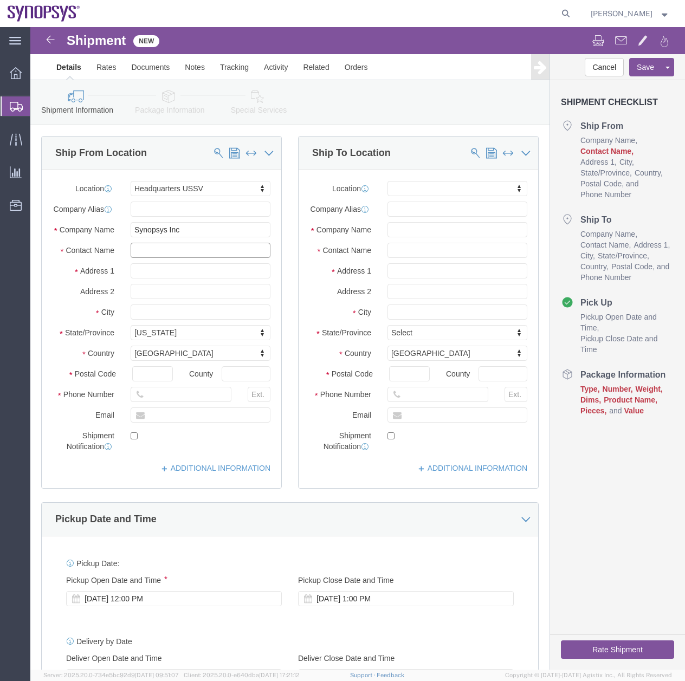
click input "text"
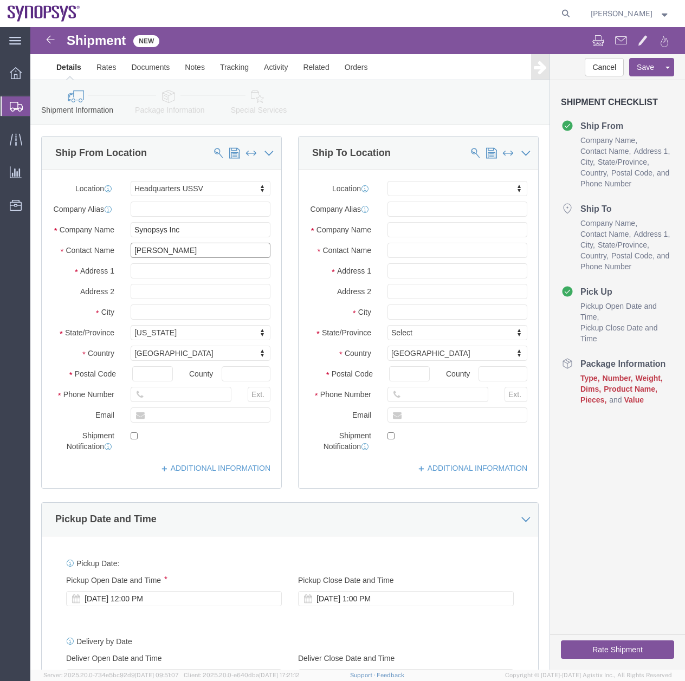
type input "[PERSON_NAME]"
click input "text"
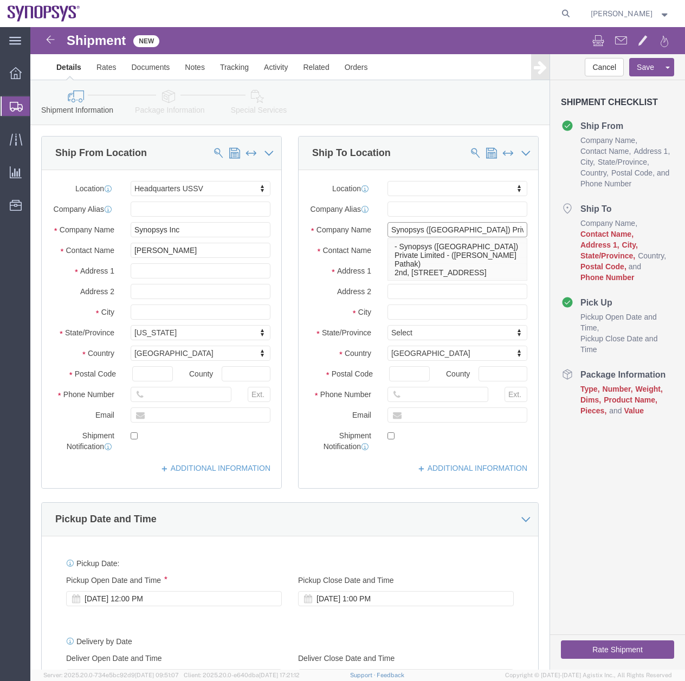
type input "Synopsys ([GEOGRAPHIC_DATA]) Private Limited"
click div "Cancel Save Assign To Save As Template Shipment Checklist Ship From Company Nam…"
click input "text"
type input "[PERSON_NAME]"
click input "text"
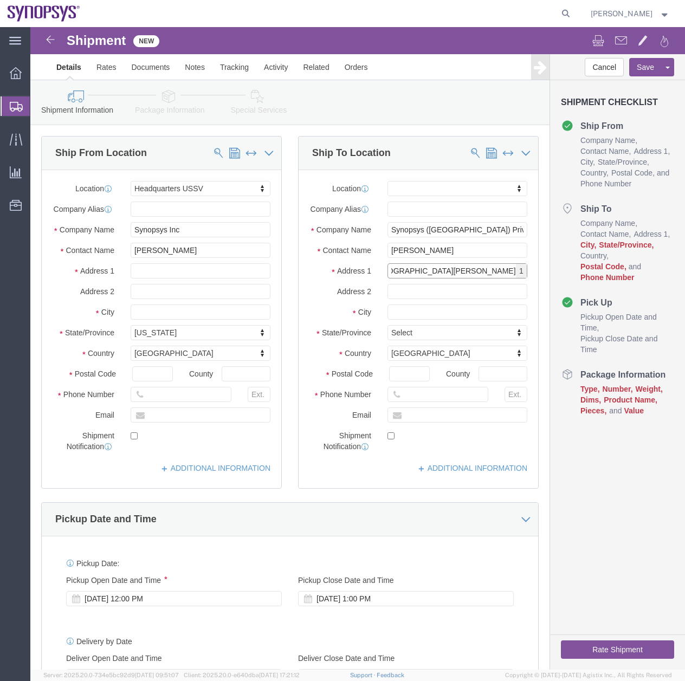
scroll to position [0, 94]
type input "3rd to [GEOGRAPHIC_DATA][PERSON_NAME]"
click div "Location My Profile Location [GEOGRAPHIC_DATA] DE04 Agrate Brianza IT01 [GEOGRA…"
click input "text"
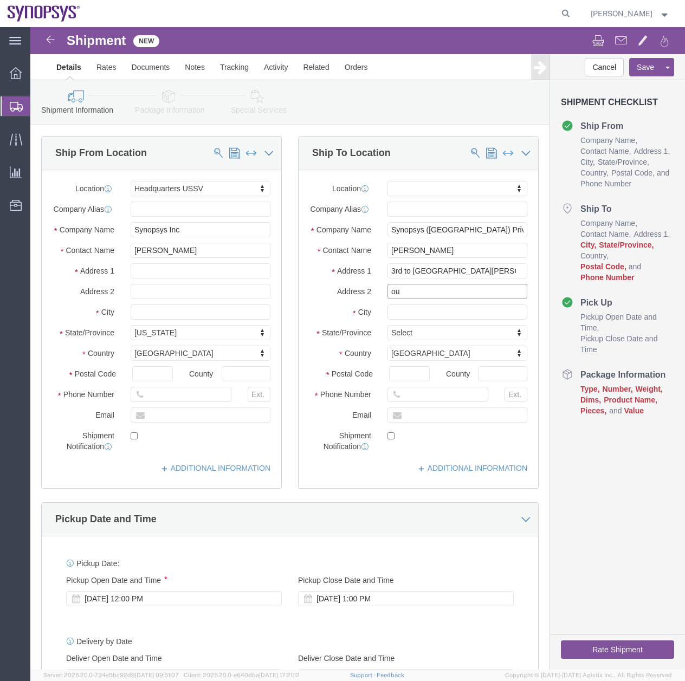
type input "o"
type input "[GEOGRAPHIC_DATA]"
click input "text"
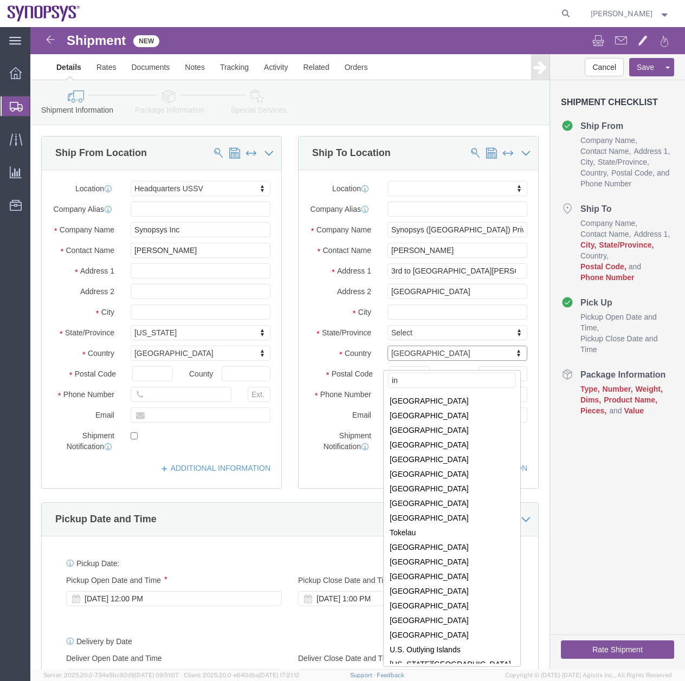
scroll to position [0, 0]
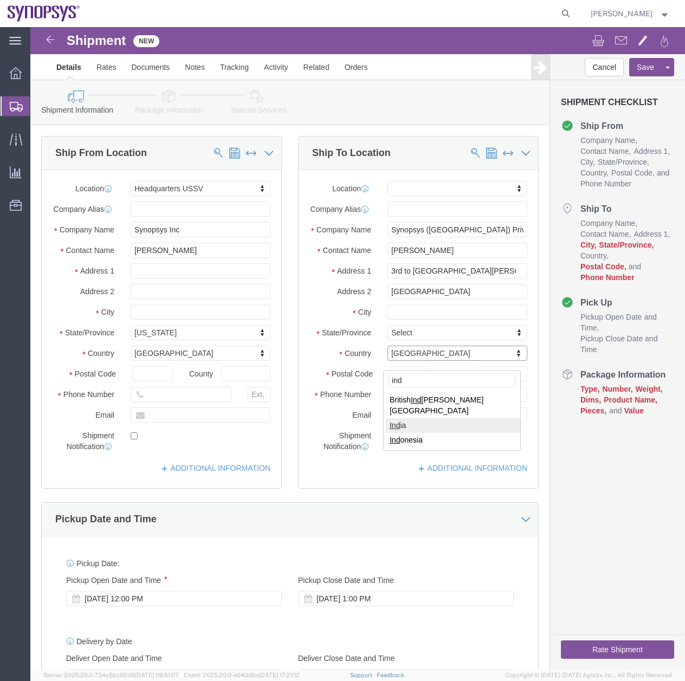
type input "ind"
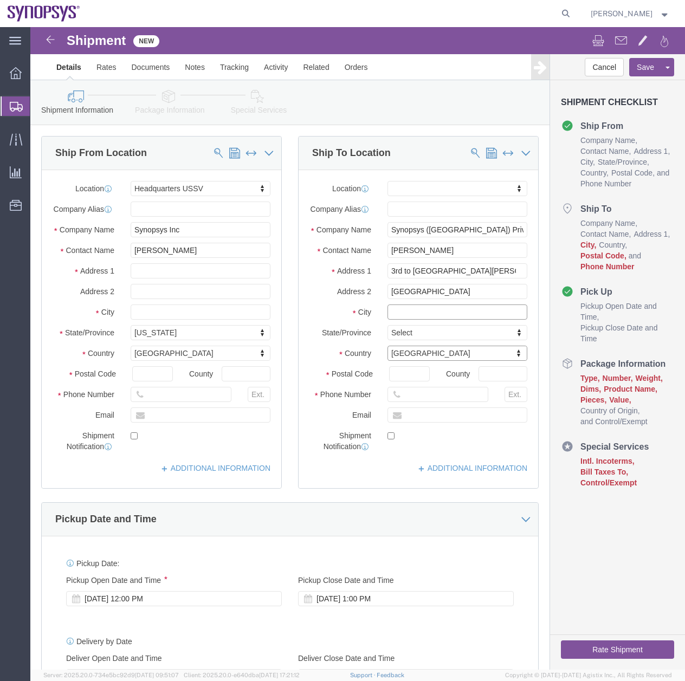
click input "text"
type input "KR Puram Hobli, [GEOGRAPHIC_DATA]"
type input "ka"
select select "KA"
click input "Postal Code"
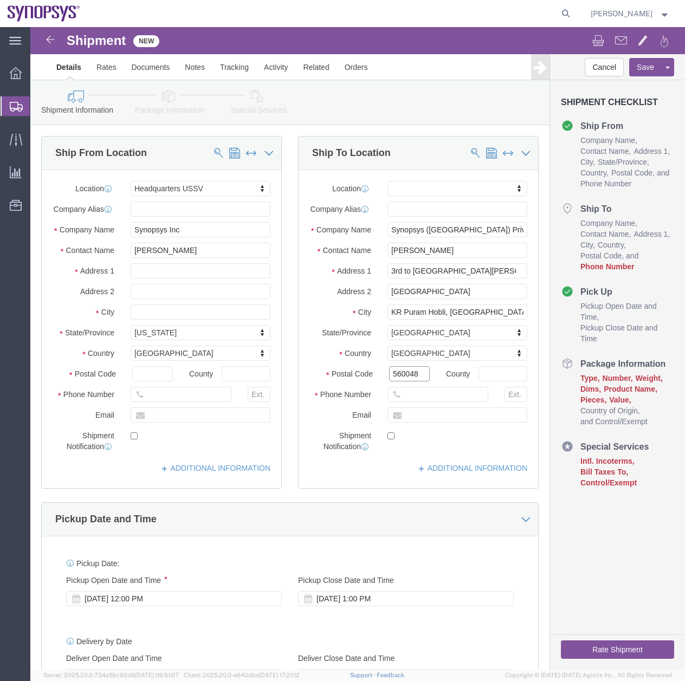
type input "560048"
click input "text"
click input "6505845000"
type input "16505845000"
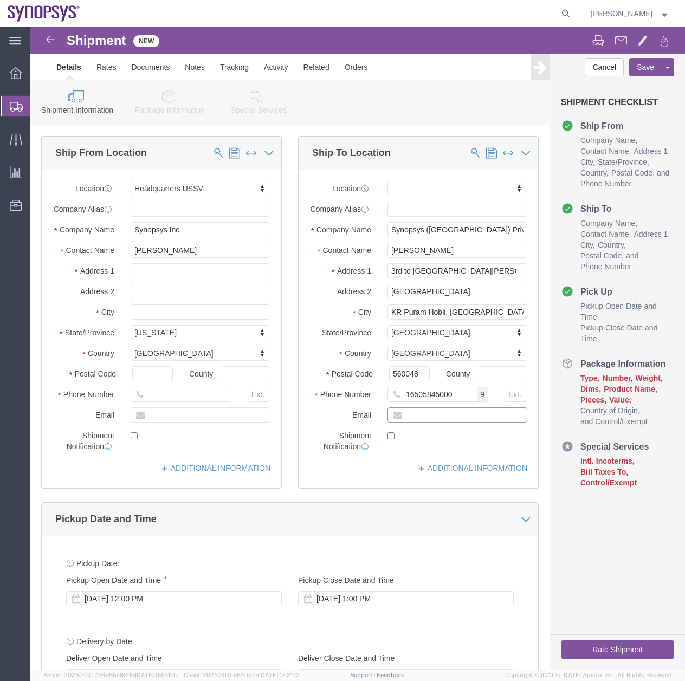
click input "text"
type input "B"
type input "[PERSON_NAME][EMAIL_ADDRESS][DOMAIN_NAME]"
click input "checkbox"
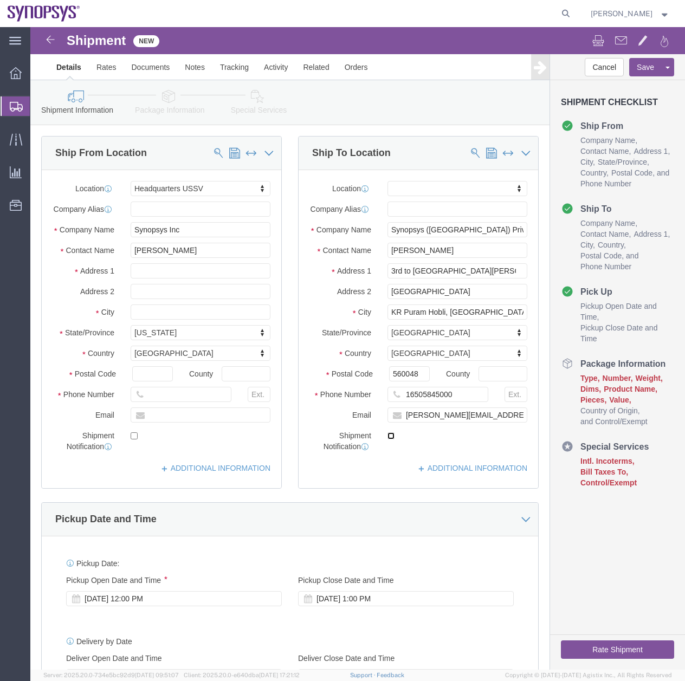
checkbox input "true"
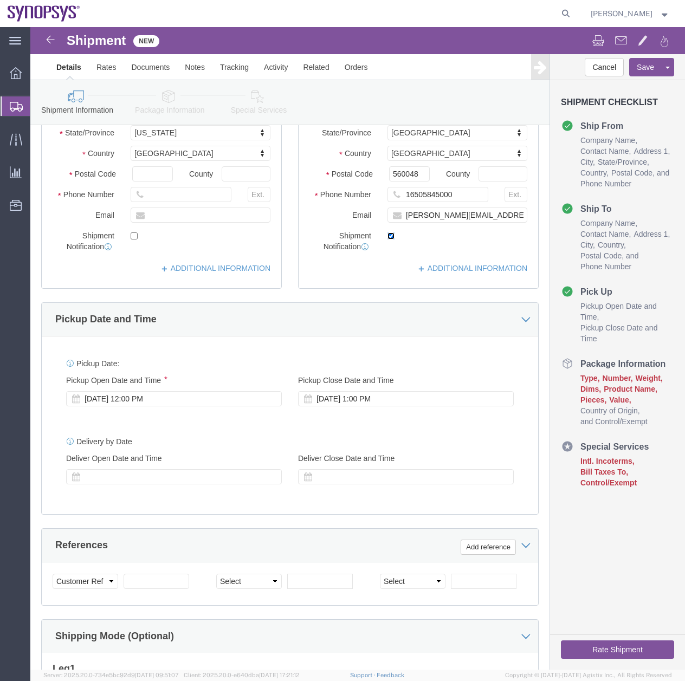
scroll to position [201, 0]
click div "[DATE] 12:00 PM"
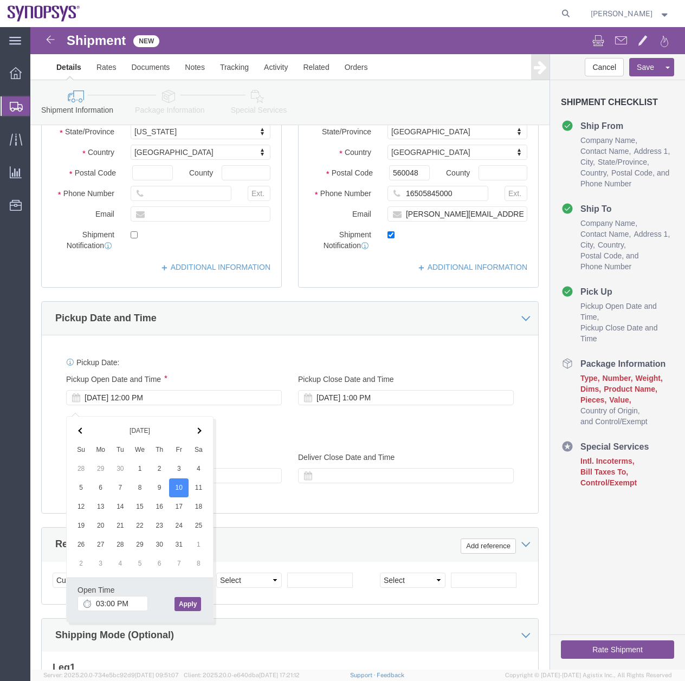
type input "3:00 PM"
click button "Apply"
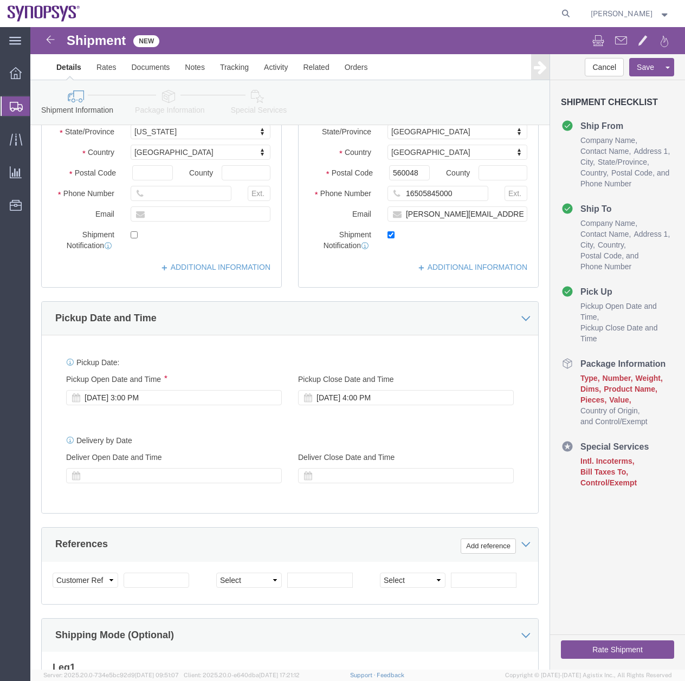
click icon
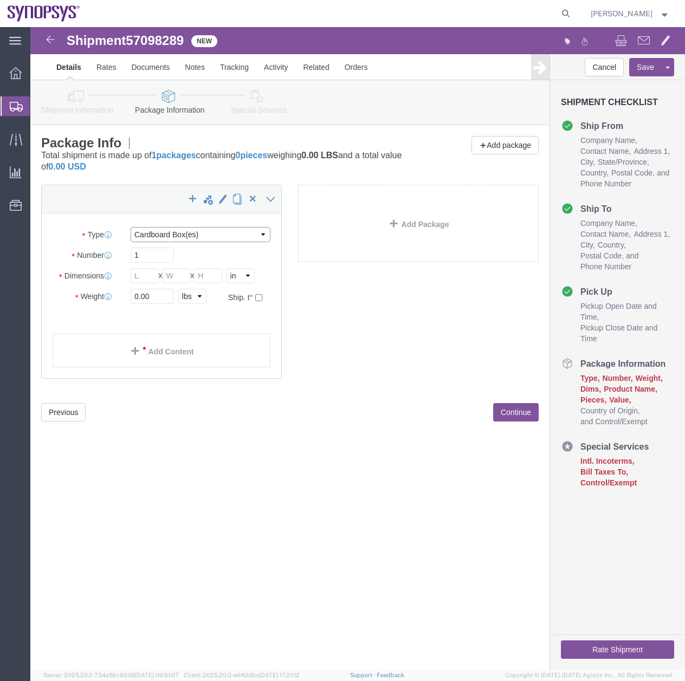
click select "Select Bale(s) Basket(s) Bolt(s) Bottle(s) Buckets Bulk Bundle(s) Can(s) Cardbo…"
select select "PAK"
click select "Select Bale(s) Basket(s) Bolt(s) Bottle(s) Buckets Bulk Bundle(s) Can(s) Cardbo…"
type input "10.25"
type input "12.75"
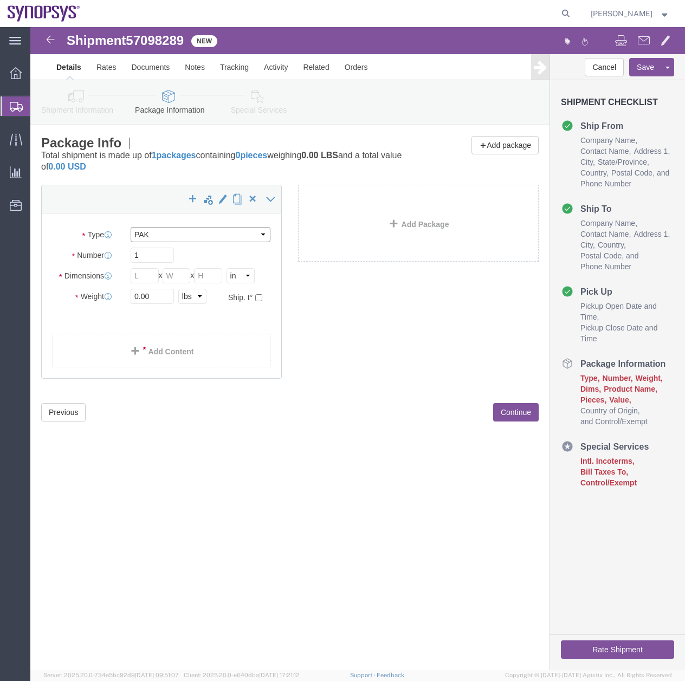
type input "1.00"
drag, startPoint x: 130, startPoint y: 272, endPoint x: 13, endPoint y: 314, distance: 124.2
click div "Package Type Select Bale(s) Basket(s) Bolt(s) Bottle(s) Buckets Bulk Bundle(s) …"
type input "1"
click link "Add Content"
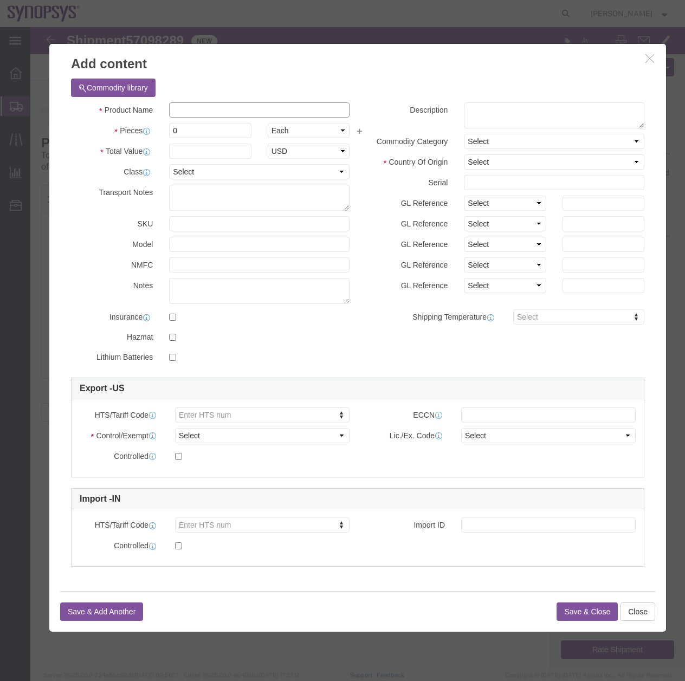
click input "text"
type input "Document"
click textarea
type textarea "Certificate"
drag, startPoint x: 122, startPoint y: 106, endPoint x: 85, endPoint y: 121, distance: 40.1
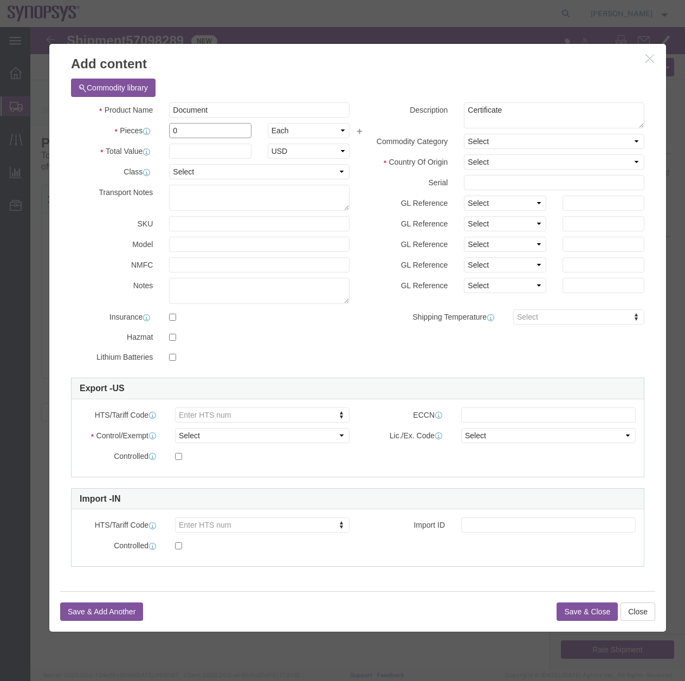
click div "Product Name Document Documen Pieces 0 Select Bag Barrels 100Board Feet Bottle …"
type input "1"
click input "text"
type input "1"
click select "Select [GEOGRAPHIC_DATA] [GEOGRAPHIC_DATA] [GEOGRAPHIC_DATA] [GEOGRAPHIC_DATA] …"
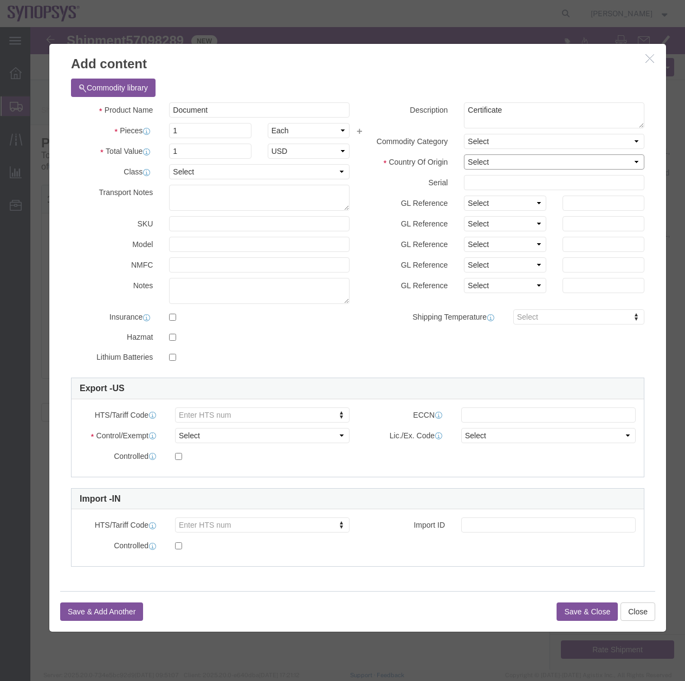
select select "US"
click select "Select [GEOGRAPHIC_DATA] [GEOGRAPHIC_DATA] [GEOGRAPHIC_DATA] [GEOGRAPHIC_DATA] …"
type input "4802.62.1000"
click input "text"
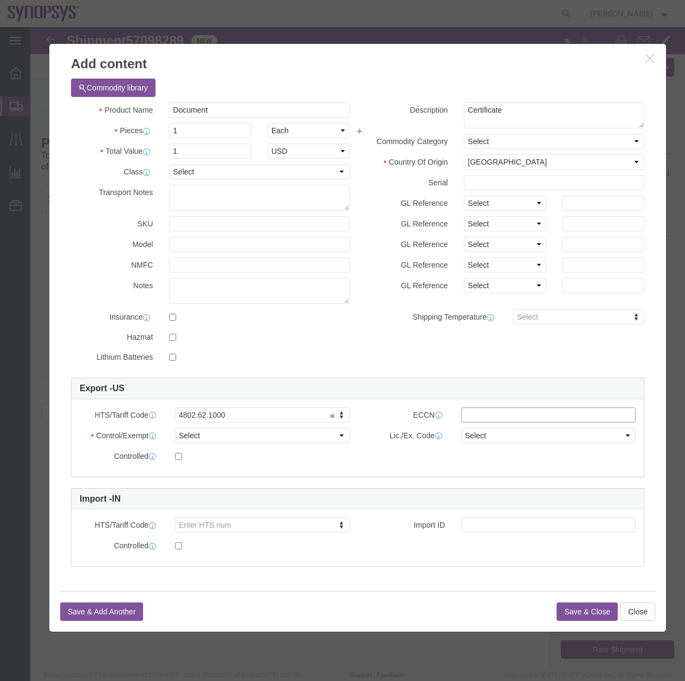
type input "EAR99"
click select "Select ATF BIS DEA EPA FDA FTR ITAR OFAC Other (OPA)"
select select "FTR"
click select "Select ATF BIS DEA EPA FDA FTR ITAR OFAC Other (OPA)"
click select "Select 30.2(d)(2) 30.36 30.37(a) 30.37(f) 30.37(g) 30.37(h) 30.37(i) 30.37(j) 3…"
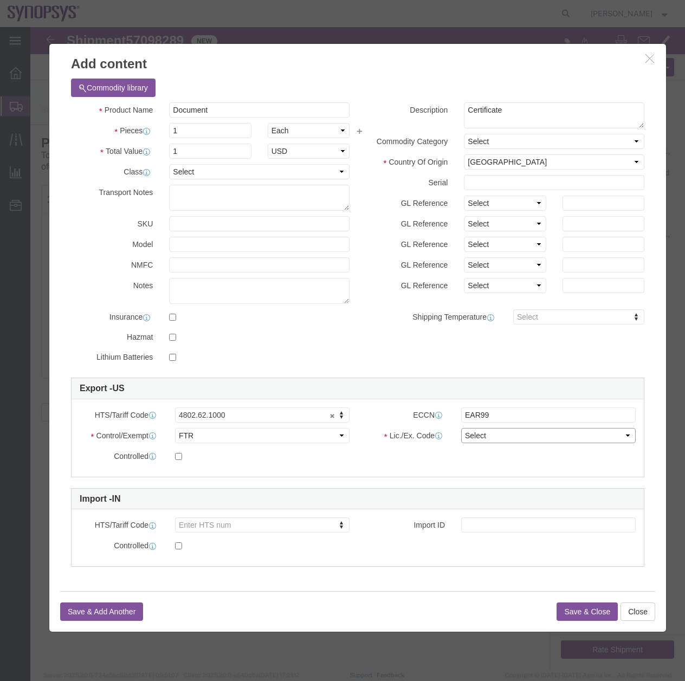
select select "30.37(a)"
click select "Select 30.2(d)(2) 30.36 30.37(a) 30.37(f) 30.37(g) 30.37(h) 30.37(i) 30.37(j) 3…"
click button "Save & Close"
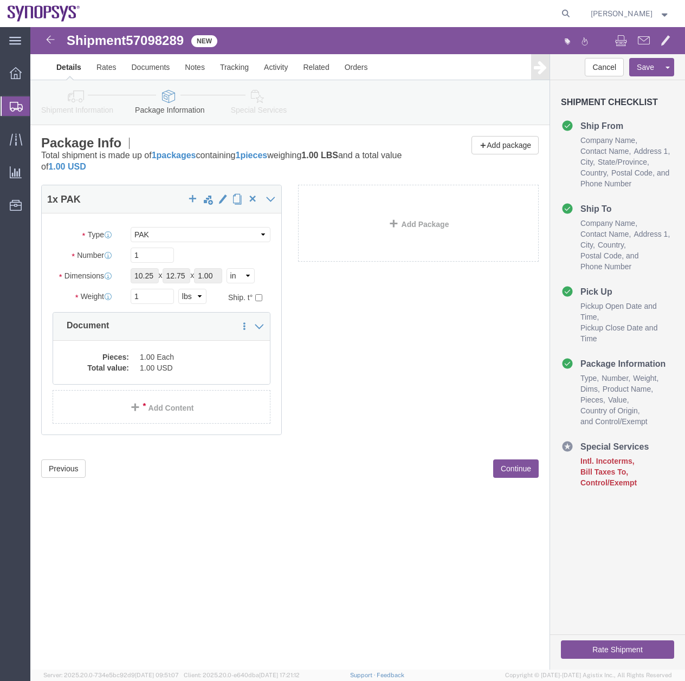
click icon
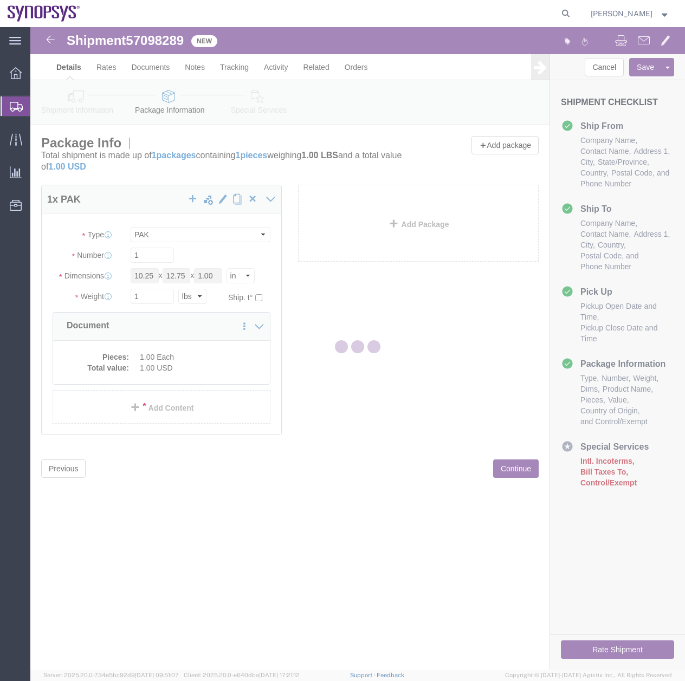
select select
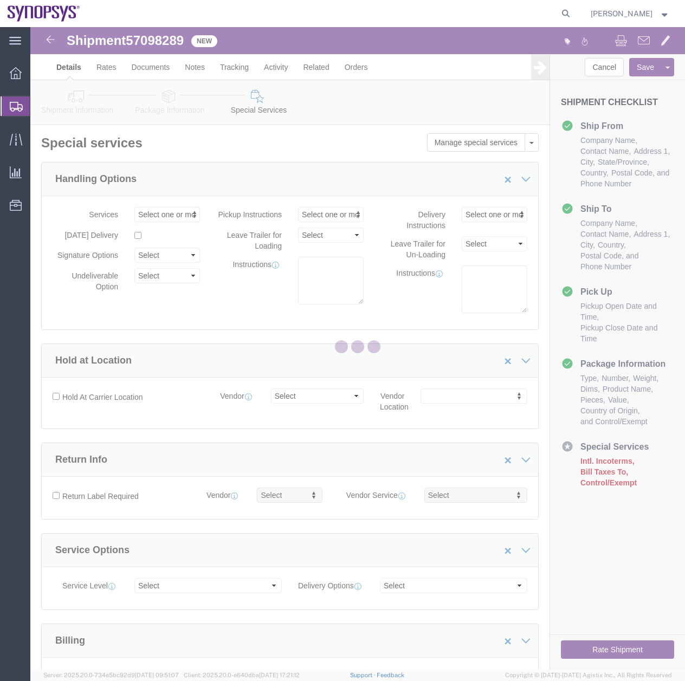
select select "COSTCENTER"
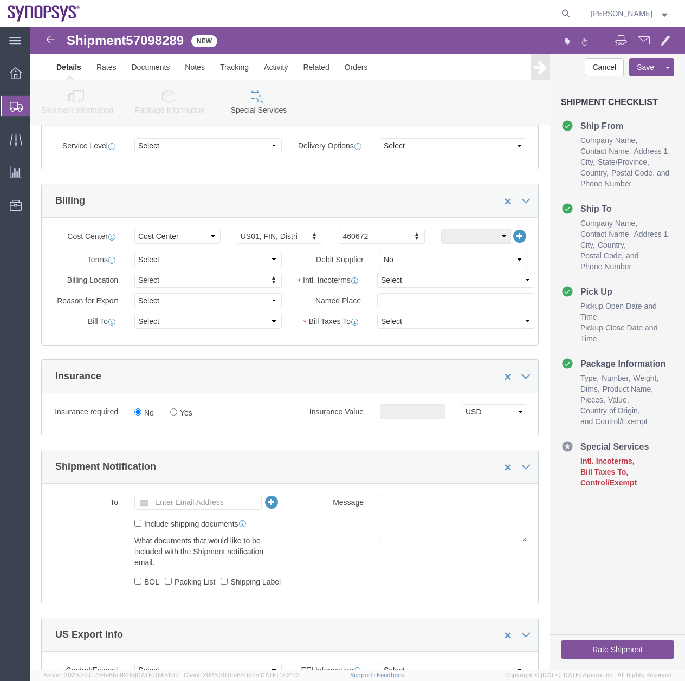
scroll to position [442, 0]
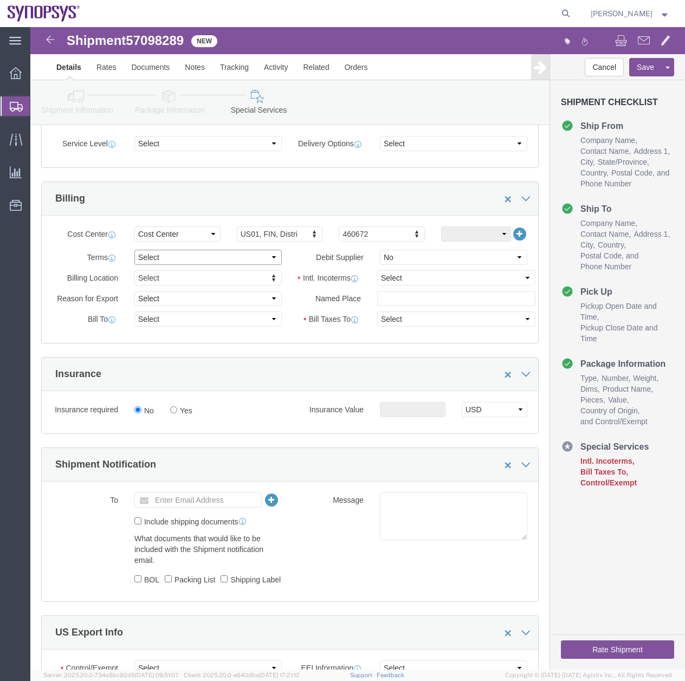
click select "Select Free of Charge Free of Cost NET 30 NET 45 NET 60 See Comment"
select select "FREE_OF_CHARGE"
click select "Select Free of Charge Free of Cost NET 30 NET 45 NET 60 See Comment"
click select "Select Carriage Insurance Paid Carriage Paid To Cost and Freight Cost Insurance…"
select select "DDP"
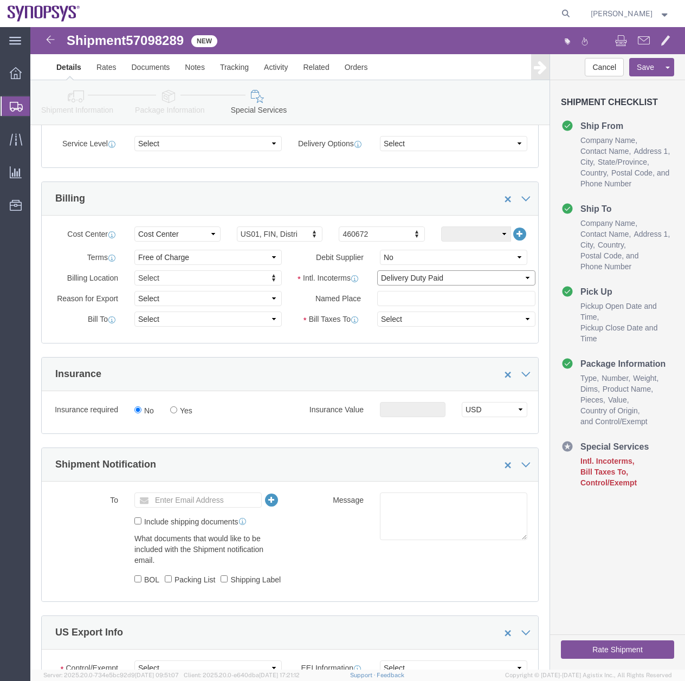
click select "Select Carriage Insurance Paid Carriage Paid To Cost and Freight Cost Insurance…"
select select "SHIP"
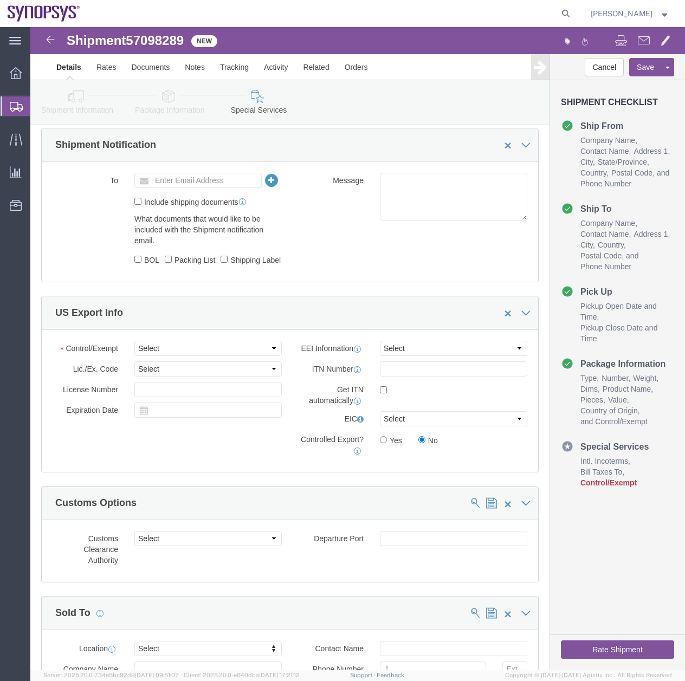
scroll to position [763, 0]
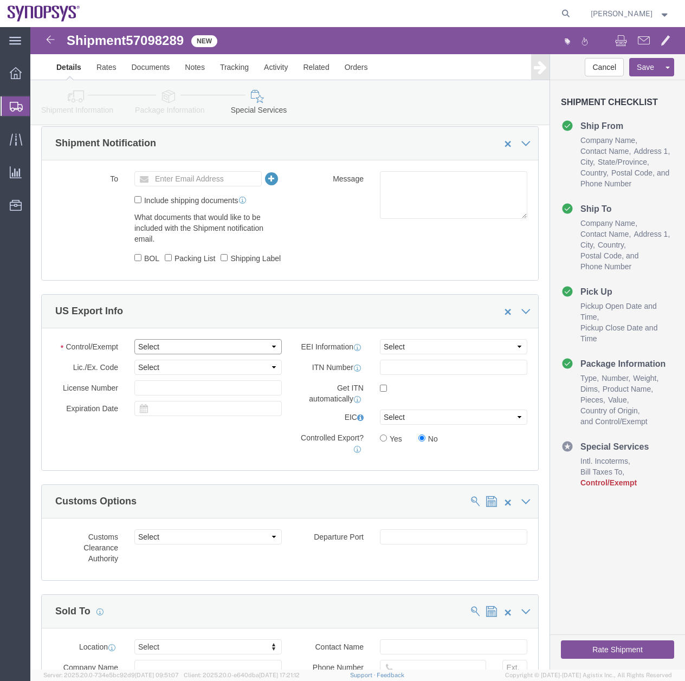
click select "Select ATF BIS DEA EPA FDA FTR ITAR OFAC Other (OPA)"
select select "FTR"
click select "Select ATF BIS DEA EPA FDA FTR ITAR OFAC Other (OPA)"
click select "Select AES-Direct EEI Carrier File EEI EEI Exempt"
select select "EXEM"
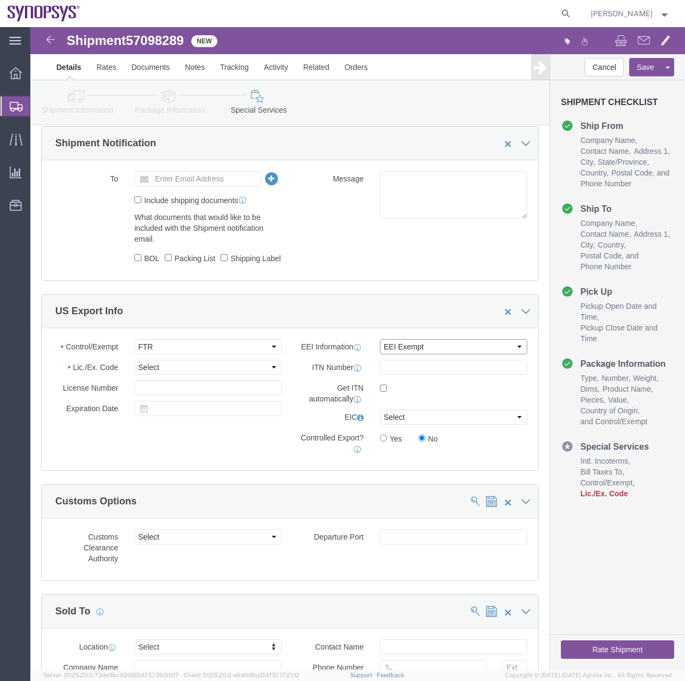
click select "Select AES-Direct EEI Carrier File EEI EEI Exempt"
click select "Select 30.2(d)(2) 30.36 30.37(a) 30.37(f) 30.37(g) 30.37(h) 30.37(i) 30.37(j) 3…"
select select "30.37(a)"
click select "Select 30.2(d)(2) 30.36 30.37(a) 30.37(f) 30.37(g) 30.37(h) 30.37(i) 30.37(j) 3…"
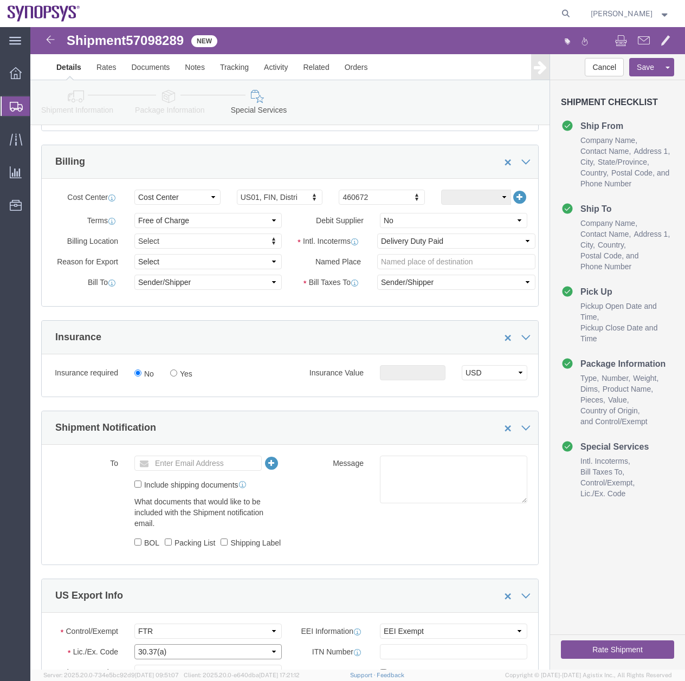
scroll to position [399, 0]
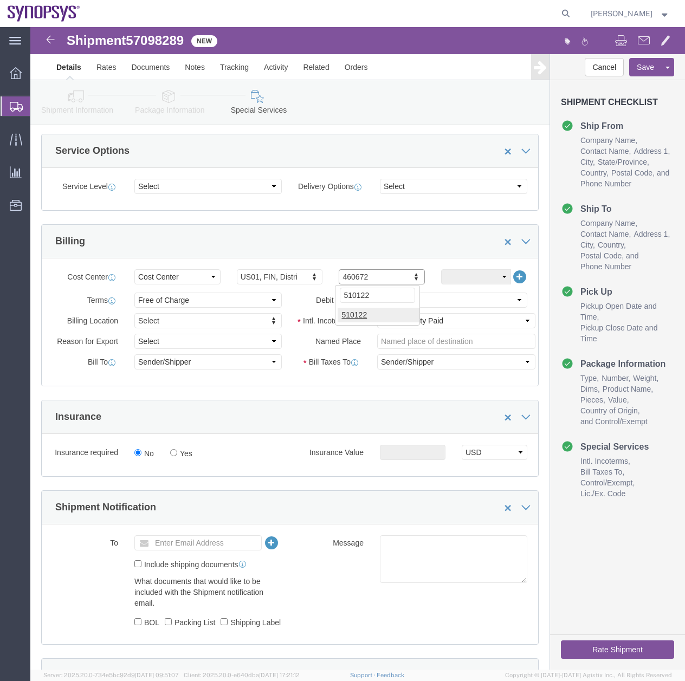
type input "510122"
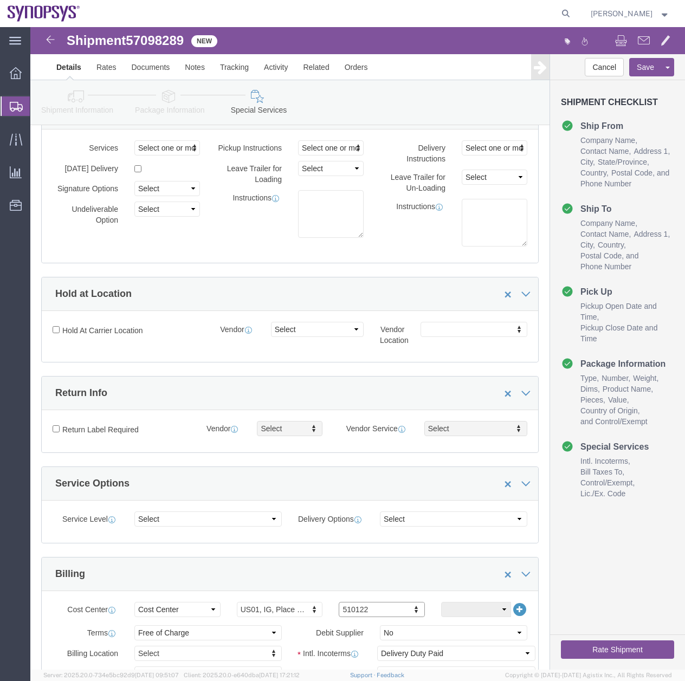
scroll to position [0, 0]
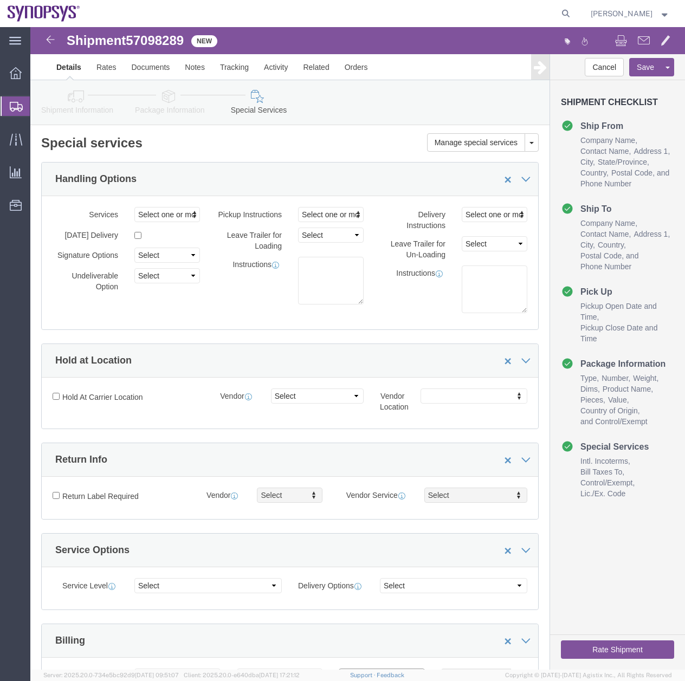
click button "Rate Shipment"
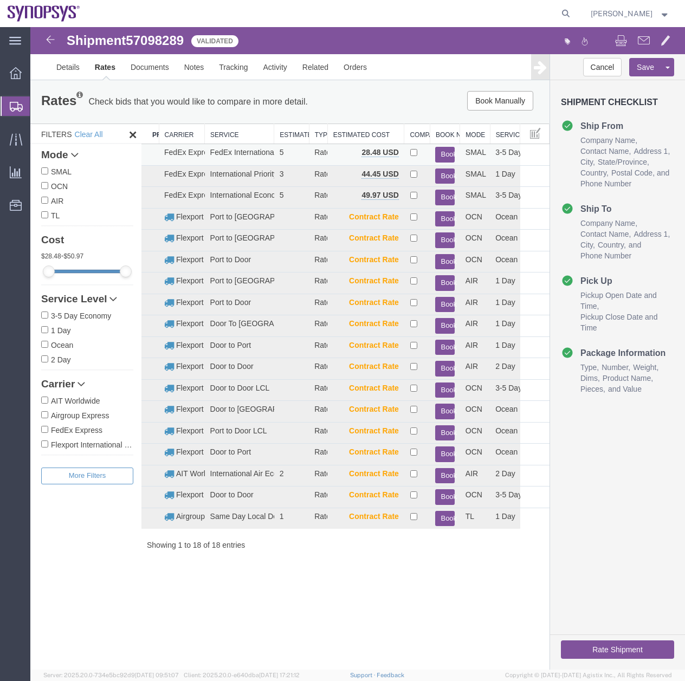
click at [442, 152] on button "Book" at bounding box center [444, 155] width 19 height 16
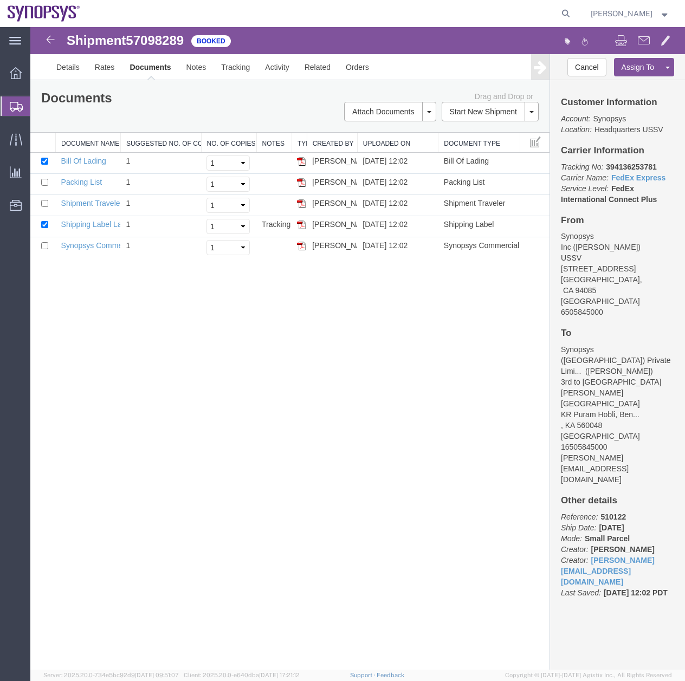
drag, startPoint x: 302, startPoint y: 246, endPoint x: 237, endPoint y: 626, distance: 384.7
click at [302, 246] on img at bounding box center [301, 246] width 9 height 9
click at [303, 182] on img at bounding box center [301, 182] width 9 height 9
drag, startPoint x: 302, startPoint y: 223, endPoint x: 245, endPoint y: 572, distance: 353.6
click at [302, 223] on img at bounding box center [301, 224] width 9 height 9
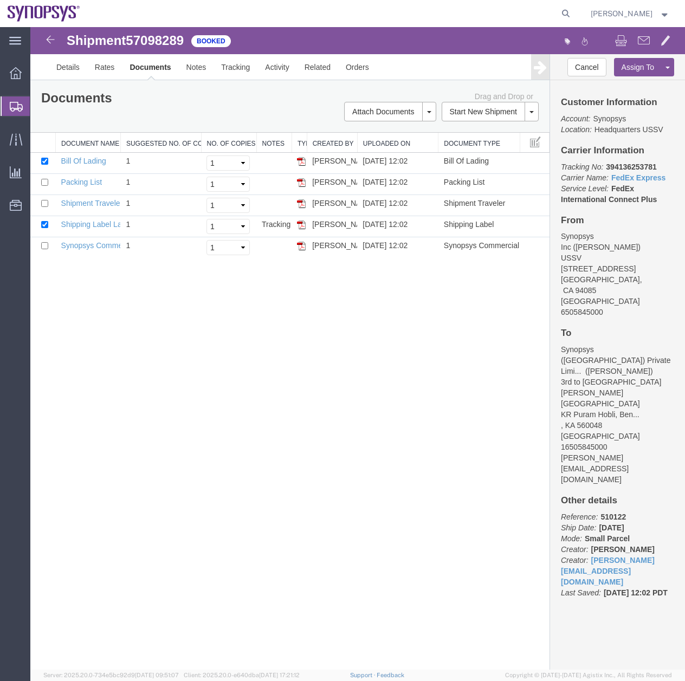
click at [418, 312] on div "Shipment 57098289 5 of 5 Booked Details Rates Documents Notes Tracking Activity…" at bounding box center [357, 348] width 654 height 642
click at [8, 110] on div at bounding box center [16, 106] width 30 height 20
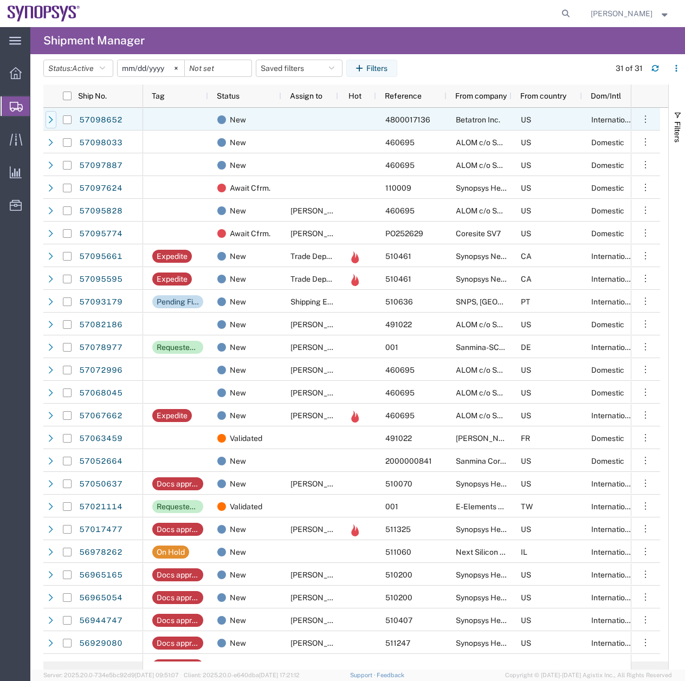
click at [50, 118] on icon at bounding box center [51, 120] width 8 height 8
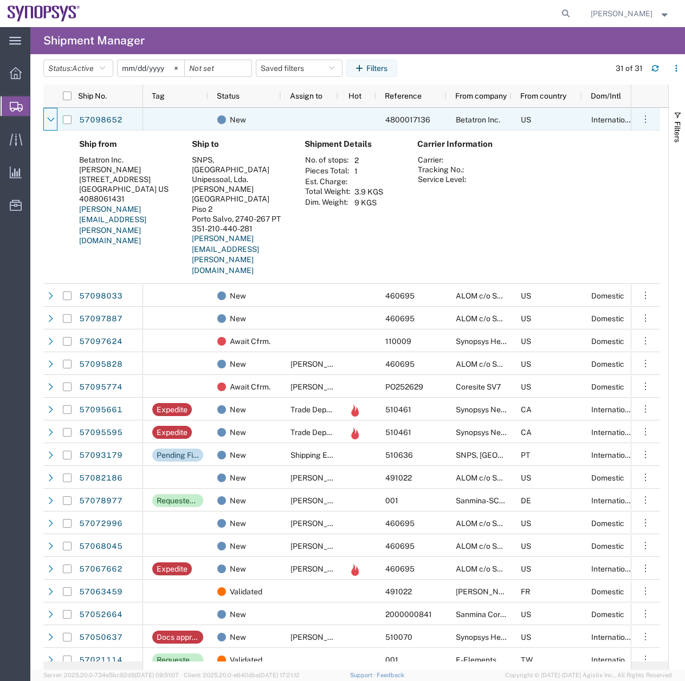
click at [50, 118] on icon at bounding box center [51, 120] width 8 height 8
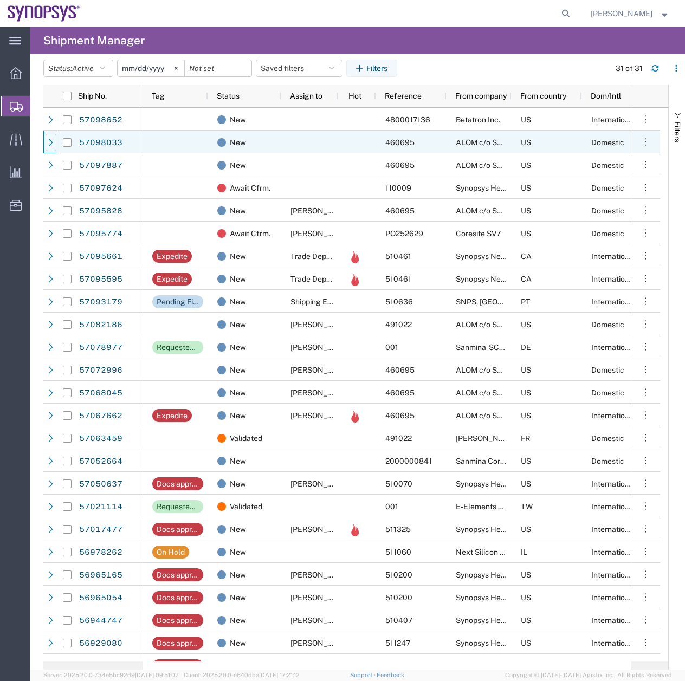
click at [51, 141] on icon at bounding box center [51, 143] width 8 height 8
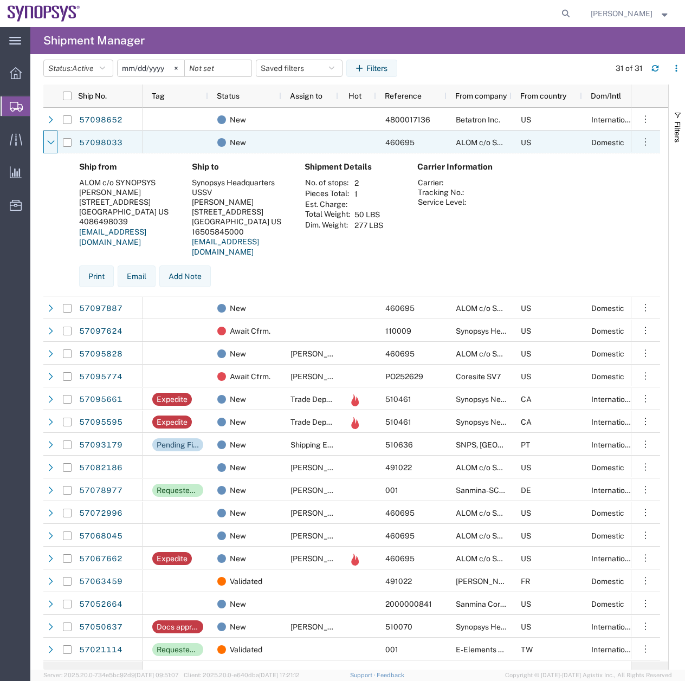
click at [51, 141] on icon at bounding box center [51, 143] width 8 height 8
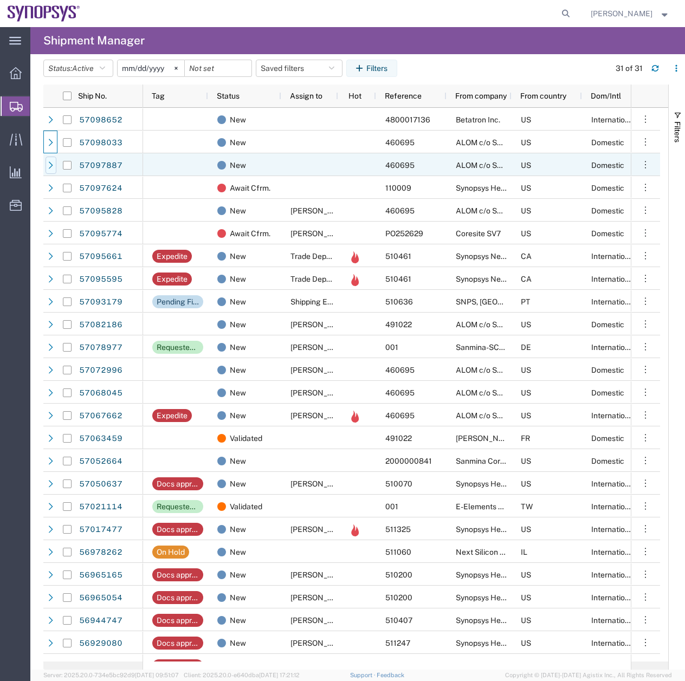
click at [50, 173] on div at bounding box center [51, 165] width 11 height 17
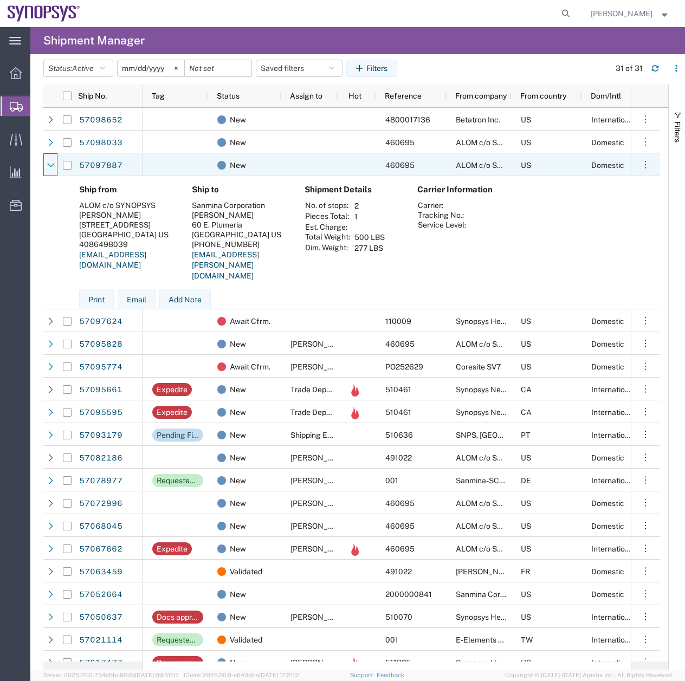
click at [50, 173] on div at bounding box center [51, 165] width 11 height 17
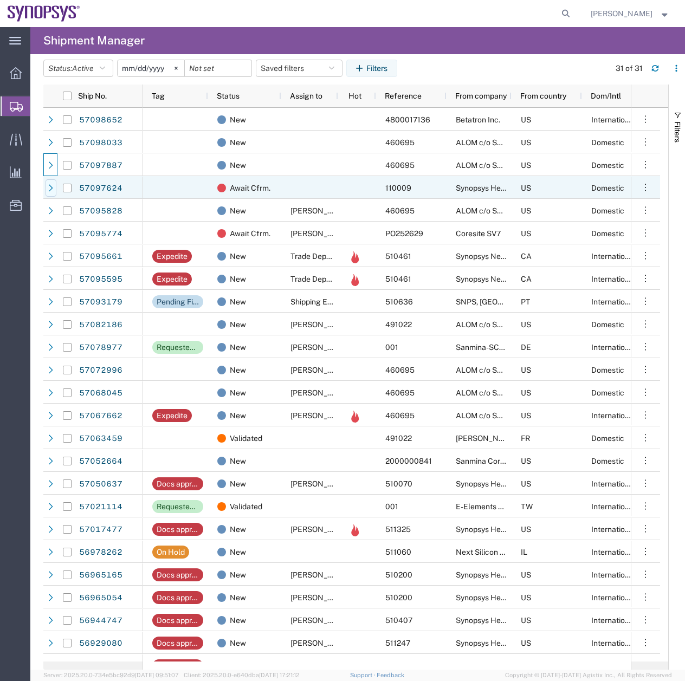
click at [51, 192] on div at bounding box center [51, 187] width 11 height 17
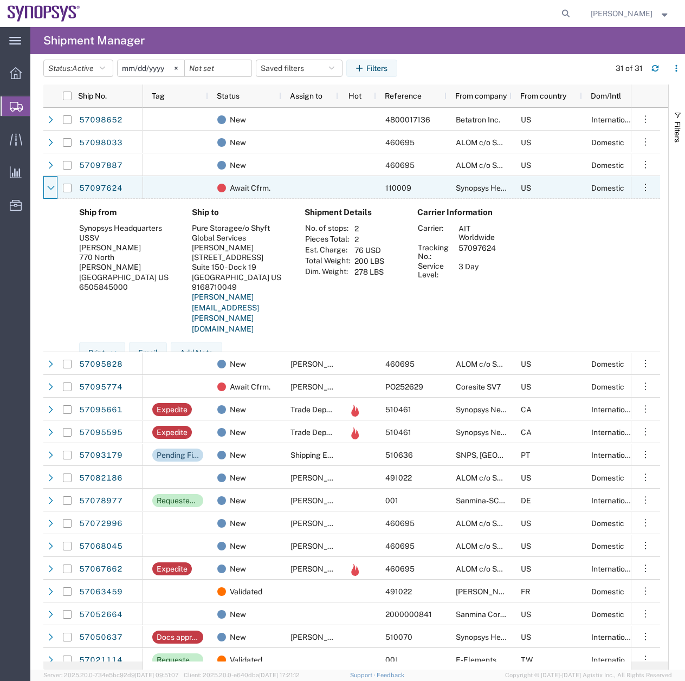
click at [51, 192] on div at bounding box center [51, 187] width 11 height 17
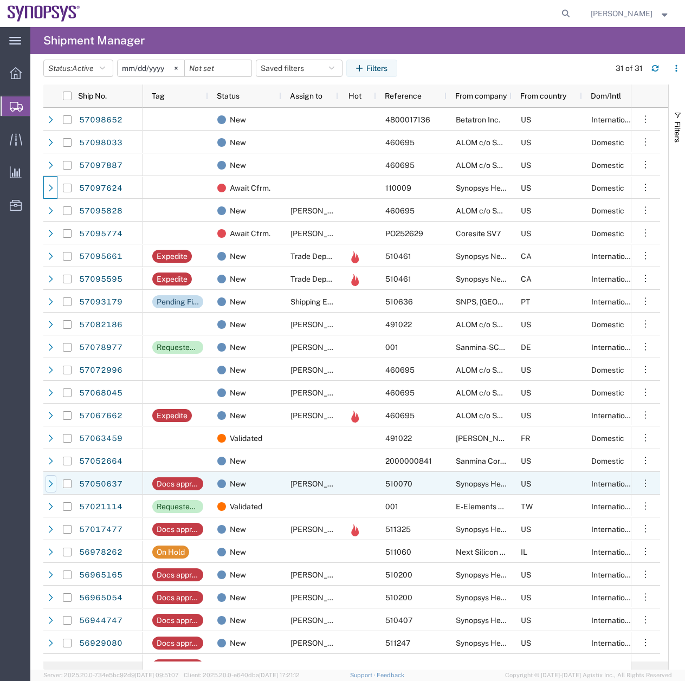
click at [47, 483] on icon at bounding box center [51, 484] width 8 height 8
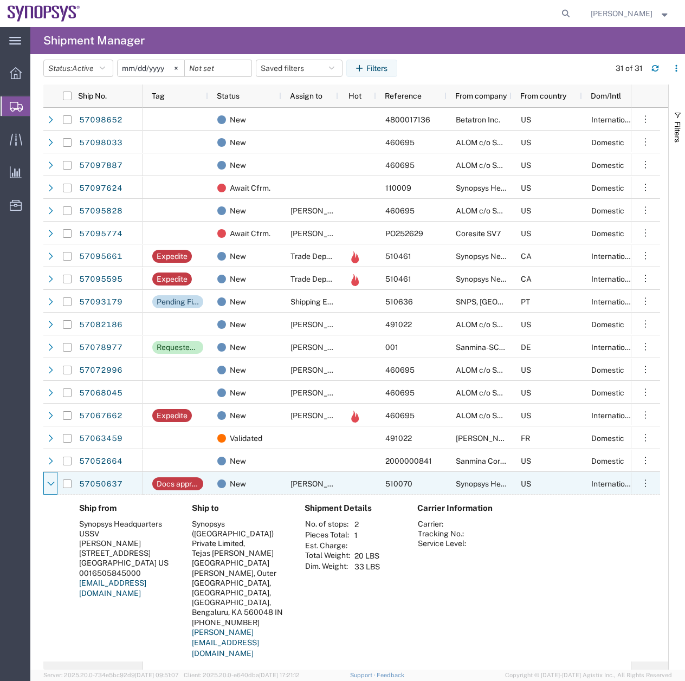
click at [47, 483] on icon at bounding box center [51, 484] width 8 height 8
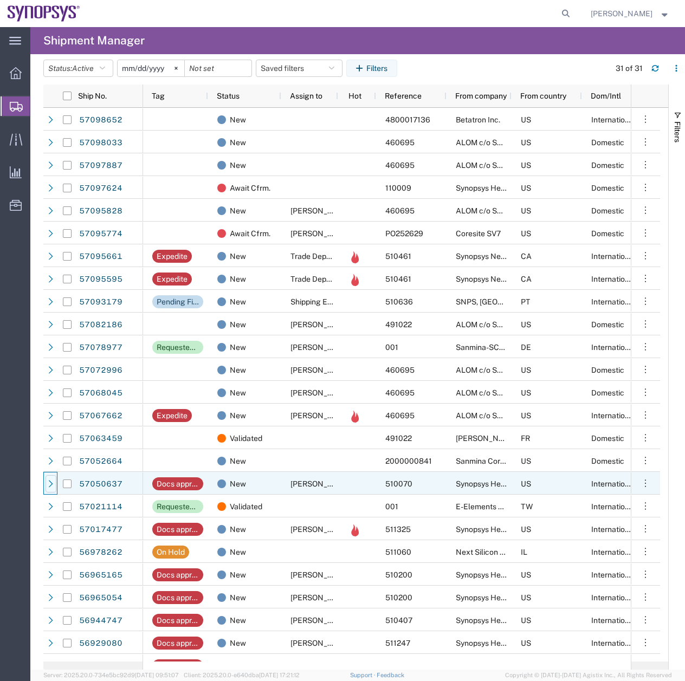
click at [51, 486] on icon at bounding box center [51, 484] width 8 height 8
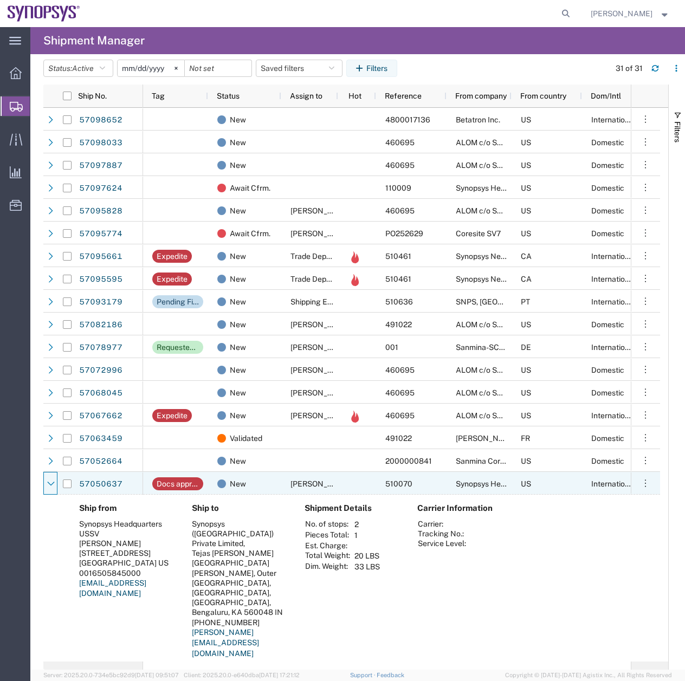
click at [51, 486] on icon at bounding box center [51, 484] width 8 height 8
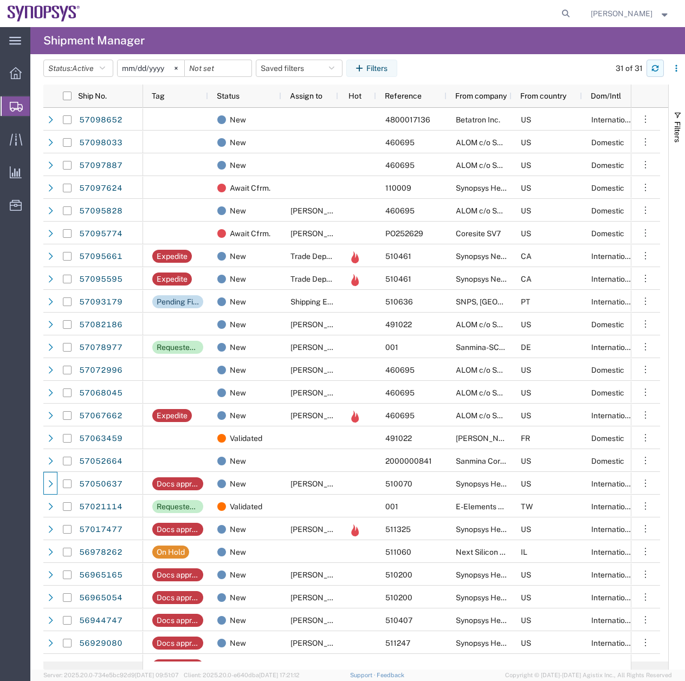
click at [655, 66] on icon "button" at bounding box center [655, 66] width 7 height 3
